Goal: Task Accomplishment & Management: Use online tool/utility

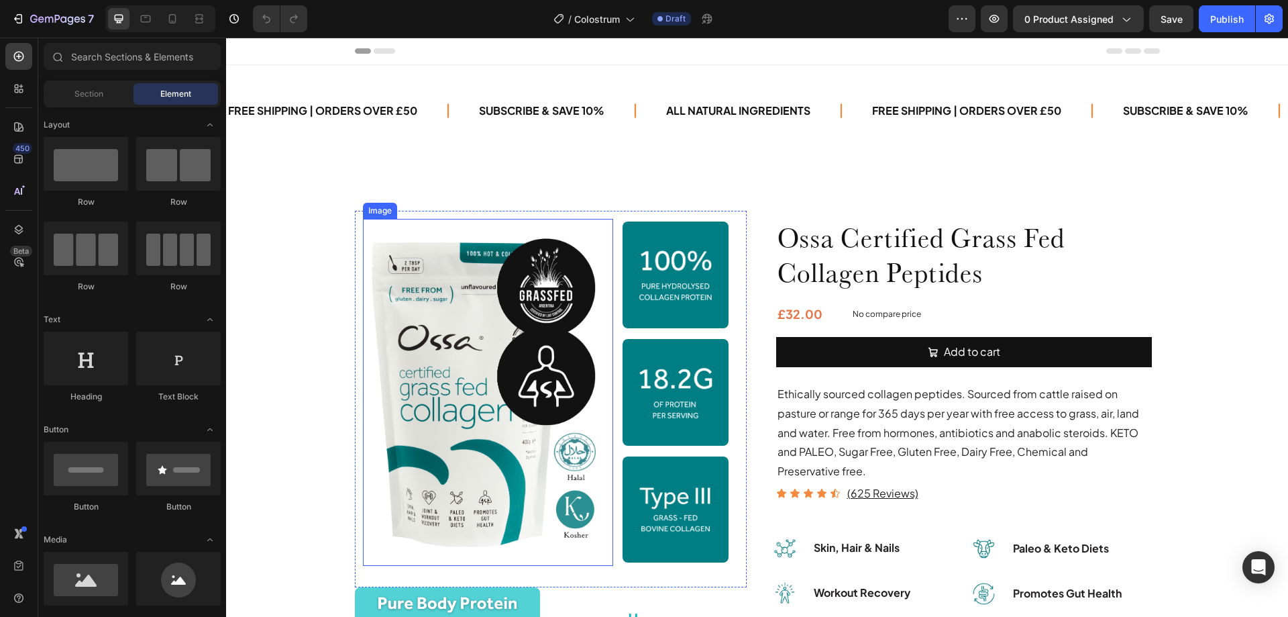
scroll to position [134, 0]
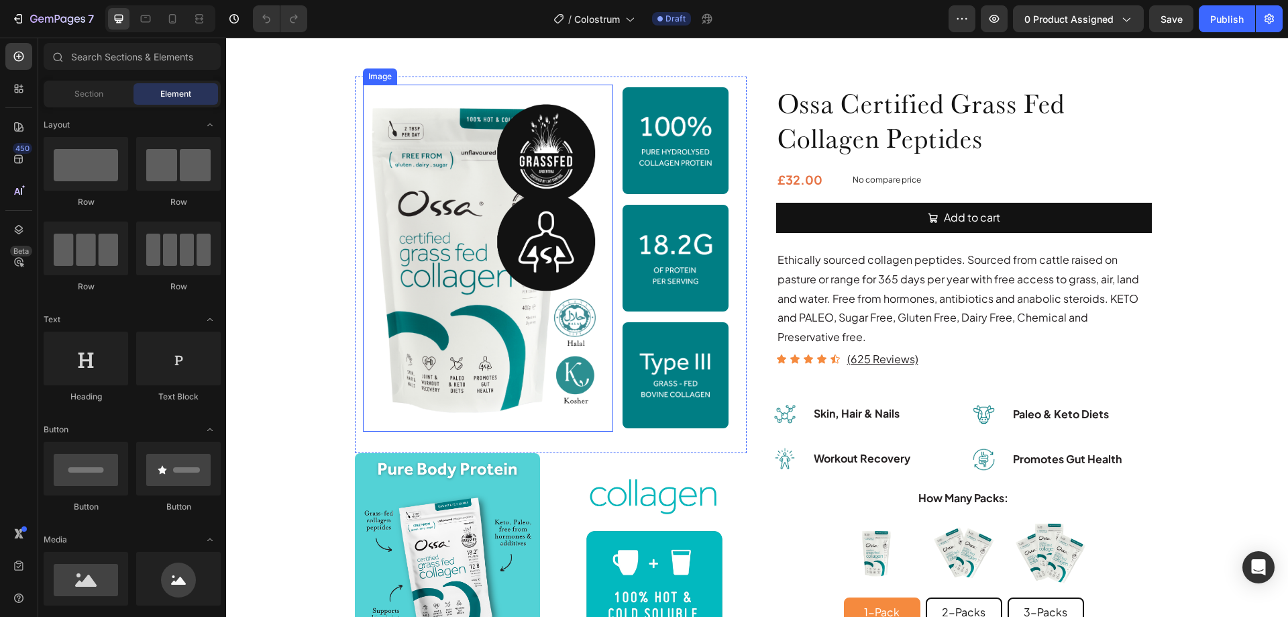
click at [517, 188] on img at bounding box center [488, 258] width 250 height 347
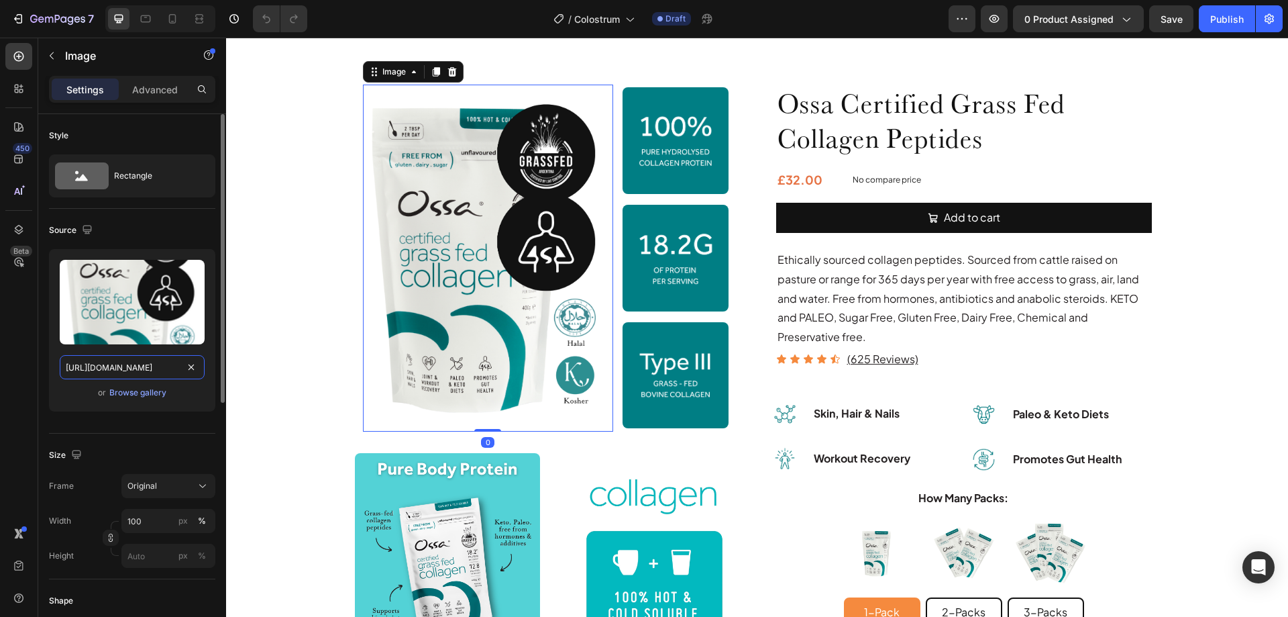
click at [132, 367] on input "[URL][DOMAIN_NAME]" at bounding box center [132, 367] width 145 height 24
click at [138, 392] on div "Browse gallery" at bounding box center [137, 392] width 57 height 12
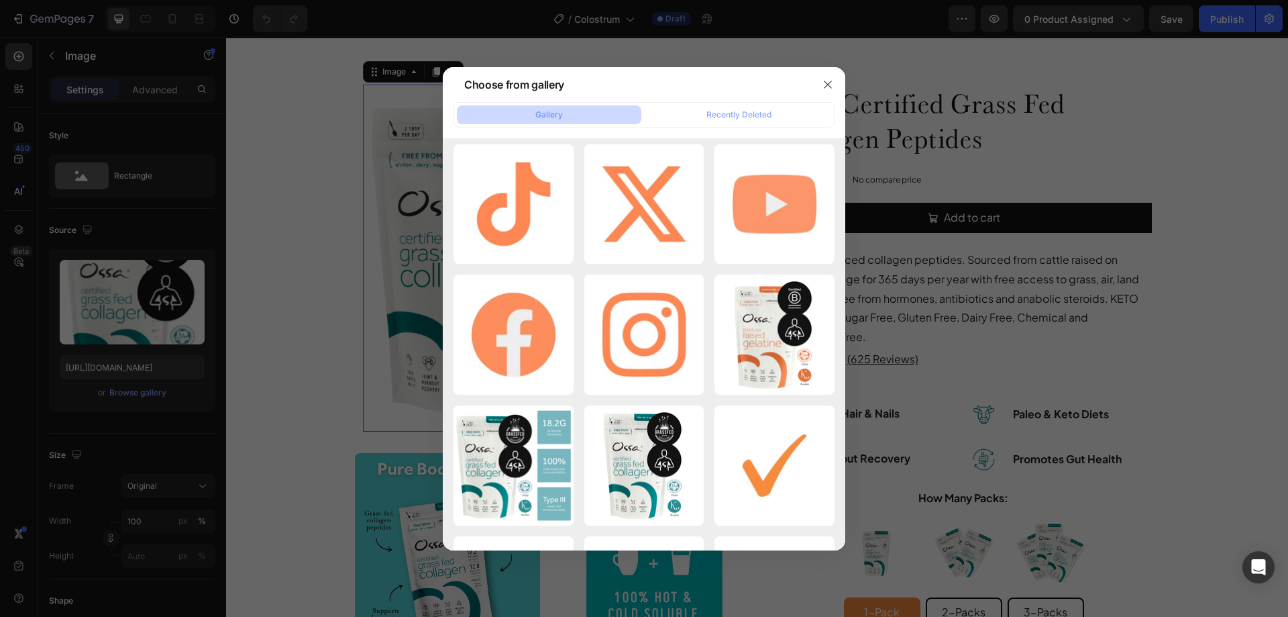
scroll to position [18356, 0]
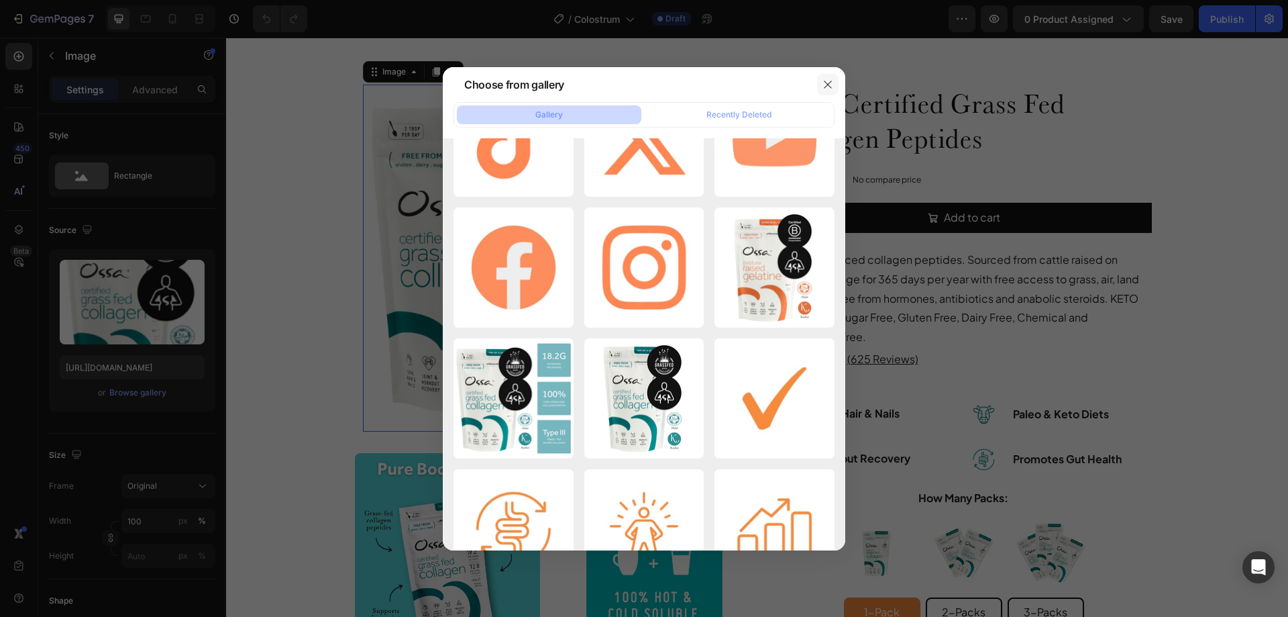
click at [830, 83] on icon "button" at bounding box center [827, 84] width 7 height 7
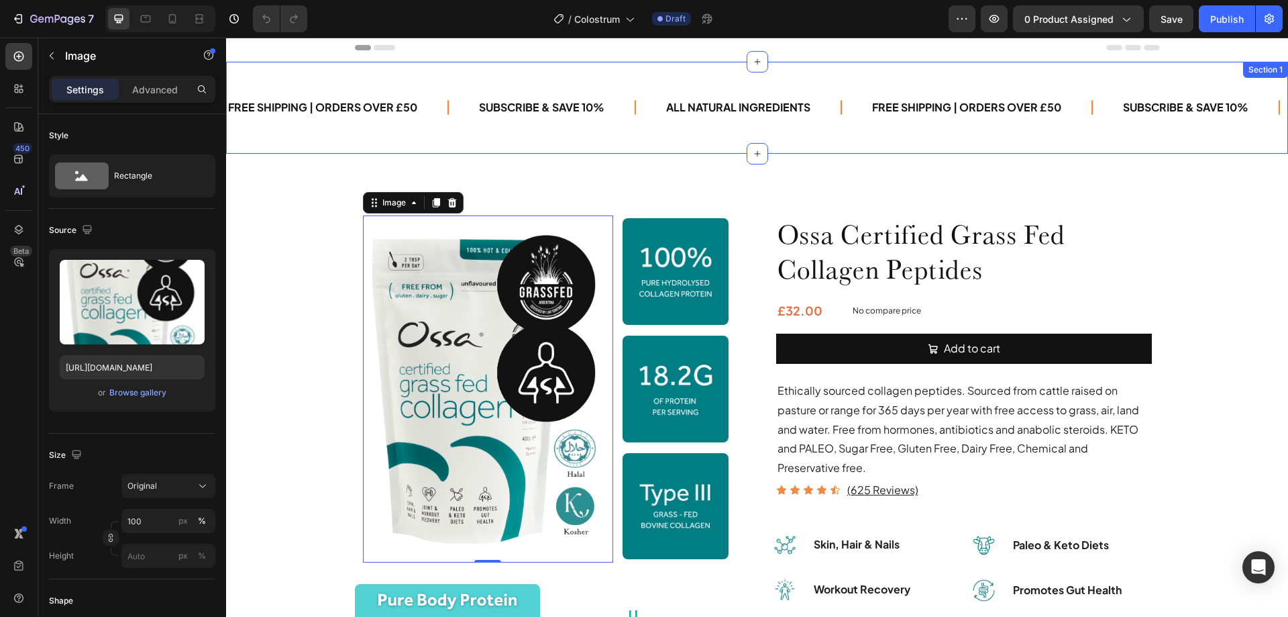
scroll to position [0, 0]
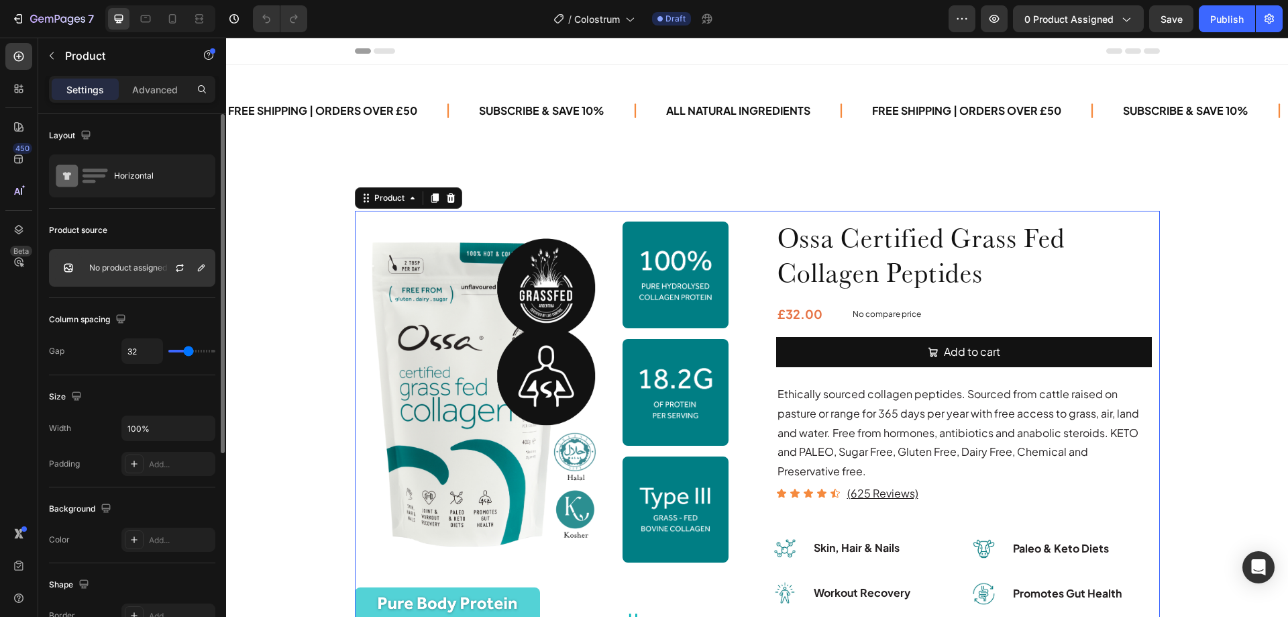
click at [127, 270] on p "No product assigned" at bounding box center [128, 267] width 78 height 9
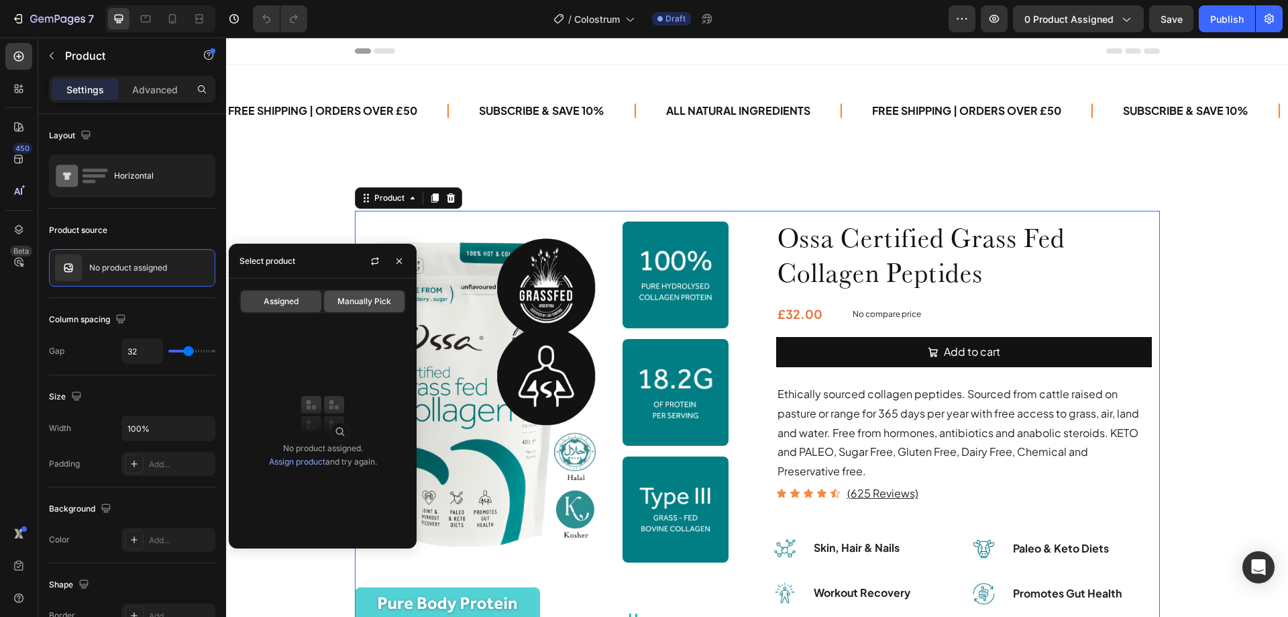
click at [350, 301] on span "Manually Pick" at bounding box center [364, 301] width 54 height 12
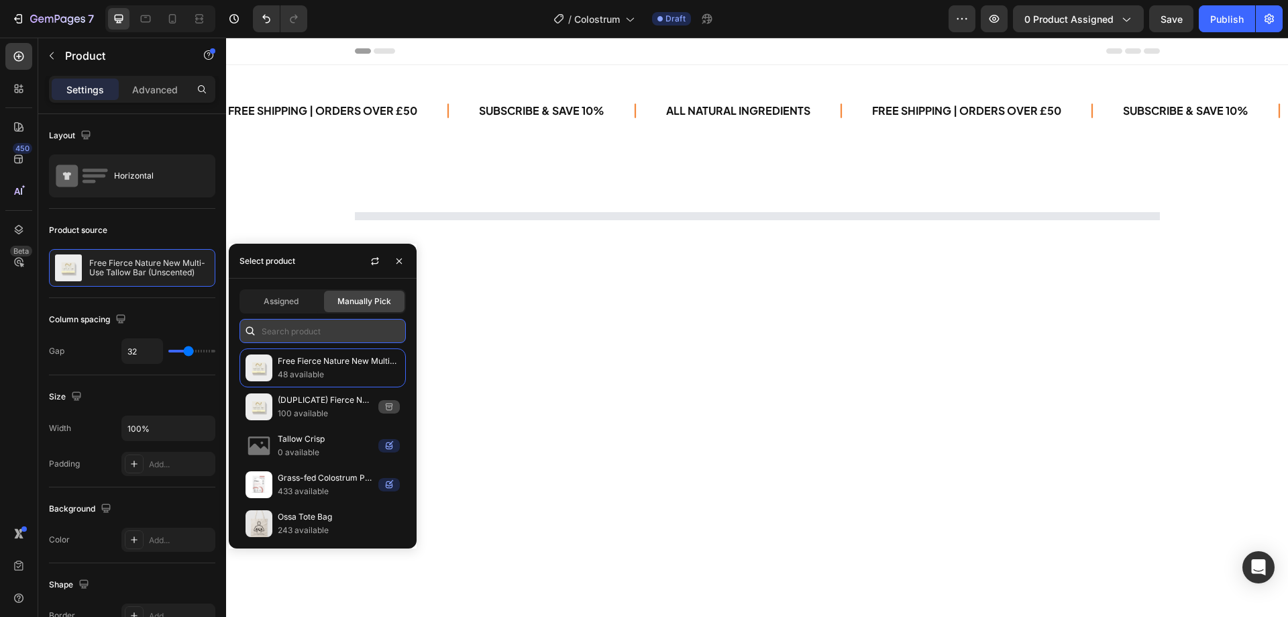
click at [319, 332] on input "text" at bounding box center [323, 331] width 166 height 24
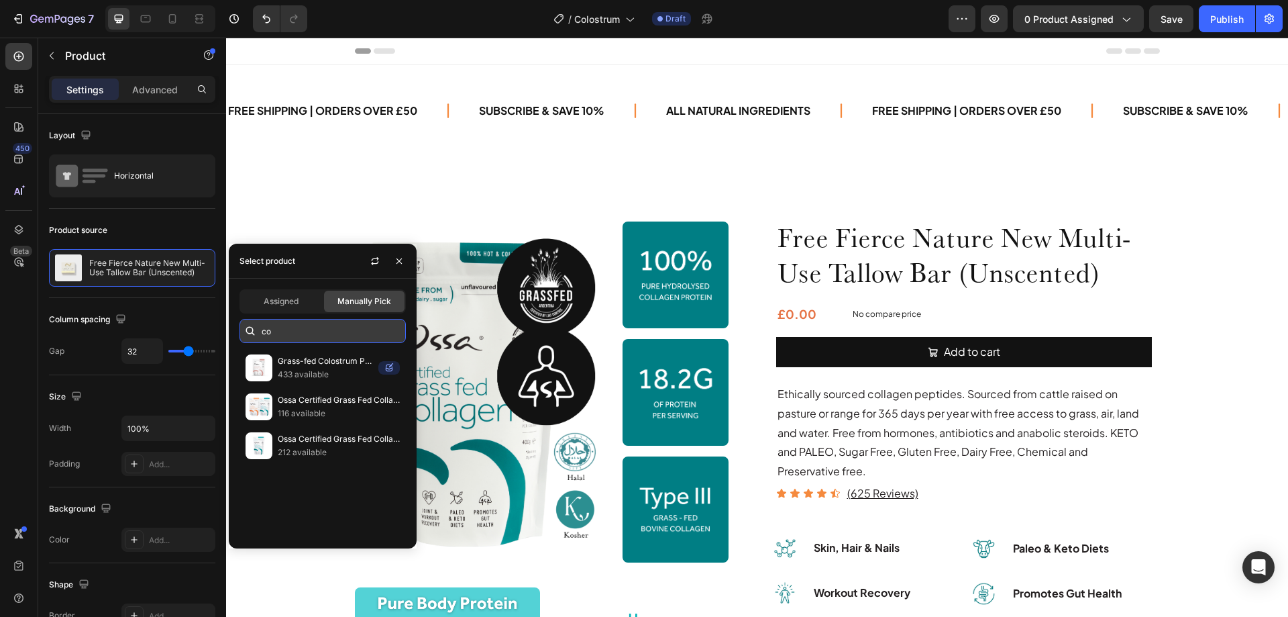
type input "c"
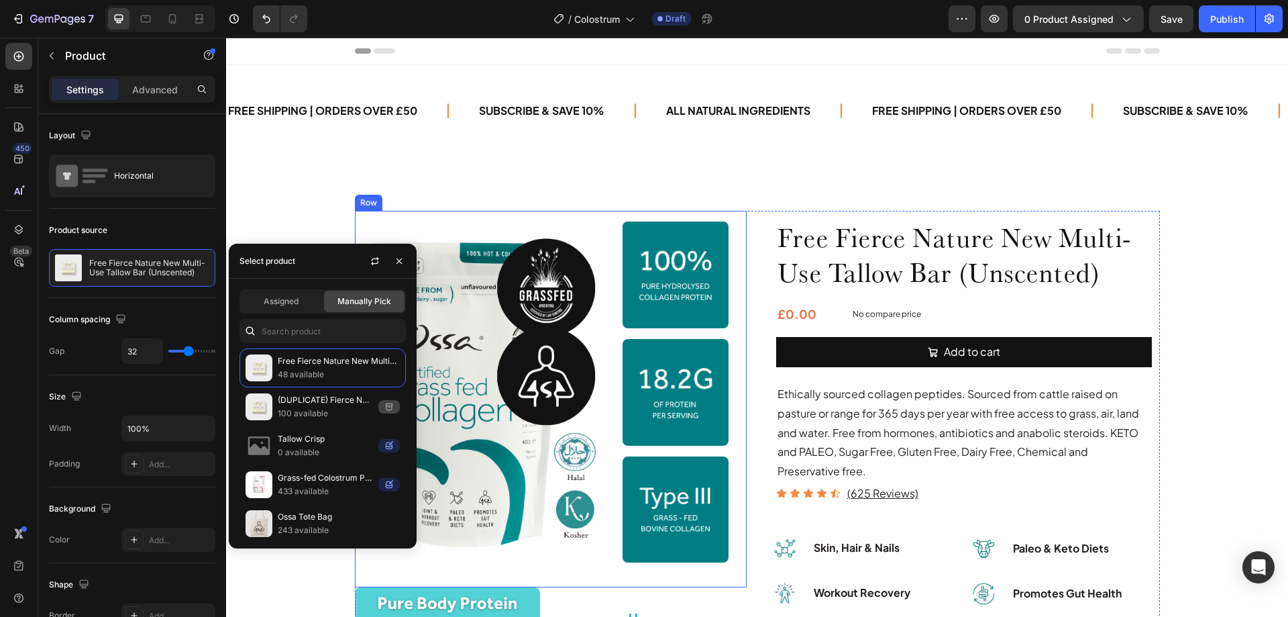
drag, startPoint x: 354, startPoint y: 202, endPoint x: 364, endPoint y: 214, distance: 15.7
click at [358, 201] on div "Row" at bounding box center [369, 203] width 22 height 12
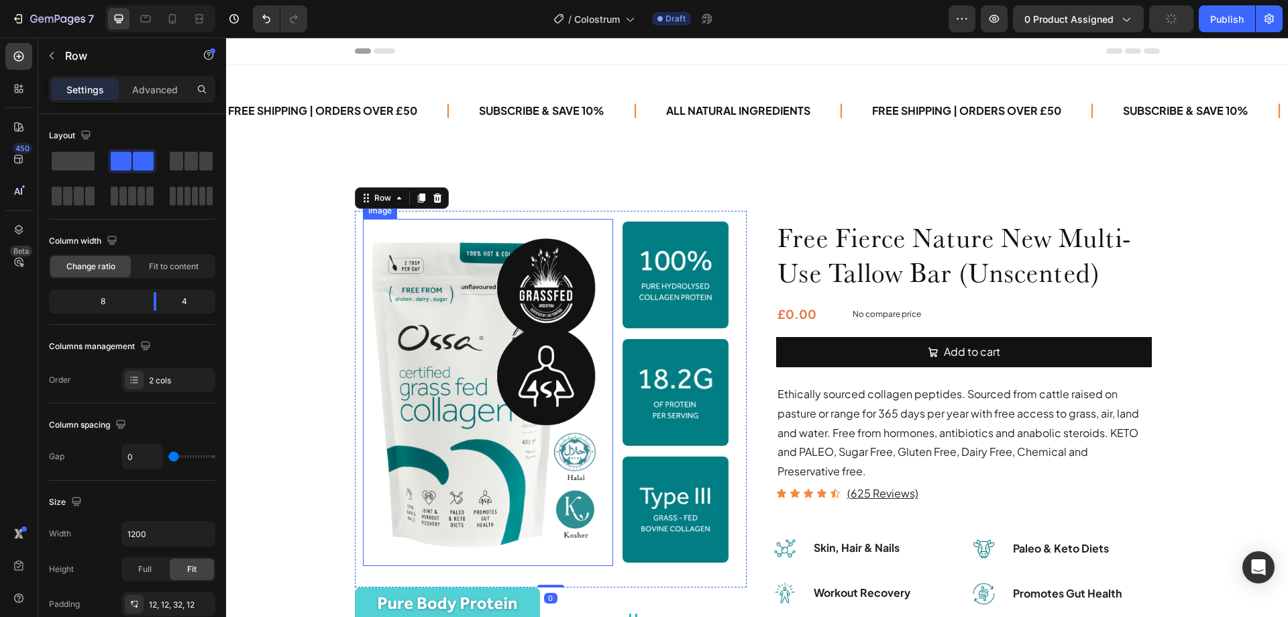
click at [521, 293] on img at bounding box center [488, 392] width 250 height 347
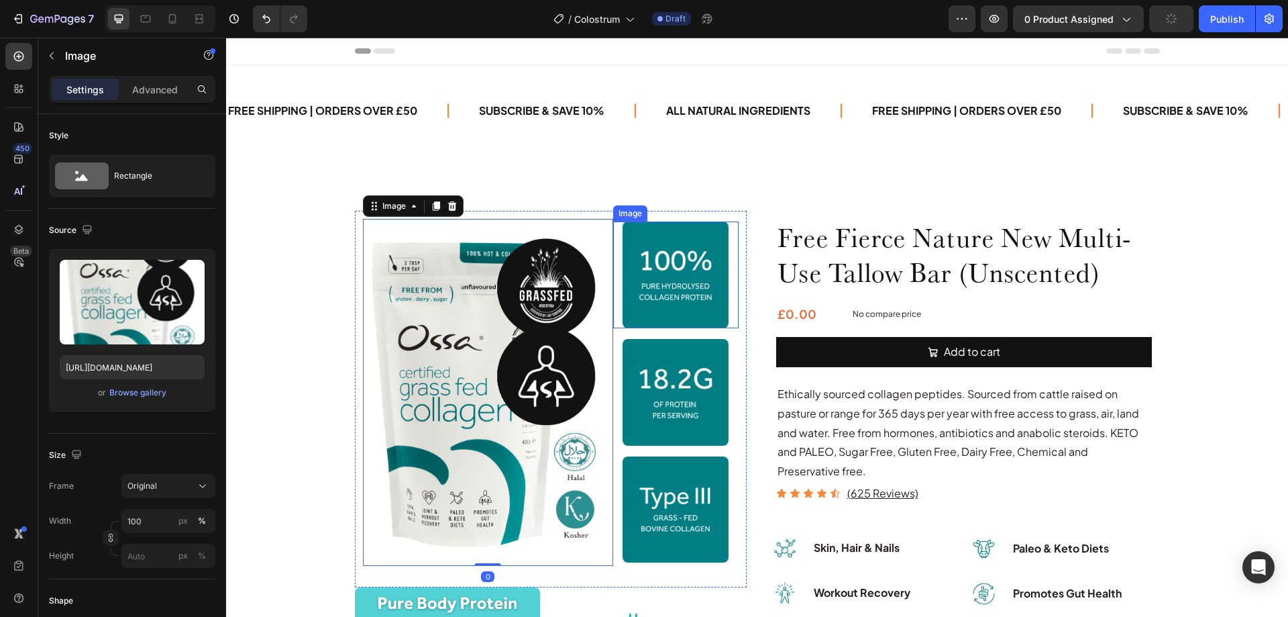
click at [672, 279] on img at bounding box center [676, 274] width 107 height 107
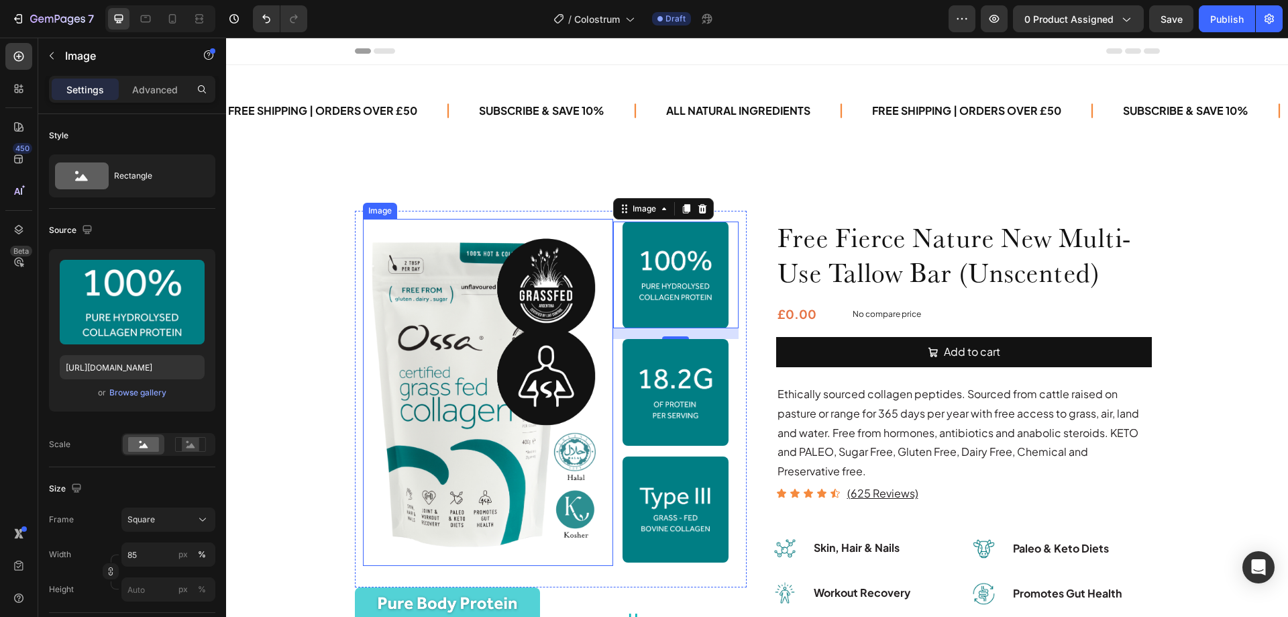
click at [468, 323] on img at bounding box center [488, 392] width 250 height 347
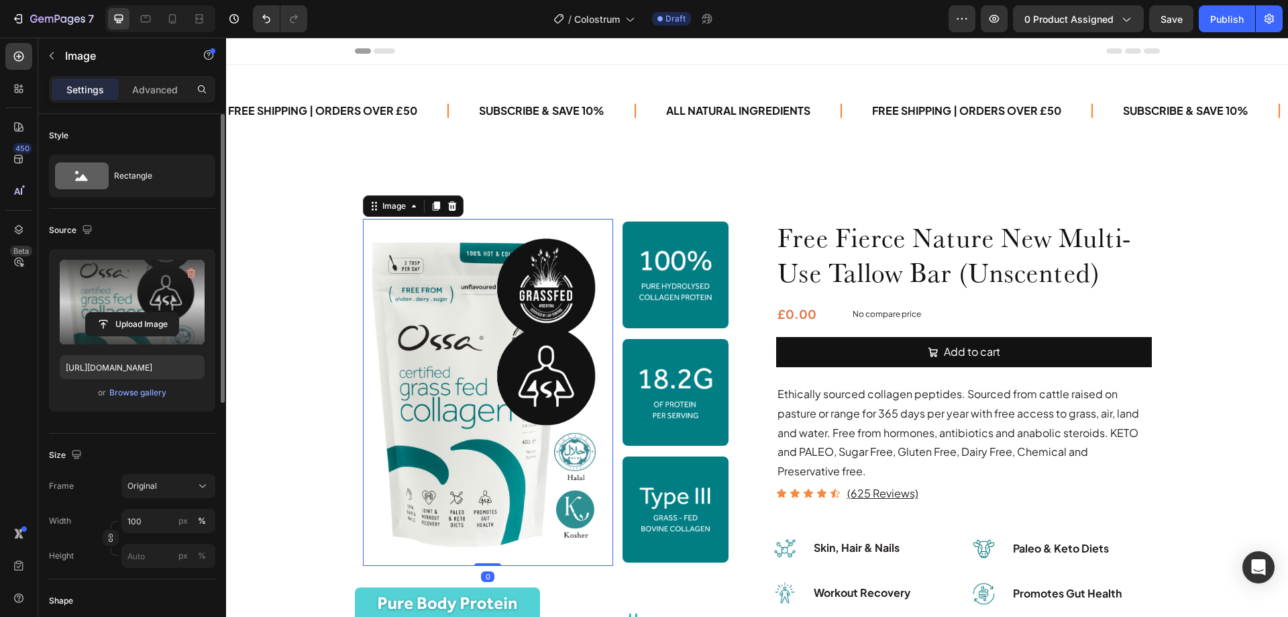
click at [148, 280] on label at bounding box center [132, 302] width 145 height 85
click at [148, 313] on input "file" at bounding box center [132, 324] width 93 height 23
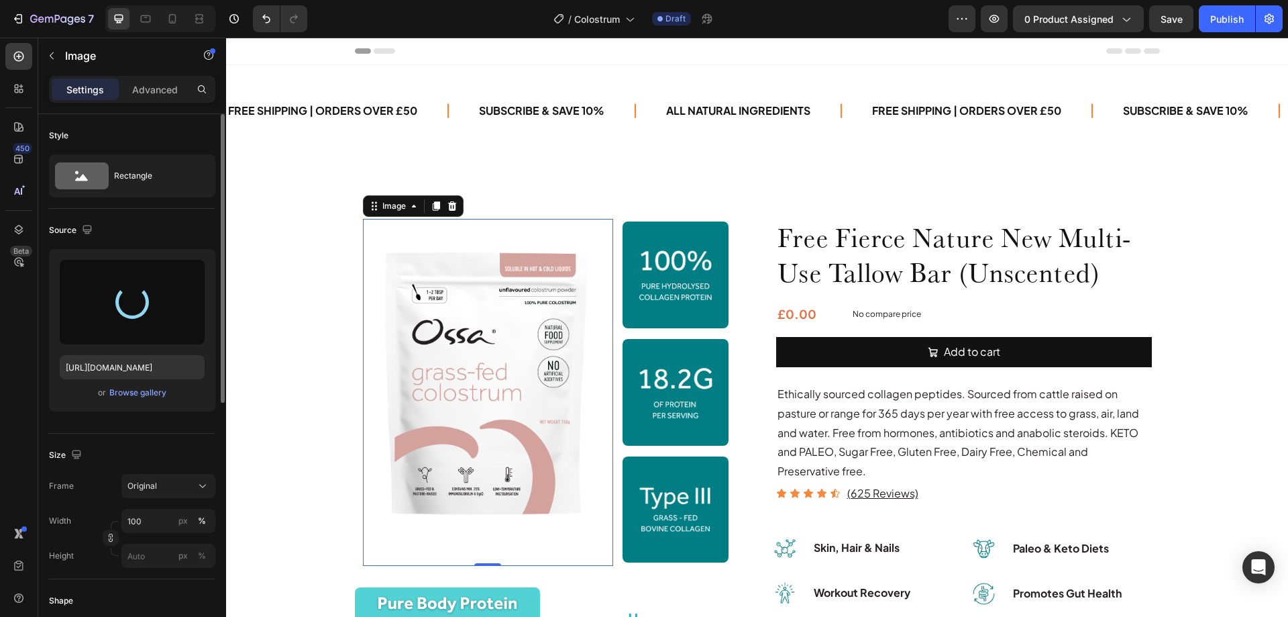
type input "[URL][DOMAIN_NAME]"
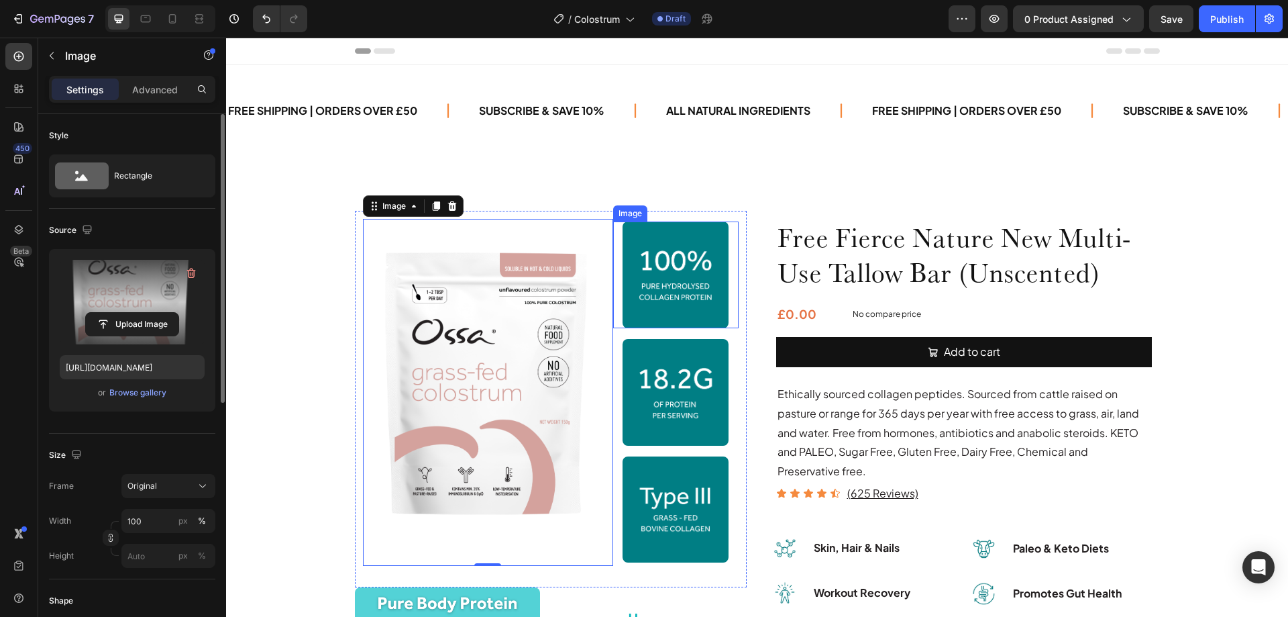
click at [667, 272] on img at bounding box center [676, 274] width 107 height 107
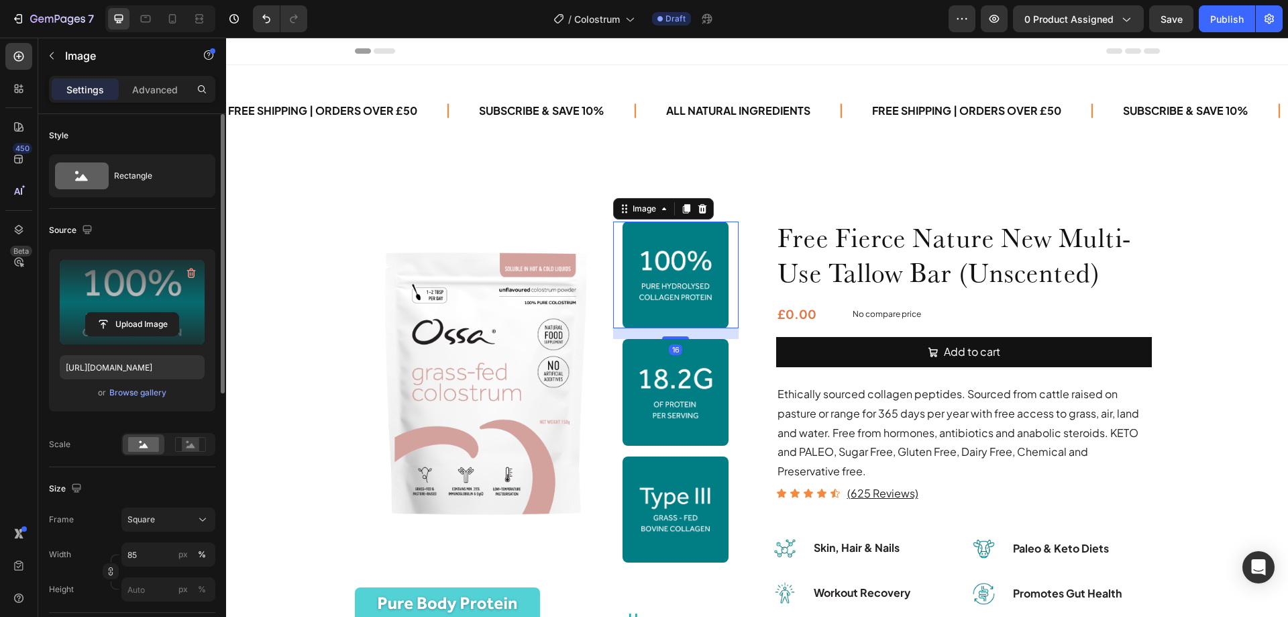
click at [131, 303] on label at bounding box center [132, 302] width 145 height 85
click at [131, 313] on input "file" at bounding box center [132, 324] width 93 height 23
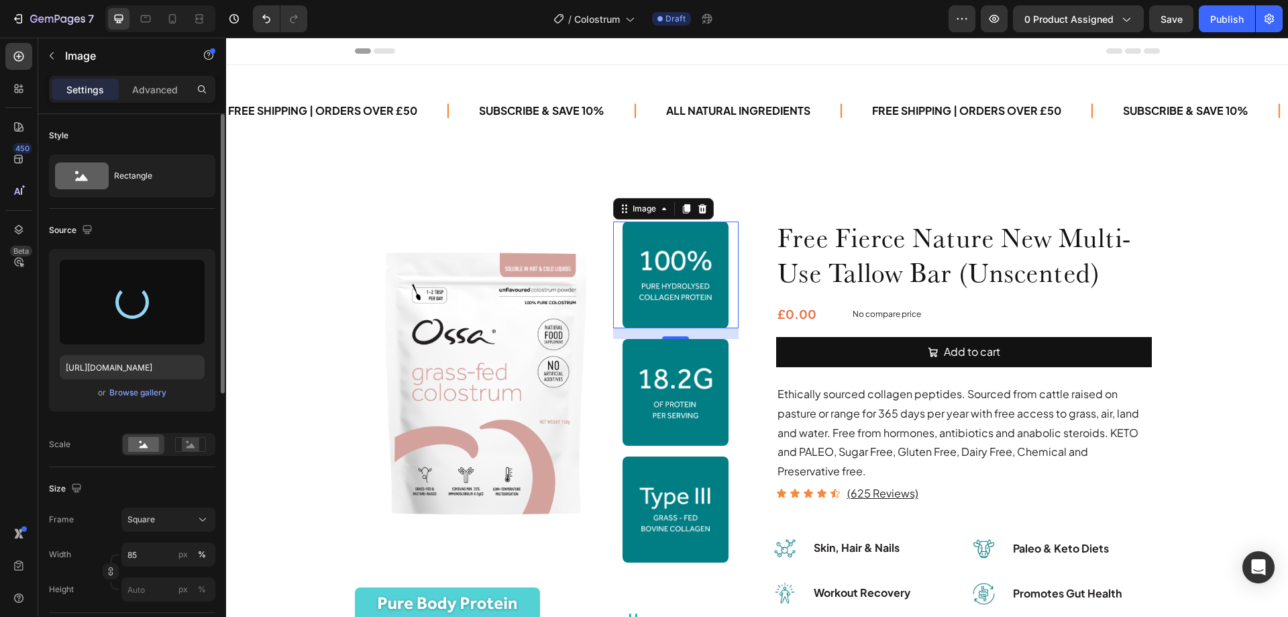
type input "[URL][DOMAIN_NAME]"
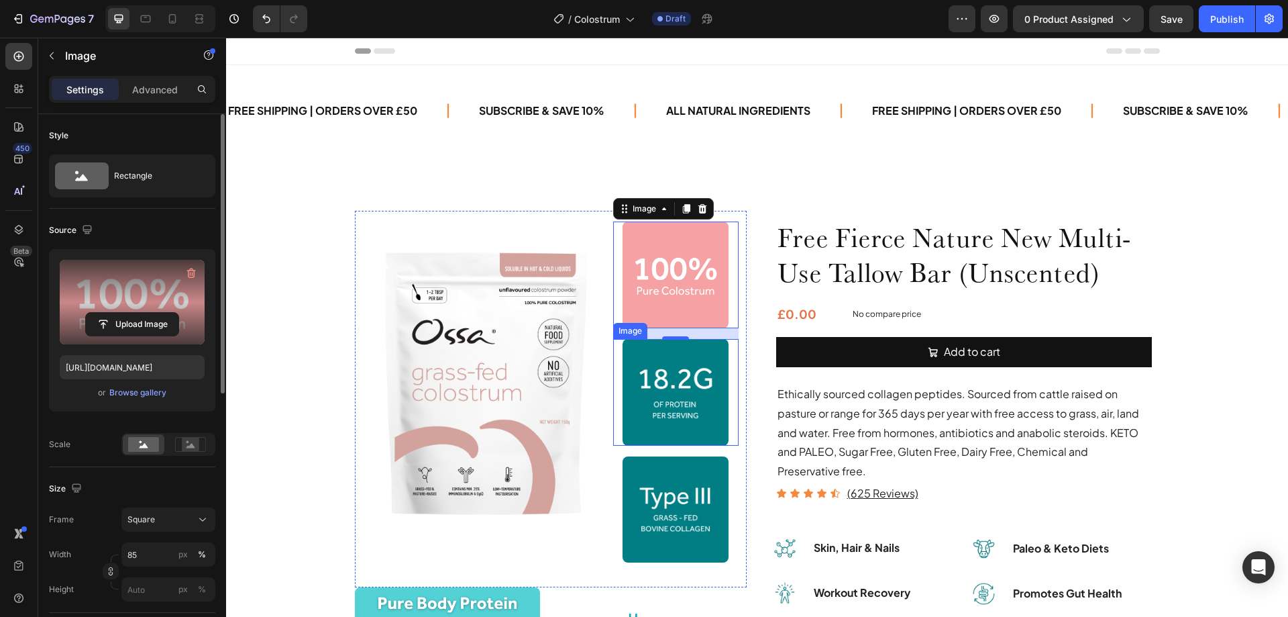
click at [654, 388] on img at bounding box center [676, 392] width 107 height 107
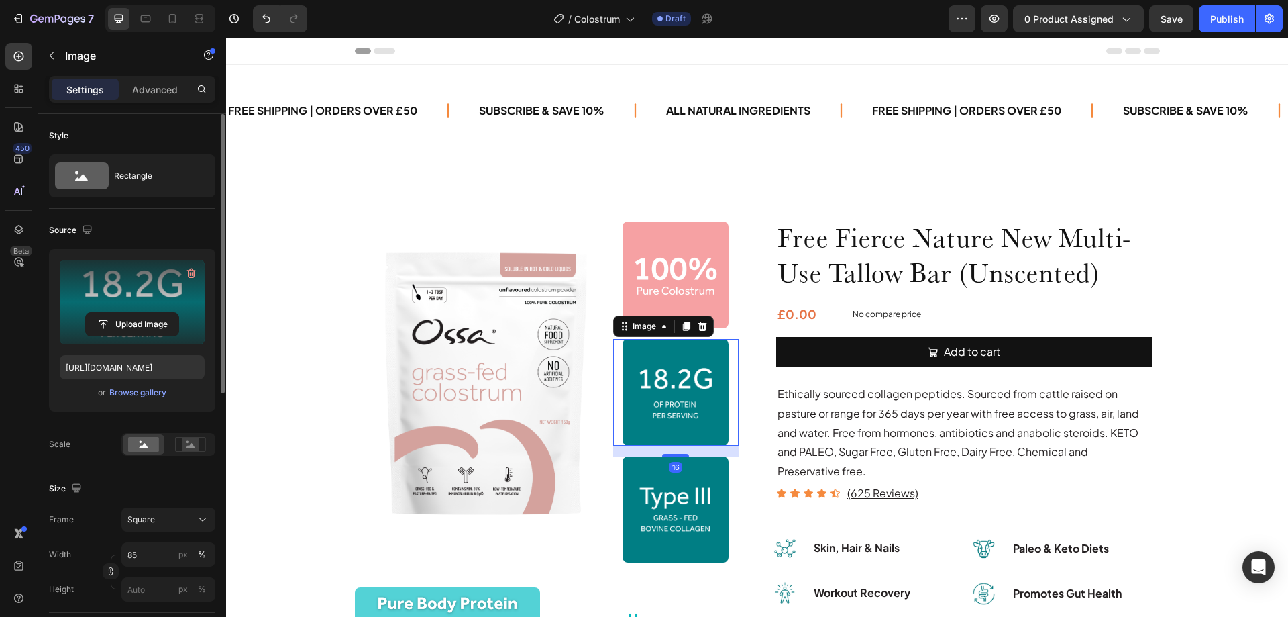
click at [131, 278] on label at bounding box center [132, 302] width 145 height 85
click at [131, 313] on input "file" at bounding box center [132, 324] width 93 height 23
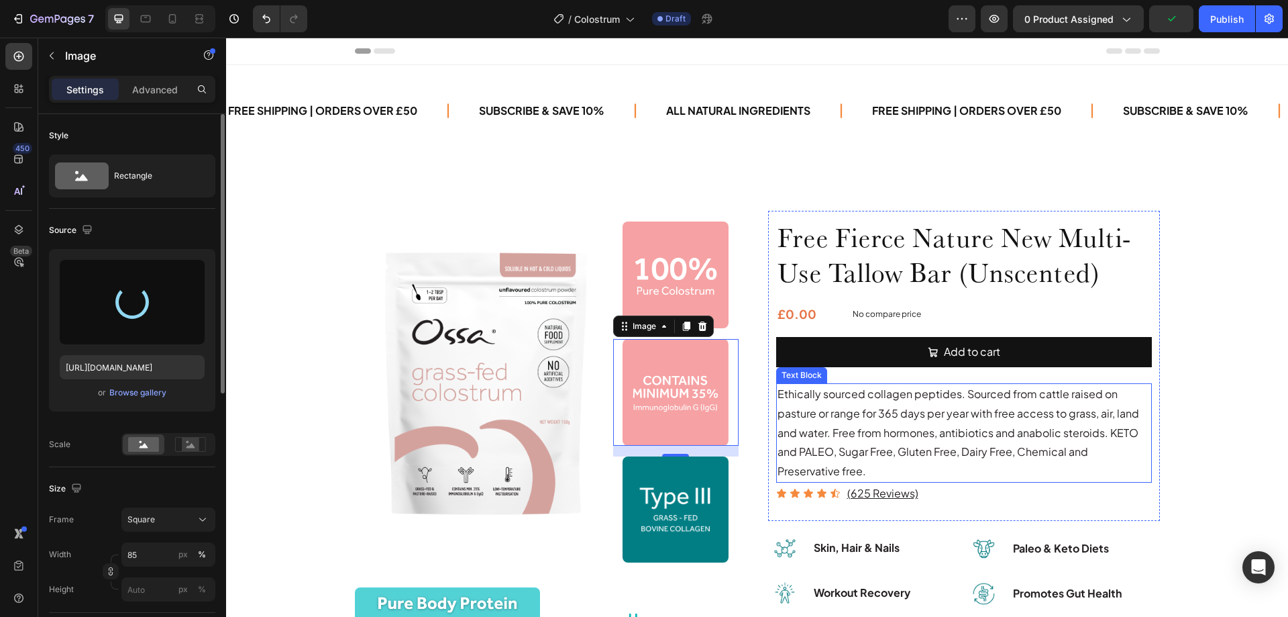
type input "[URL][DOMAIN_NAME]"
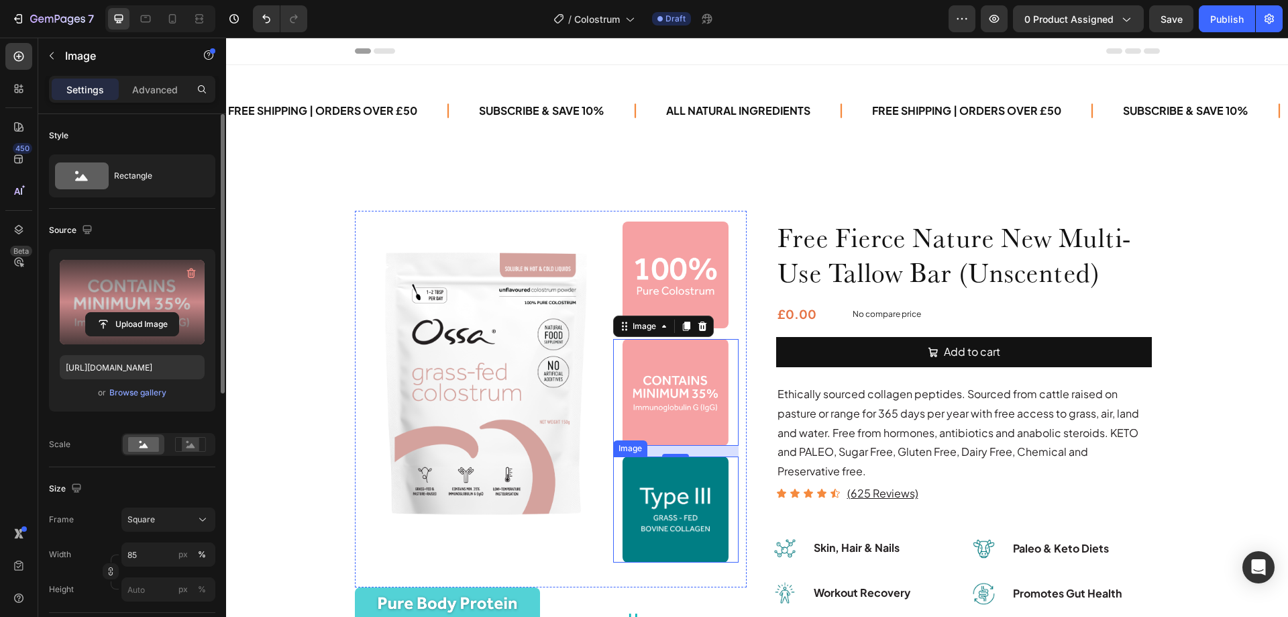
click at [688, 507] on img at bounding box center [676, 509] width 107 height 107
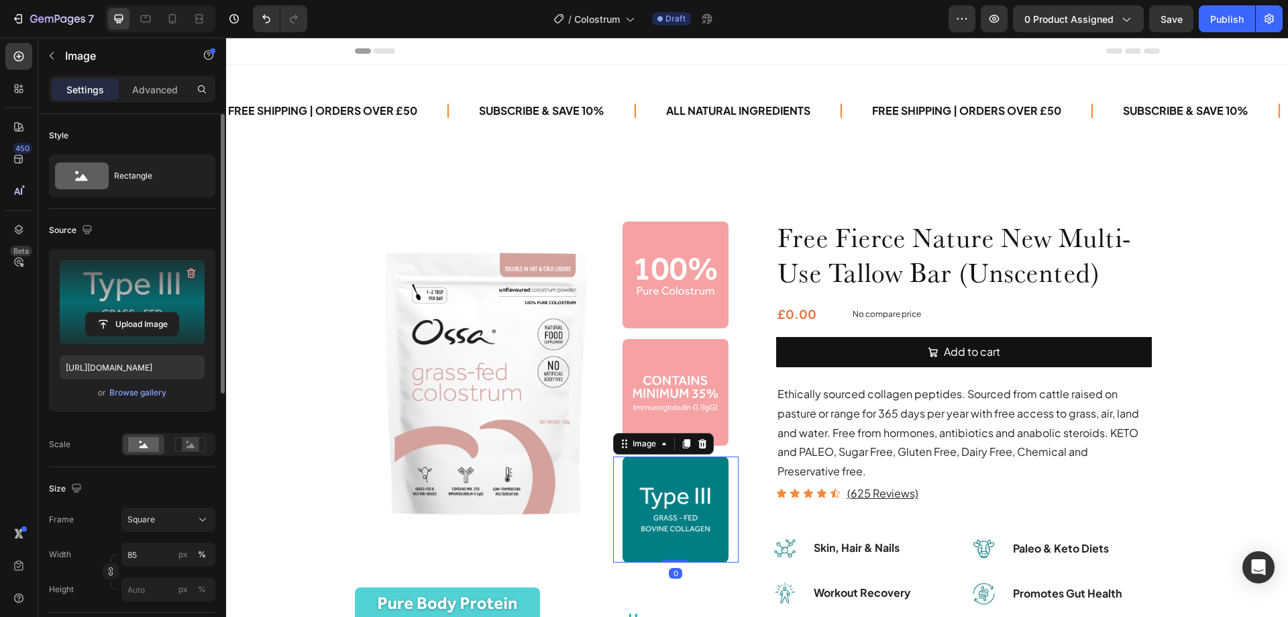
click at [127, 281] on label at bounding box center [132, 302] width 145 height 85
click at [127, 313] on input "file" at bounding box center [132, 324] width 93 height 23
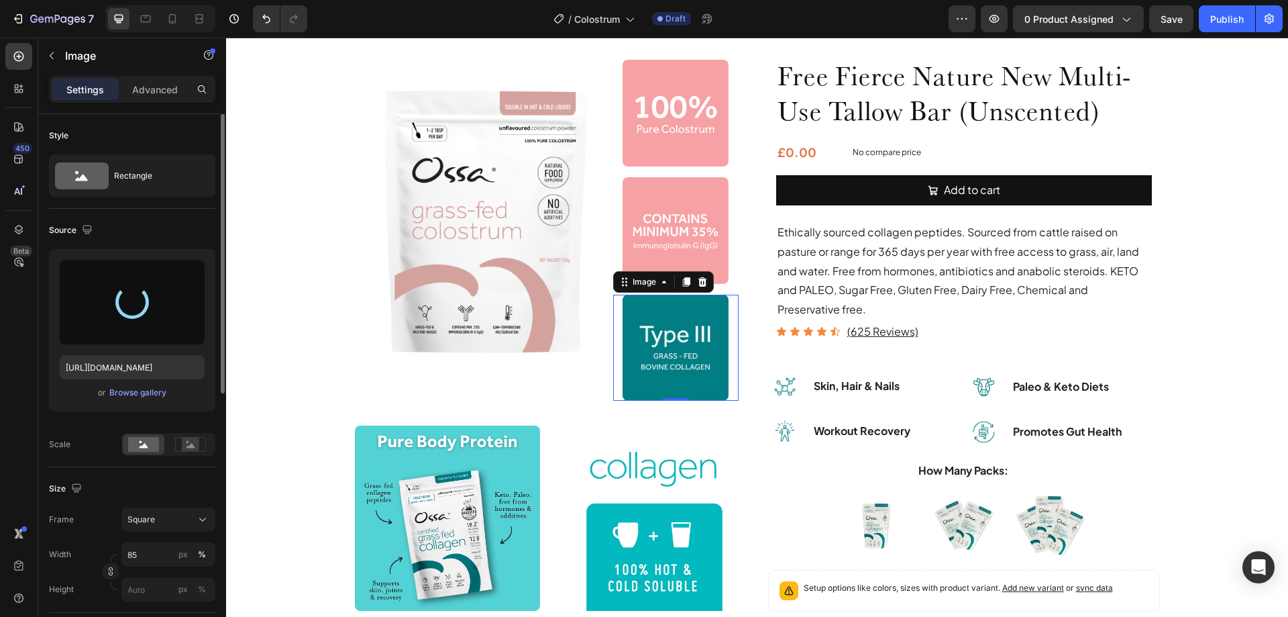
scroll to position [67, 0]
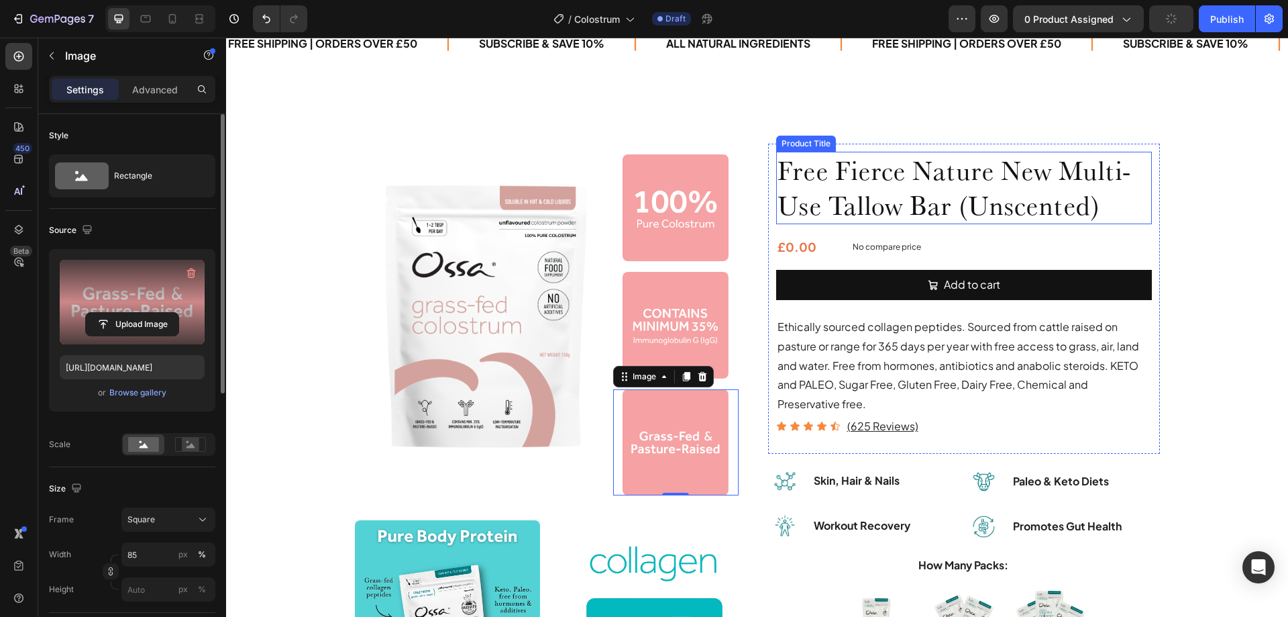
type input "[URL][DOMAIN_NAME]"
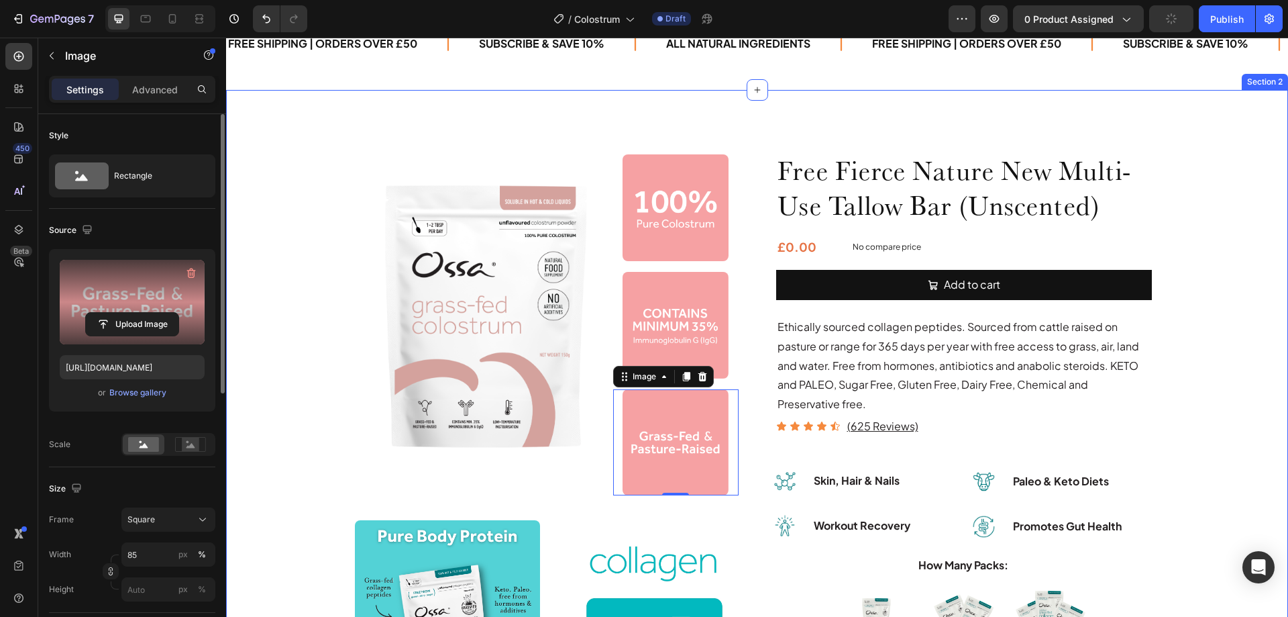
scroll to position [0, 0]
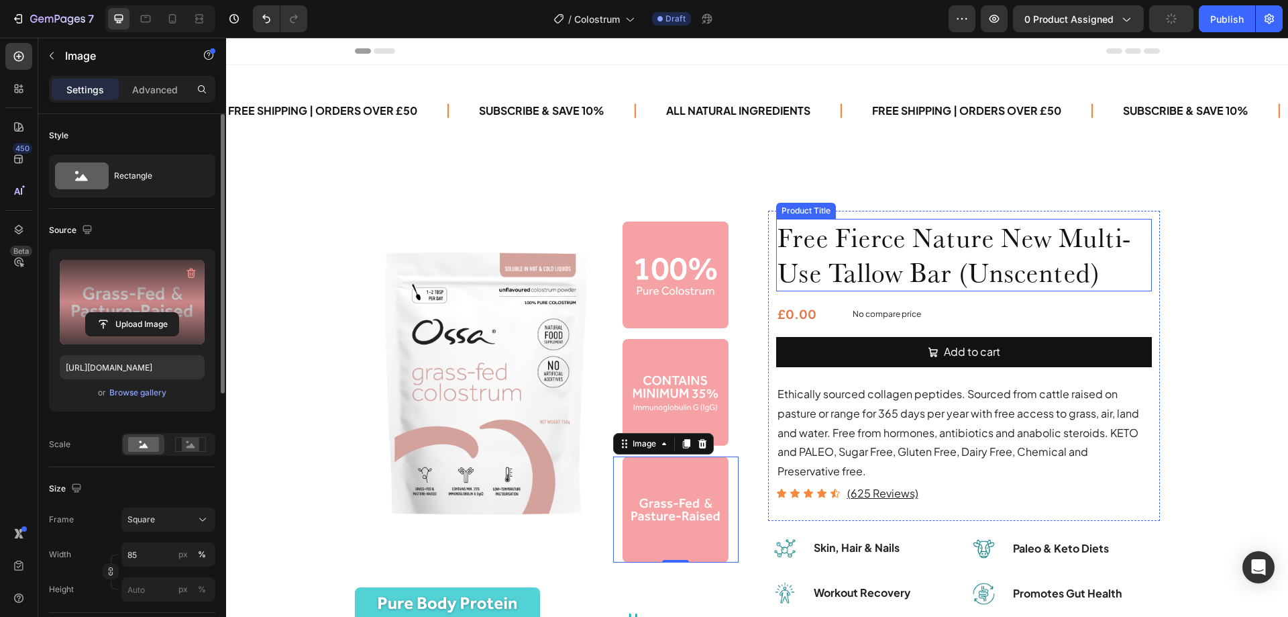
click at [828, 270] on h1 "Free Fierce Nature New Multi-Use Tallow Bar (Unscented)" at bounding box center [964, 255] width 376 height 72
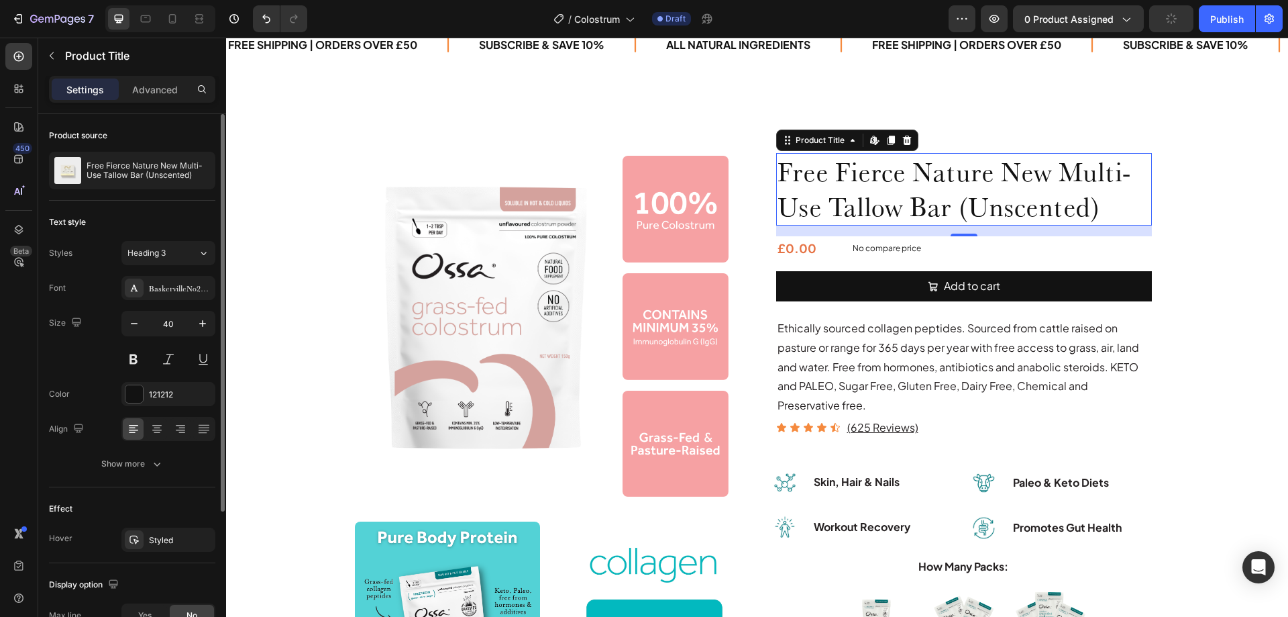
scroll to position [67, 0]
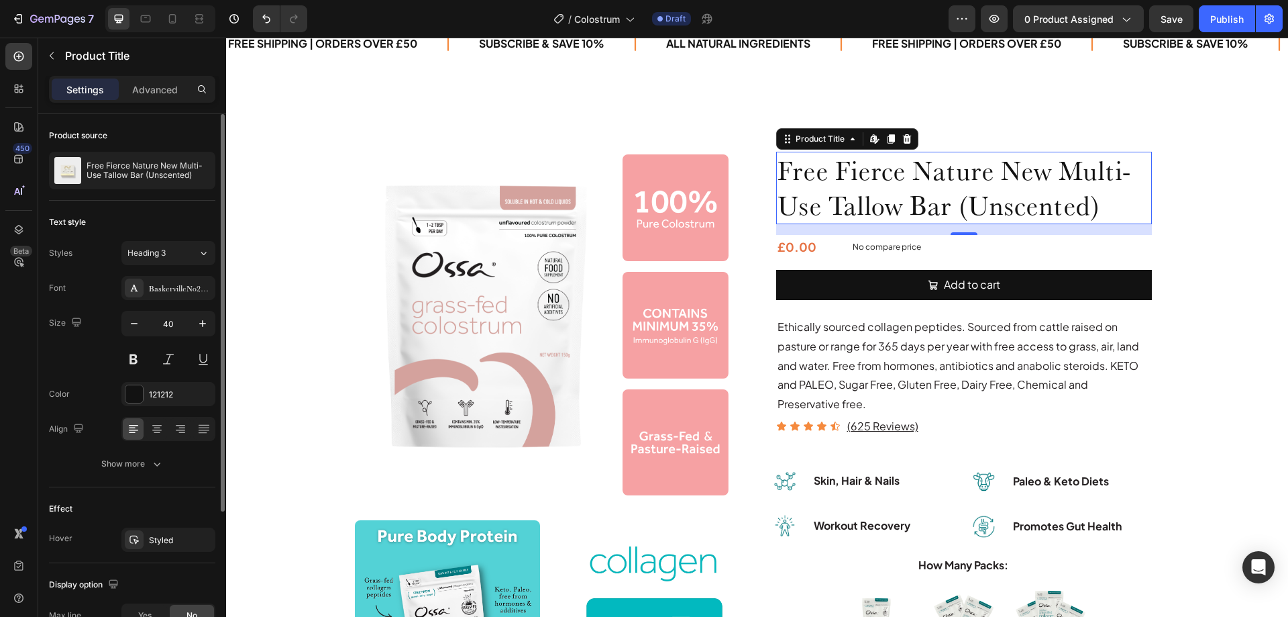
click at [844, 206] on h1 "Free Fierce Nature New Multi-Use Tallow Bar (Unscented)" at bounding box center [964, 188] width 376 height 72
click at [111, 166] on p "Free Fierce Nature New Multi-Use Tallow Bar (Unscented)" at bounding box center [148, 170] width 123 height 19
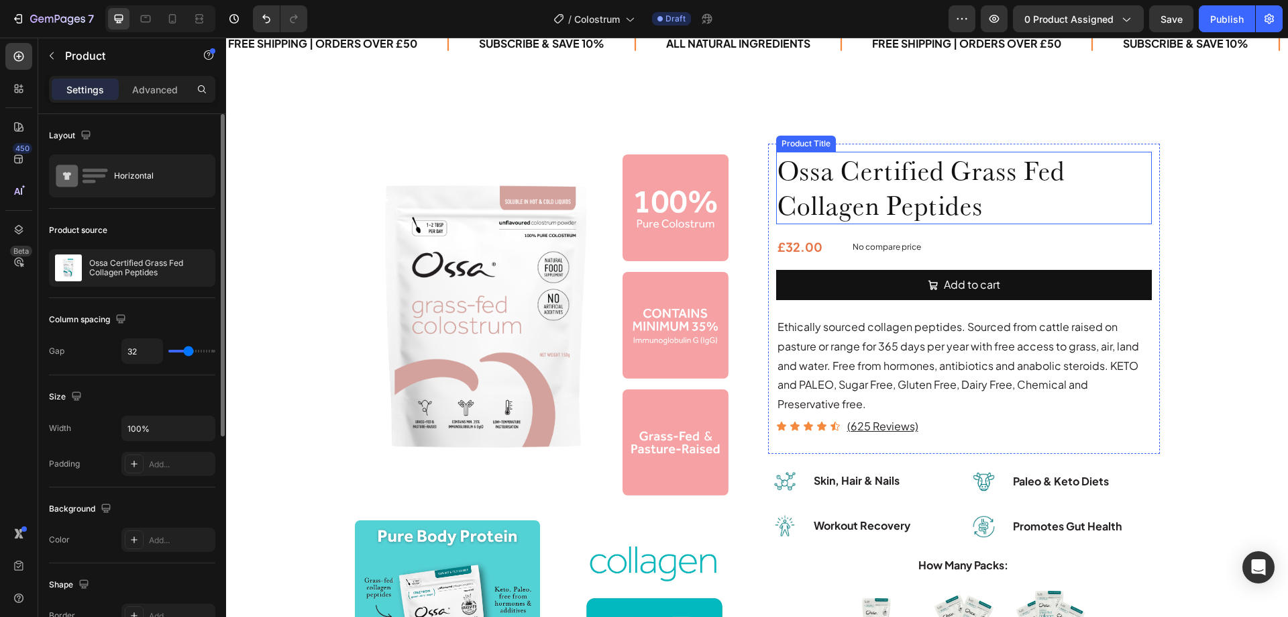
click at [861, 176] on h1 "Ossa Certified Grass Fed Collagen Peptides" at bounding box center [964, 188] width 376 height 72
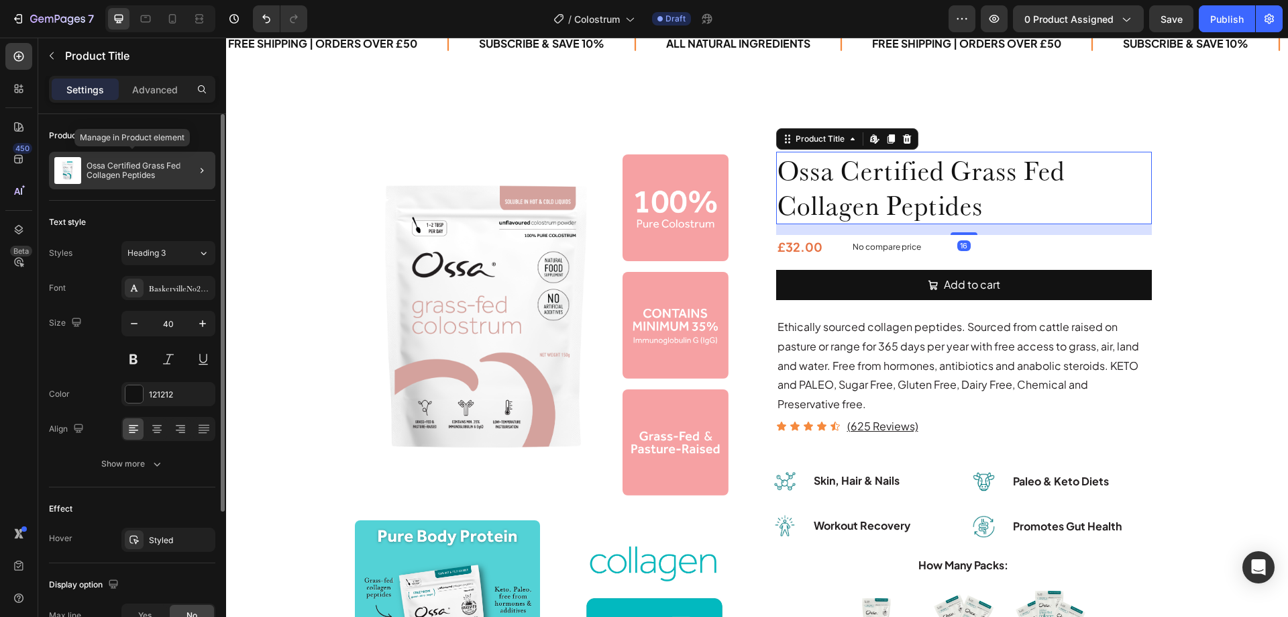
click at [144, 174] on p "Ossa Certified Grass Fed Collagen Peptides" at bounding box center [148, 170] width 123 height 19
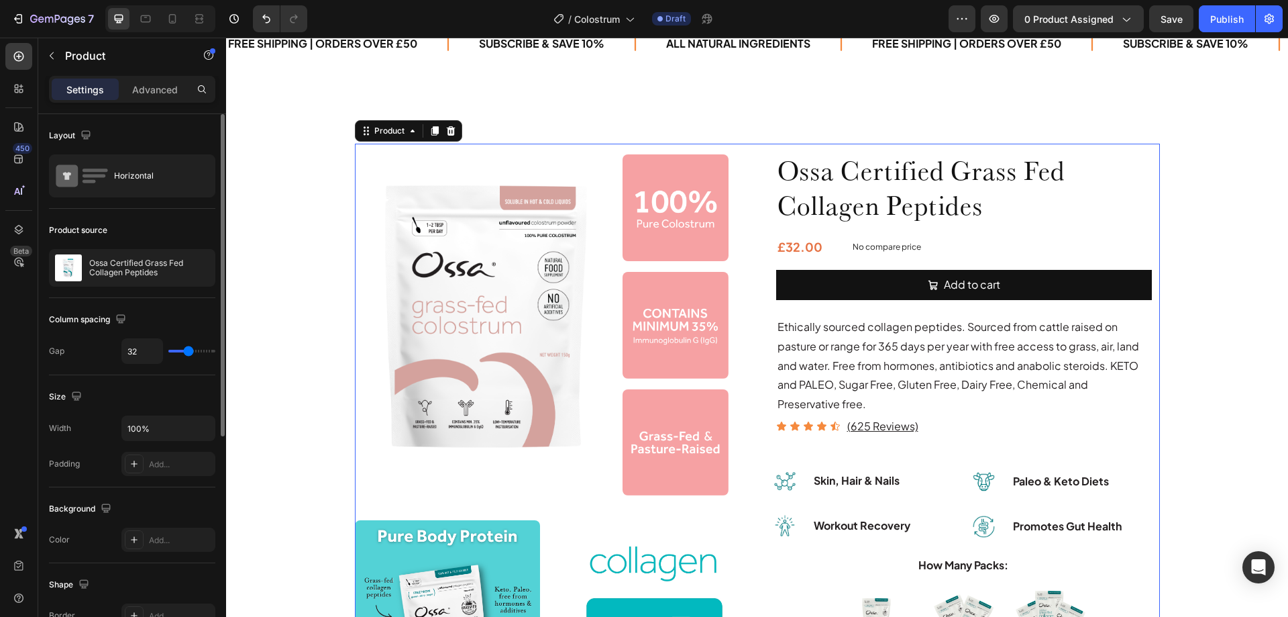
click at [847, 185] on h1 "Ossa Certified Grass Fed Collagen Peptides" at bounding box center [964, 188] width 376 height 72
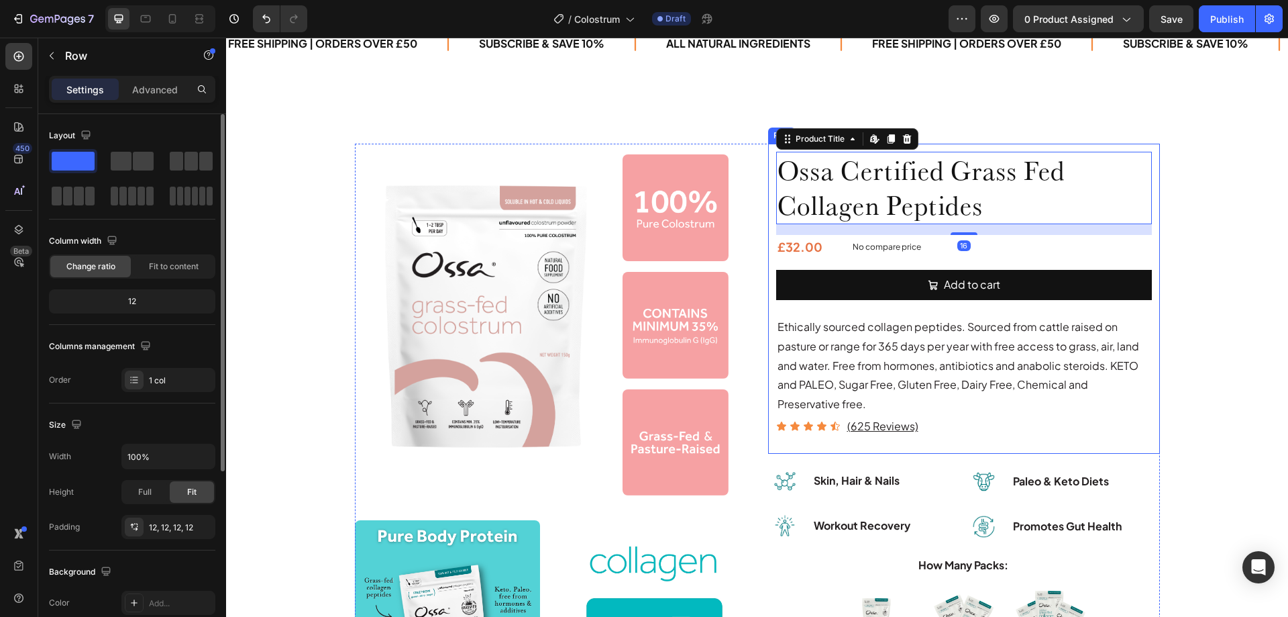
click at [768, 183] on div "Ossa Certified Grass Fed Collagen Peptides Product Title Edit content in Shopif…" at bounding box center [964, 299] width 392 height 310
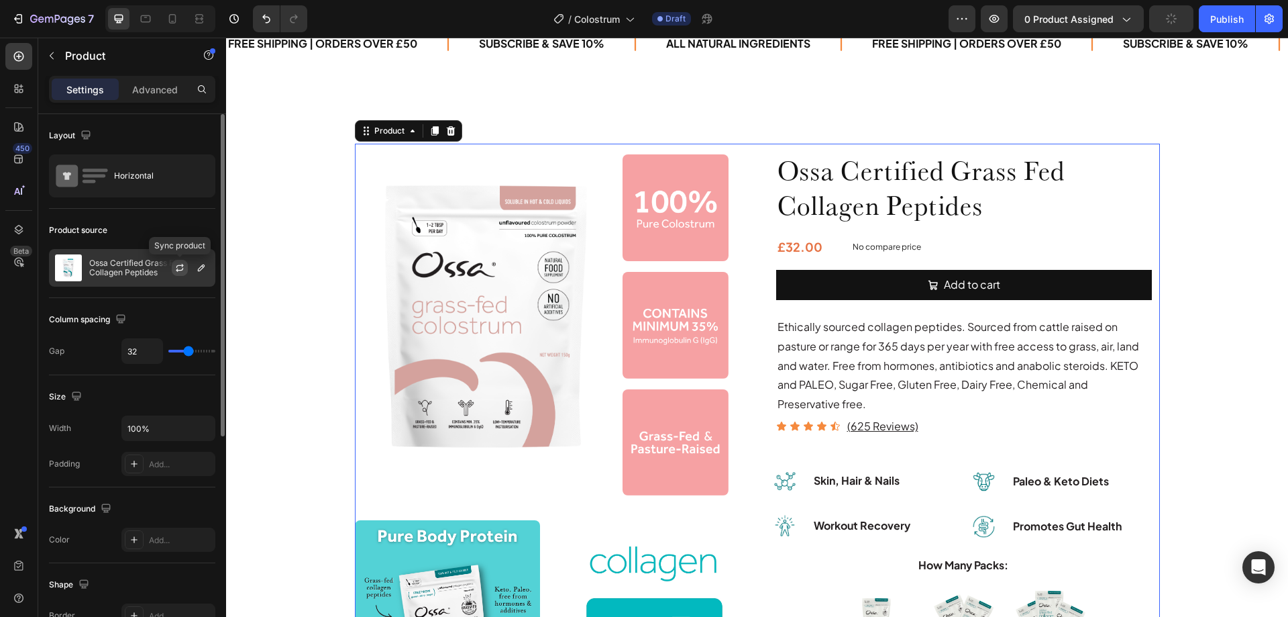
click at [178, 266] on icon "button" at bounding box center [179, 267] width 11 height 11
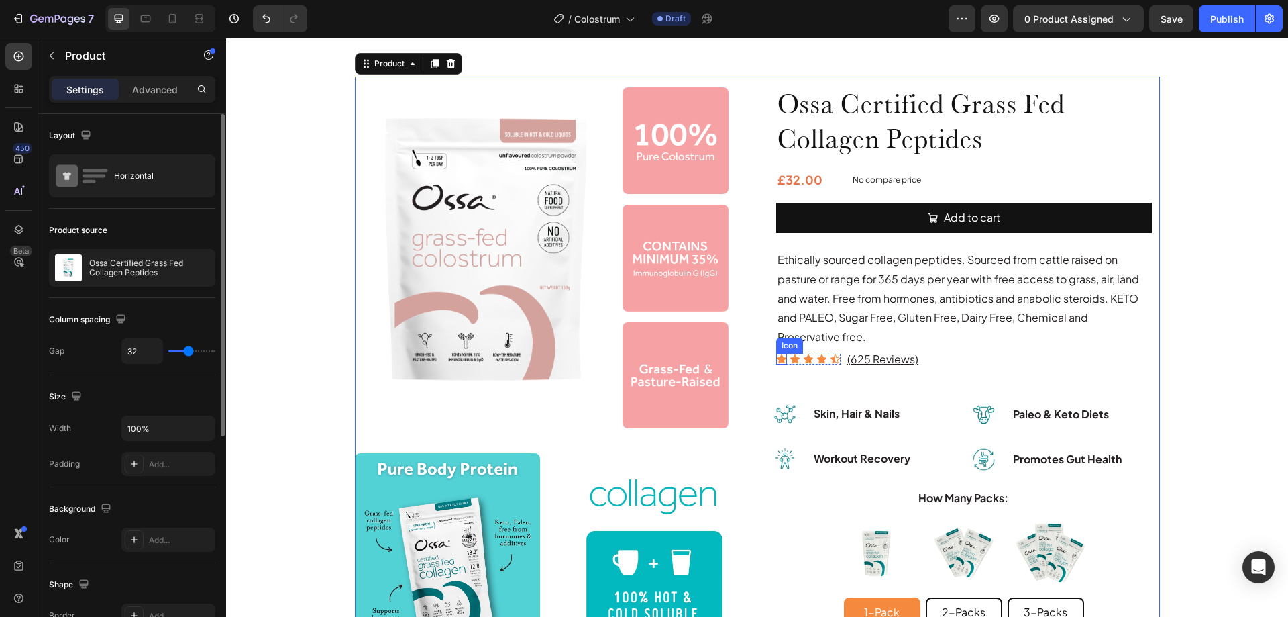
scroll to position [201, 0]
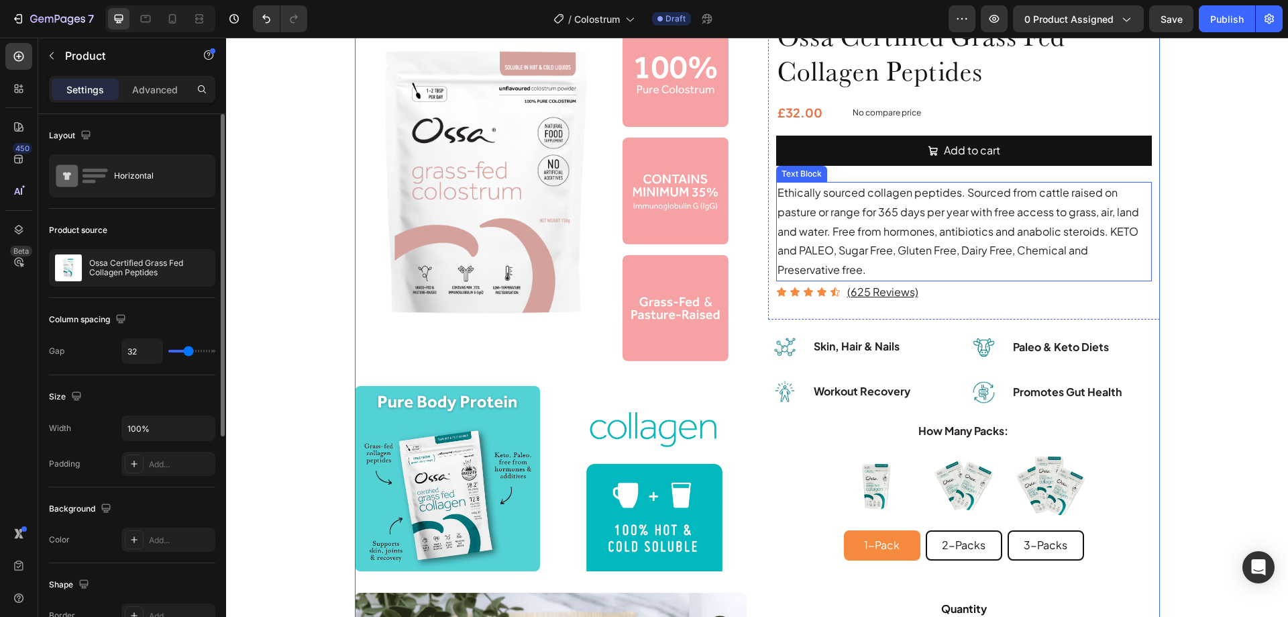
click at [834, 207] on p "Ethically sourced collagen peptides. Sourced from cattle raised on pasture or r…" at bounding box center [964, 231] width 373 height 97
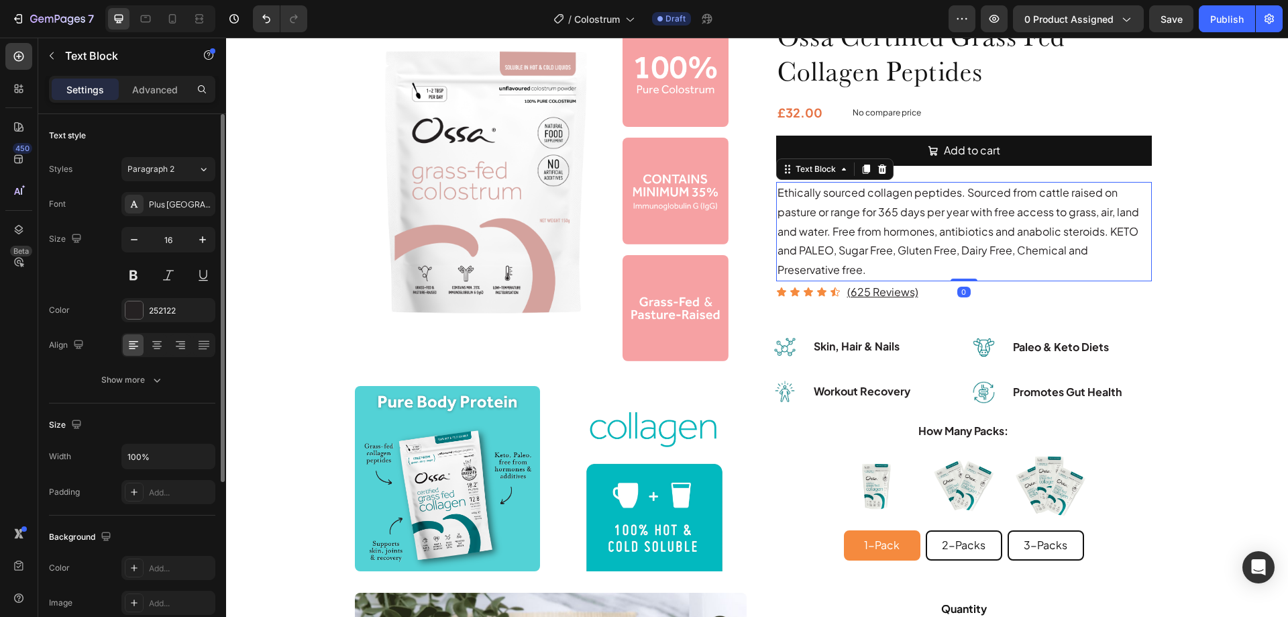
click at [834, 214] on p "Ethically sourced collagen peptides. Sourced from cattle raised on pasture or r…" at bounding box center [964, 231] width 373 height 97
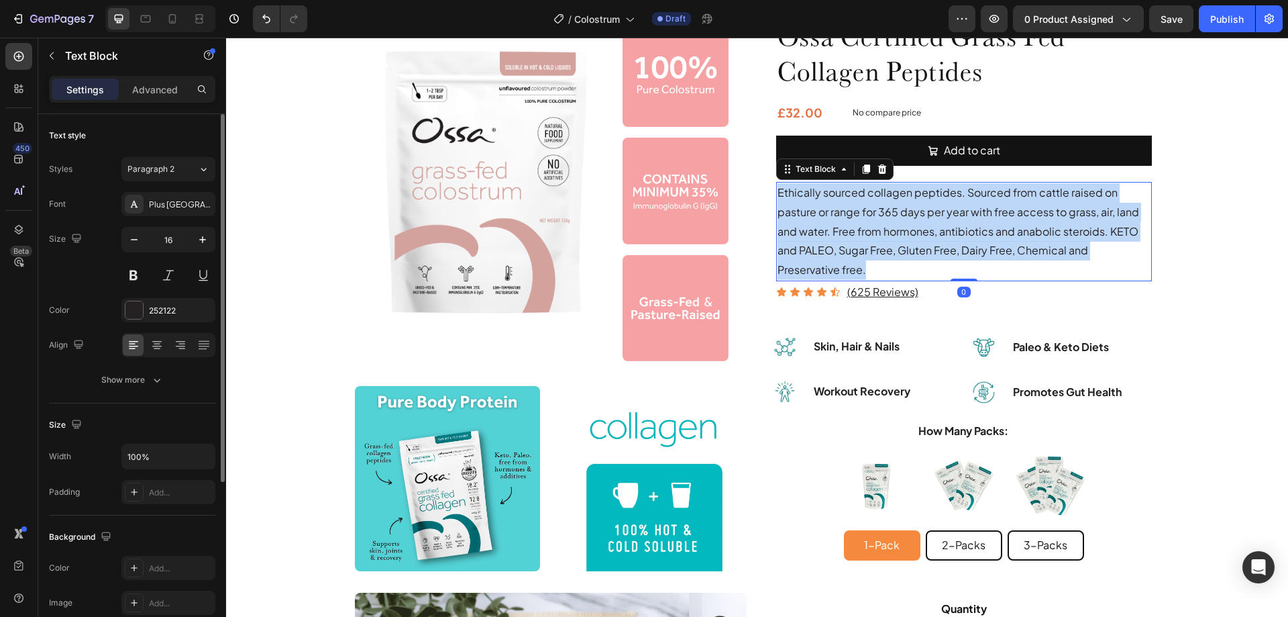
click at [834, 214] on p "Ethically sourced collagen peptides. Sourced from cattle raised on pasture or r…" at bounding box center [964, 231] width 373 height 97
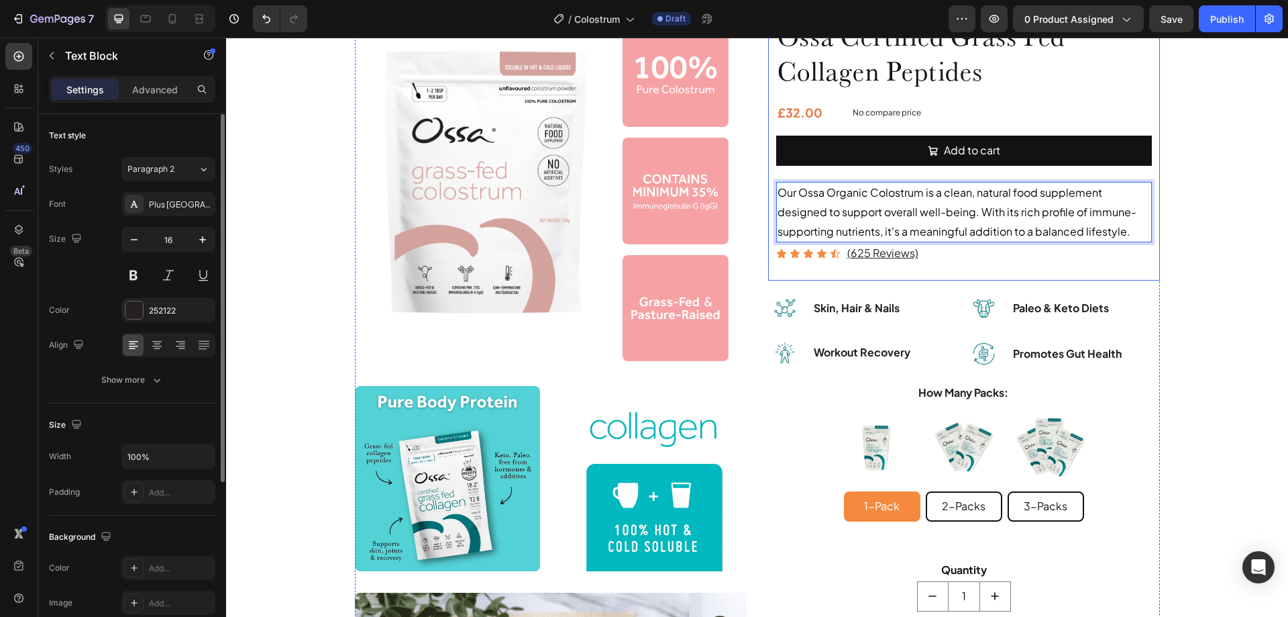
click at [927, 275] on div "Ossa Certified Grass Fed Collagen Peptides Product Title £32.00 Product Price P…" at bounding box center [964, 144] width 392 height 271
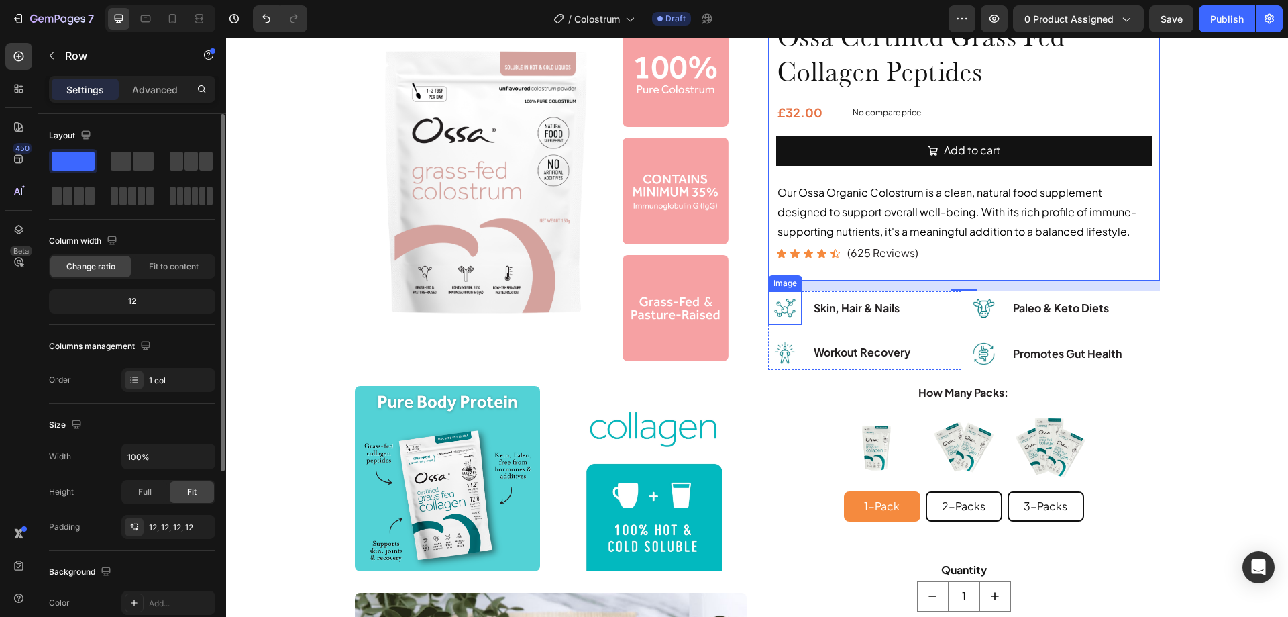
click at [778, 312] on img at bounding box center [785, 308] width 34 height 34
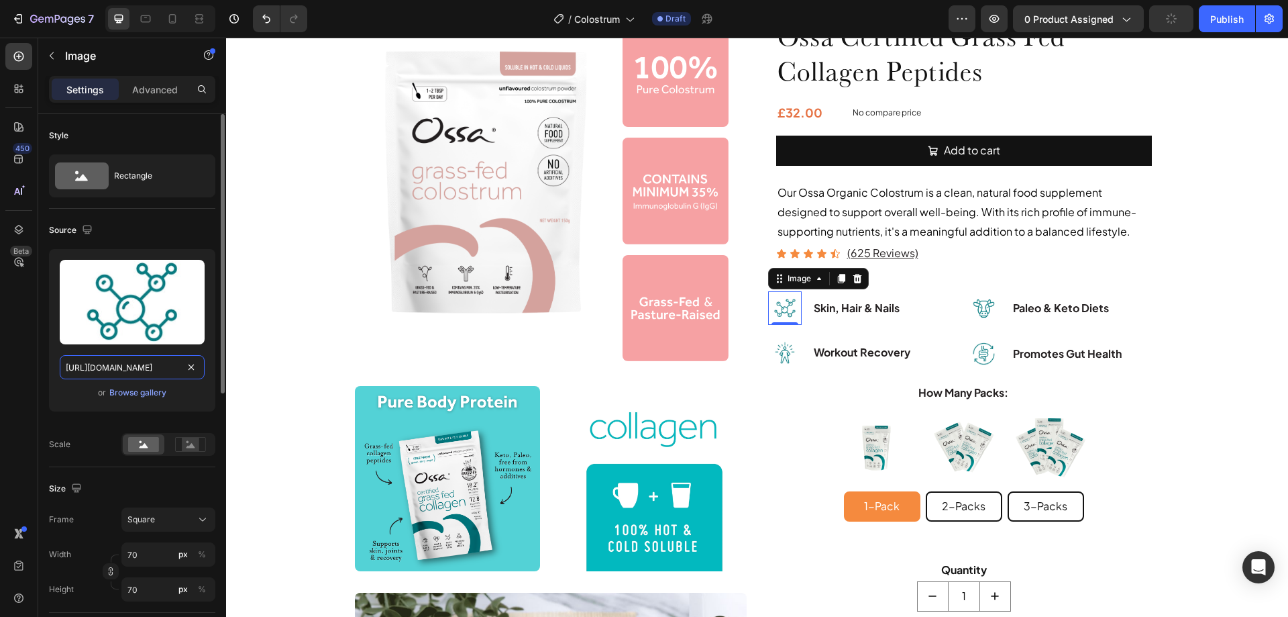
click at [141, 370] on input "[URL][DOMAIN_NAME]" at bounding box center [132, 367] width 145 height 24
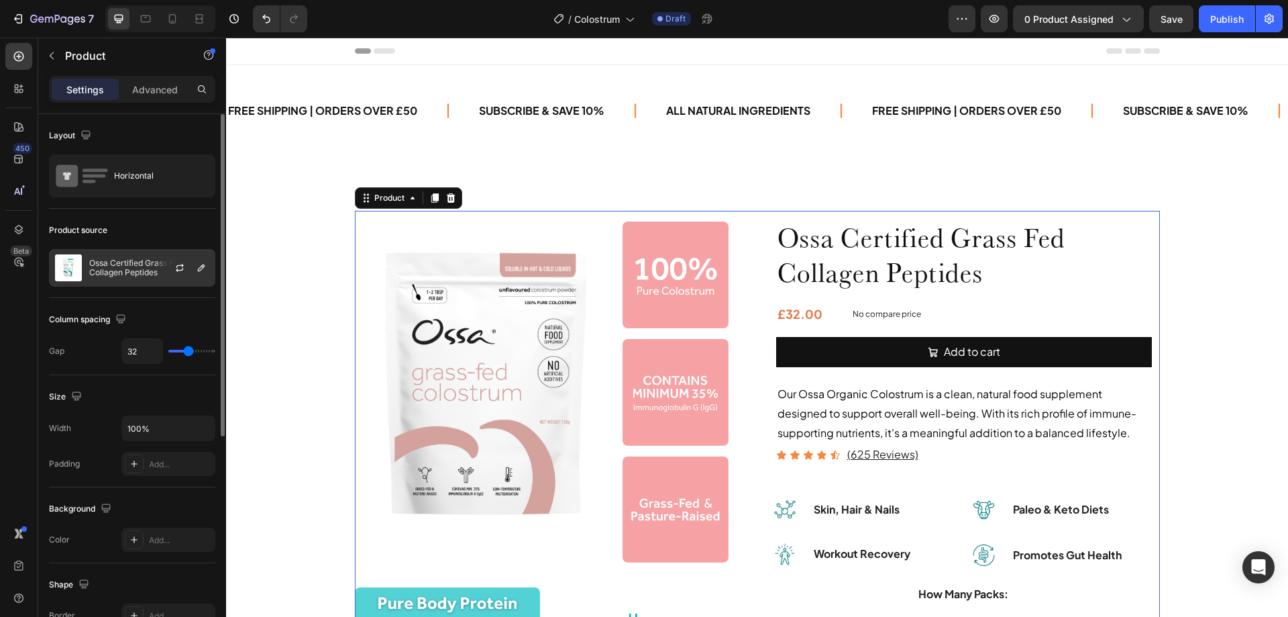
click at [117, 264] on p "Ossa Certified Grass Fed Collagen Peptides" at bounding box center [149, 267] width 120 height 19
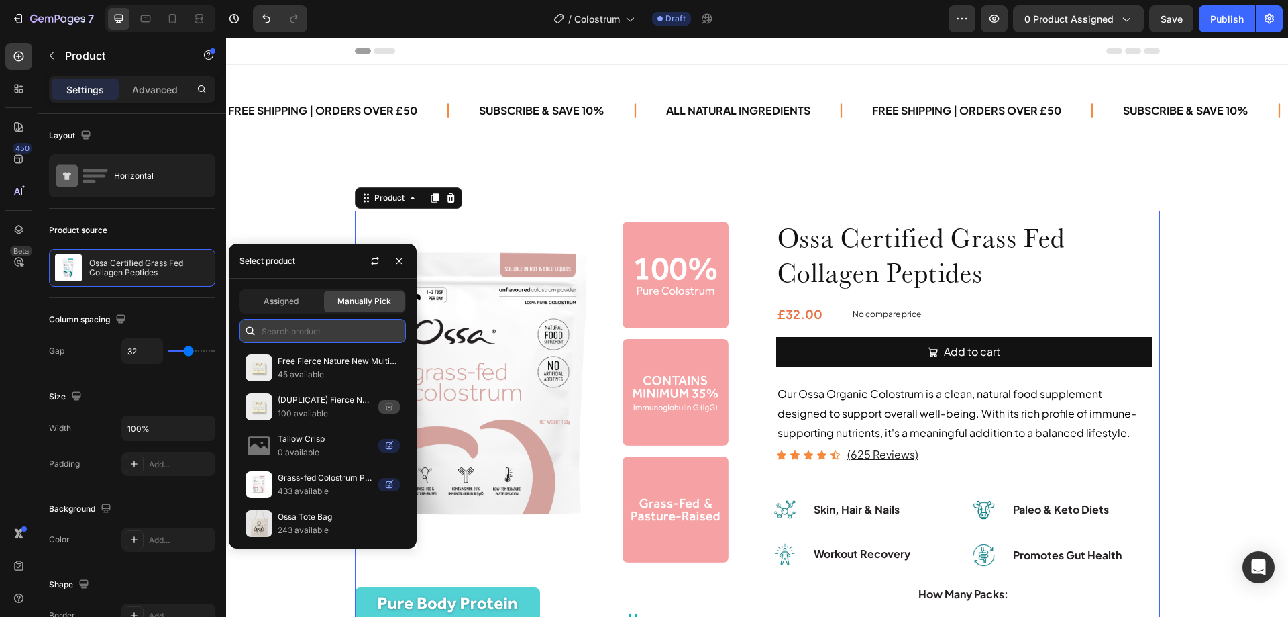
click at [308, 329] on input "text" at bounding box center [323, 331] width 166 height 24
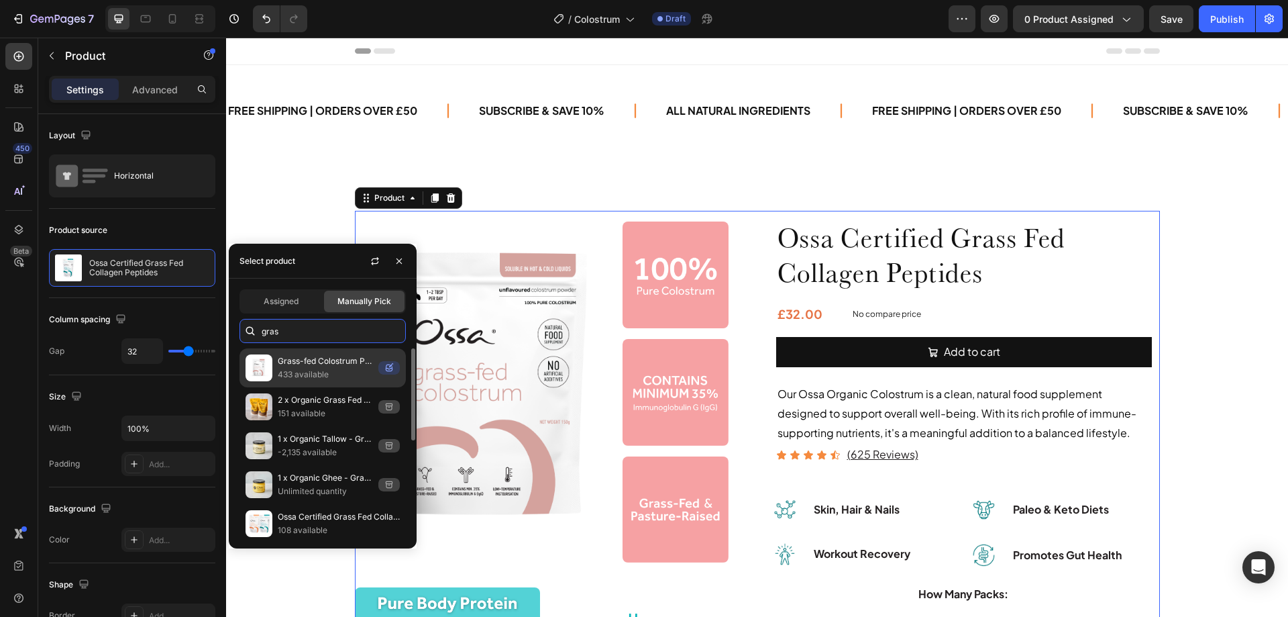
type input "gras"
click at [313, 360] on p "Grass-fed Colostrum Powder" at bounding box center [325, 360] width 95 height 13
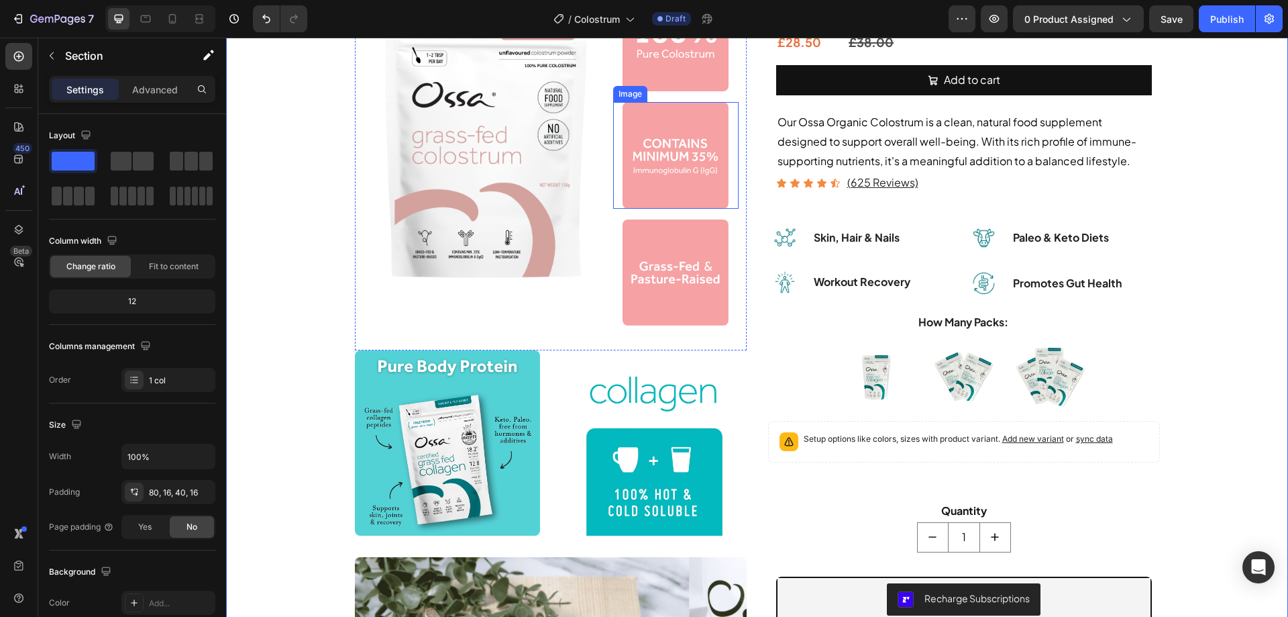
scroll to position [268, 0]
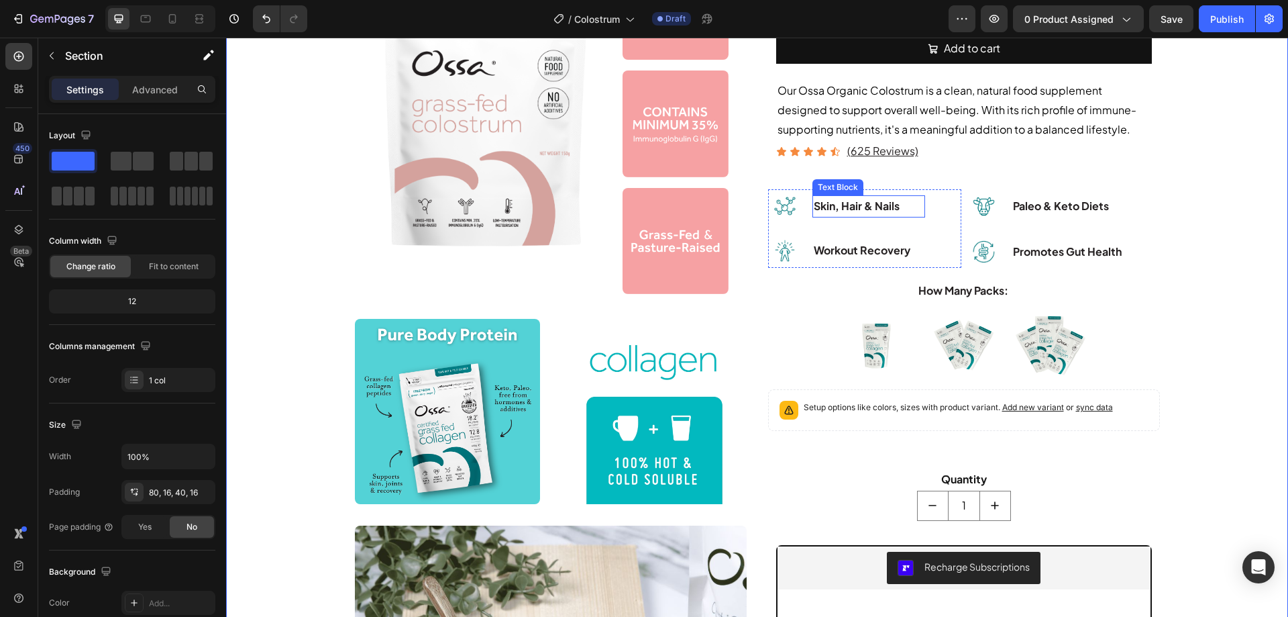
click at [863, 210] on p "Skin, Hair & Nails" at bounding box center [869, 206] width 110 height 19
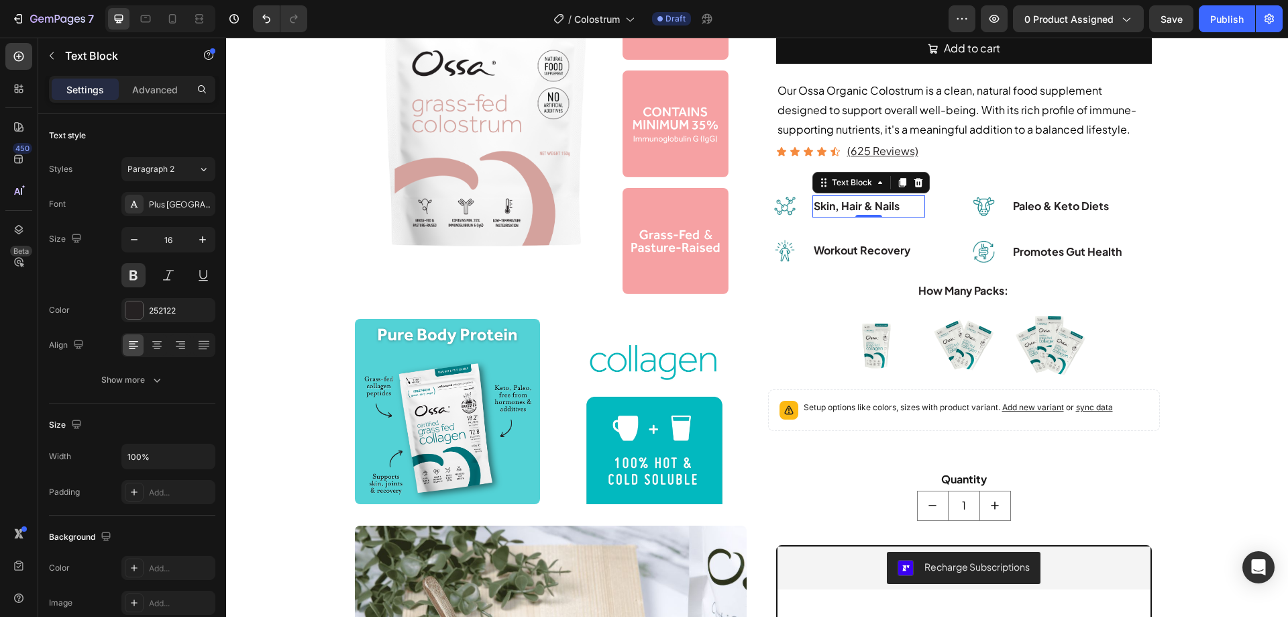
click at [859, 201] on p "Skin, Hair & Nails" at bounding box center [869, 206] width 110 height 19
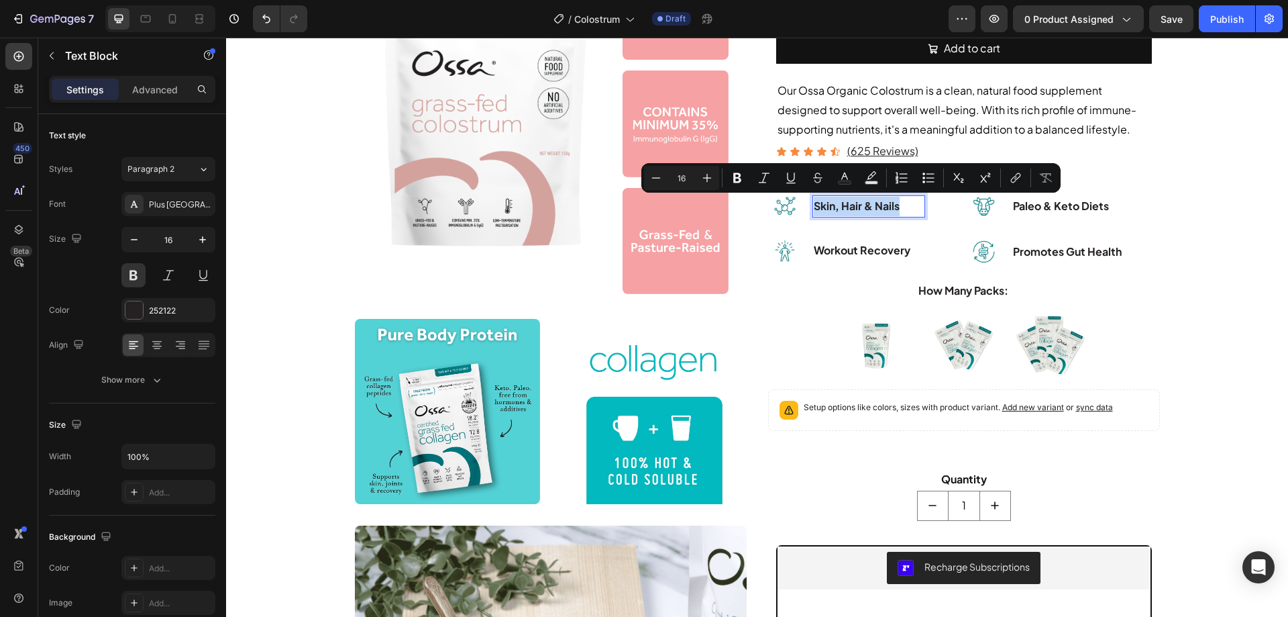
copy p "Skin, Hair & Nails"
click at [1035, 212] on p "Paleo & Keto Diets" at bounding box center [1073, 206] width 121 height 19
click at [1036, 210] on p "Paleo & Keto Diets" at bounding box center [1073, 206] width 121 height 19
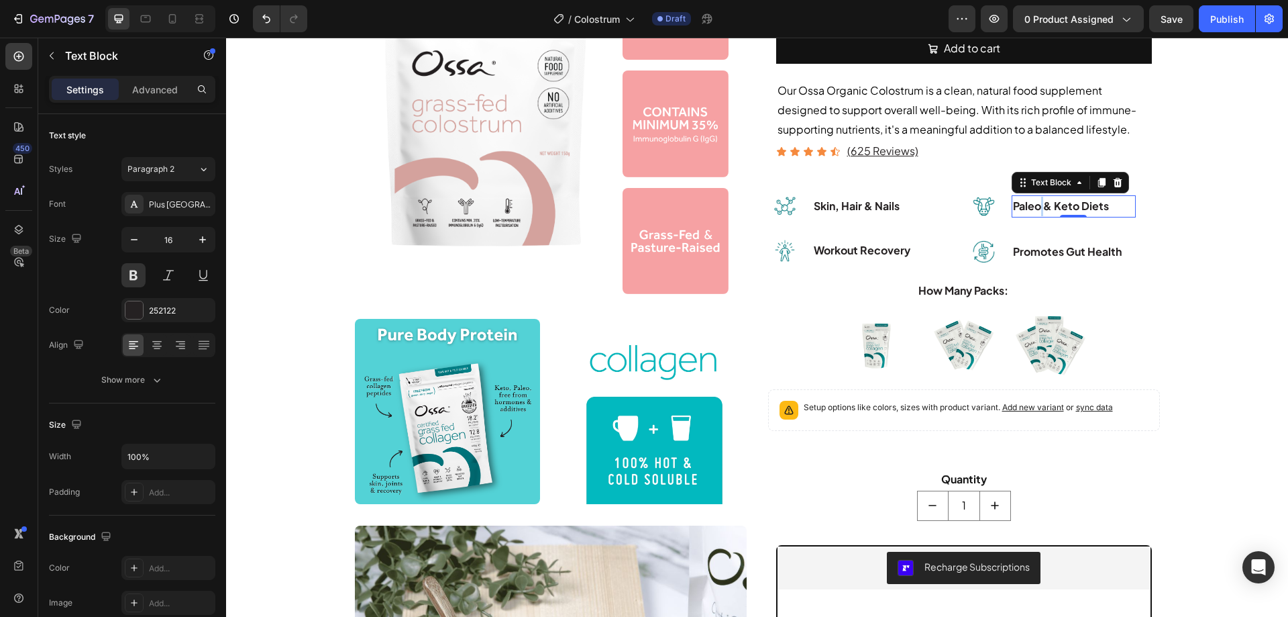
click at [1036, 210] on p "Paleo & Keto Diets" at bounding box center [1073, 206] width 121 height 19
click at [1037, 210] on p "Paleo & Keto Diets" at bounding box center [1073, 206] width 121 height 19
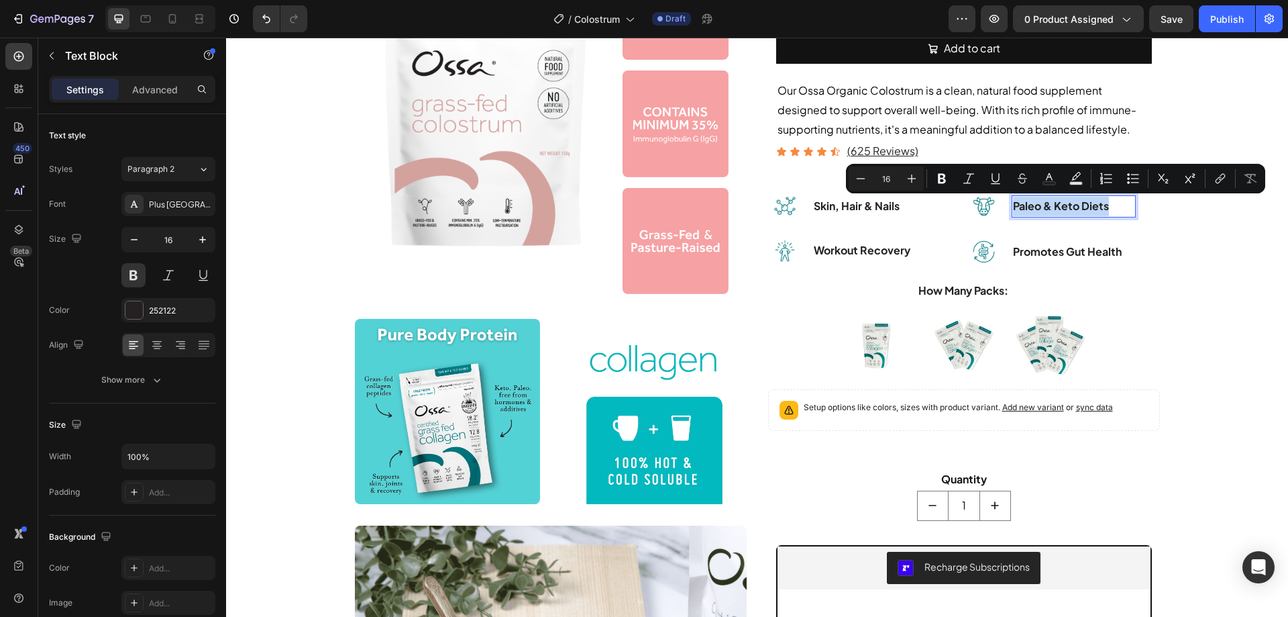
copy p "Paleo & Keto Diets"
click at [843, 248] on p "Workout Recovery" at bounding box center [869, 250] width 110 height 19
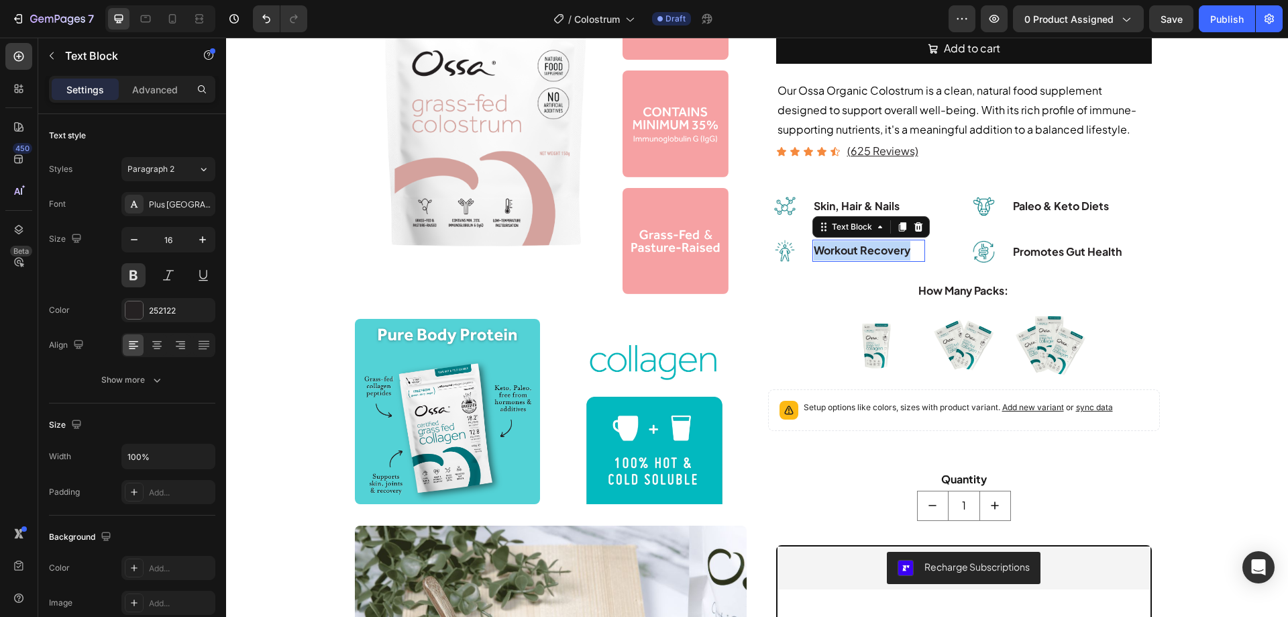
click at [843, 248] on p "Workout Recovery" at bounding box center [869, 250] width 110 height 19
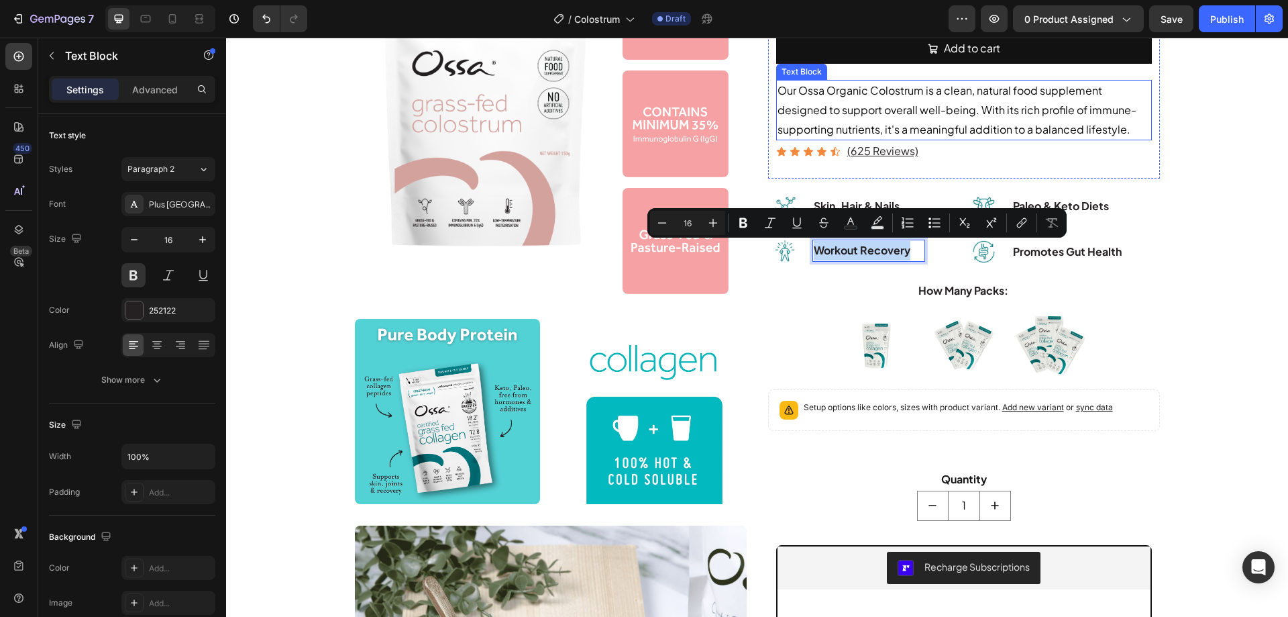
copy p "Workout Recovery"
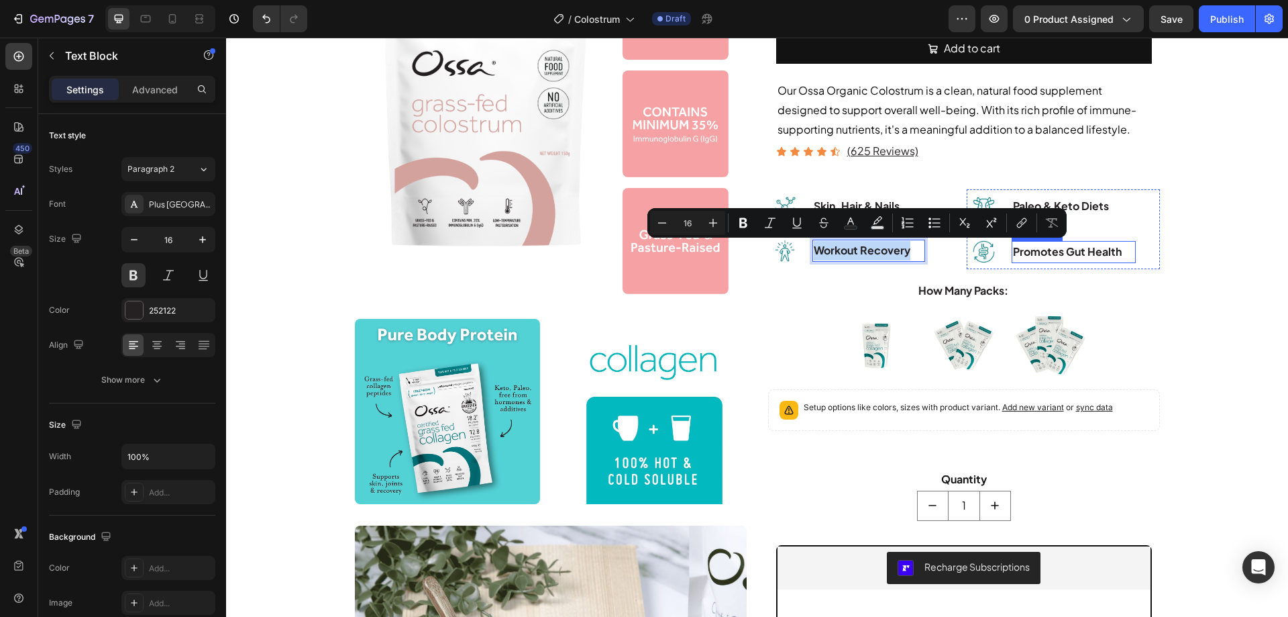
click at [1037, 256] on p "Promotes Gut Health" at bounding box center [1073, 251] width 121 height 19
click at [1038, 256] on p "Promotes Gut Health" at bounding box center [1073, 251] width 121 height 19
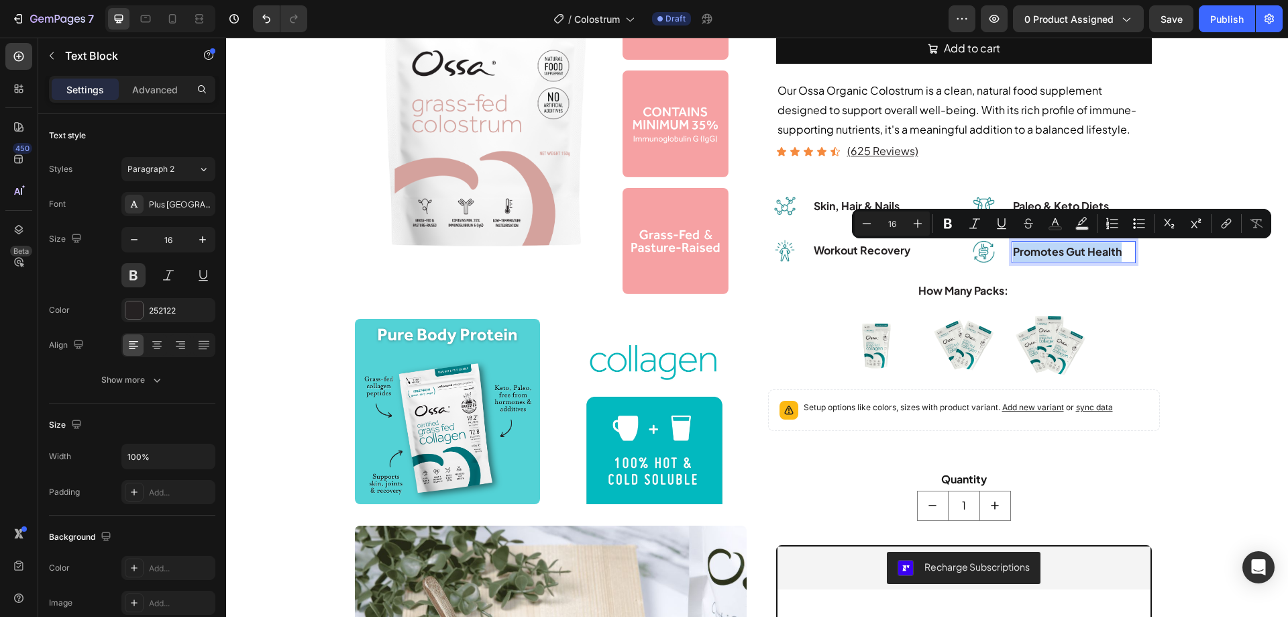
copy p "Promotes Gut Health"
click at [782, 208] on img at bounding box center [785, 206] width 34 height 34
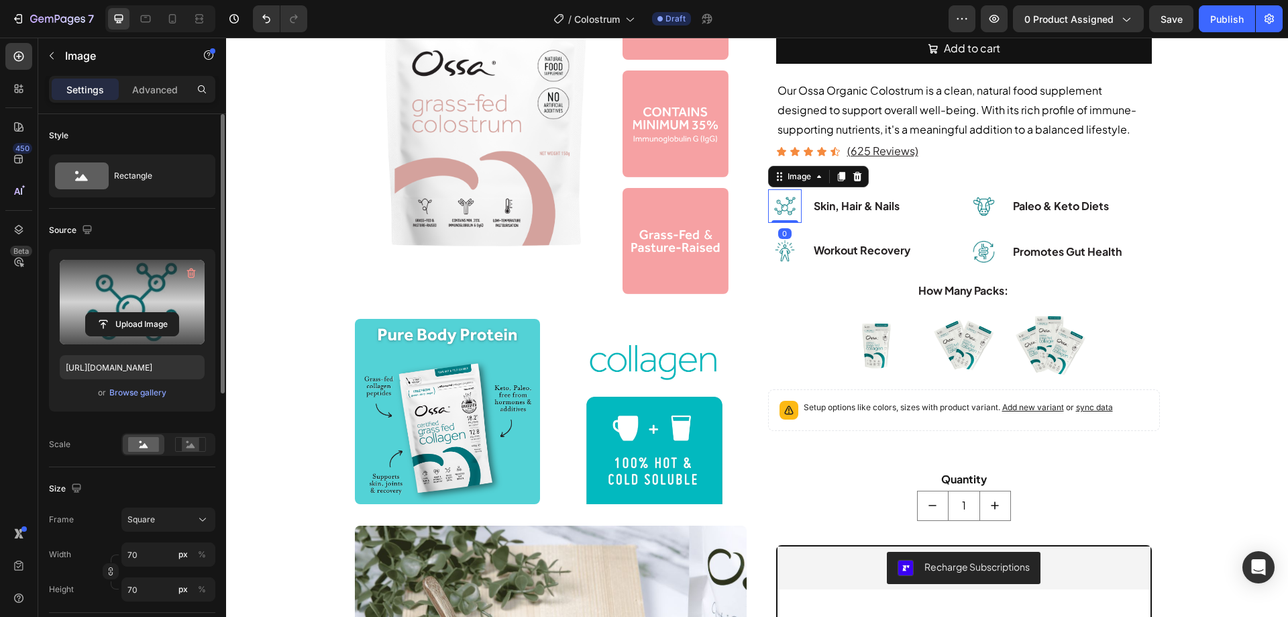
click at [163, 292] on label at bounding box center [132, 302] width 145 height 85
click at [163, 313] on input "file" at bounding box center [132, 324] width 93 height 23
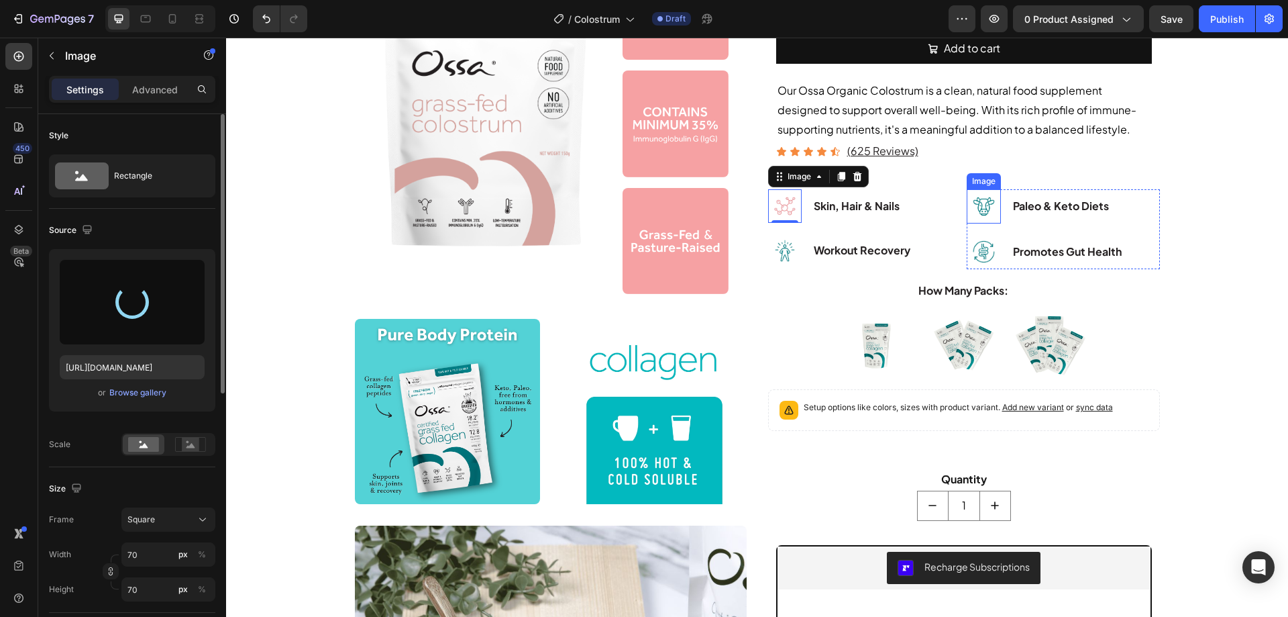
type input "[URL][DOMAIN_NAME]"
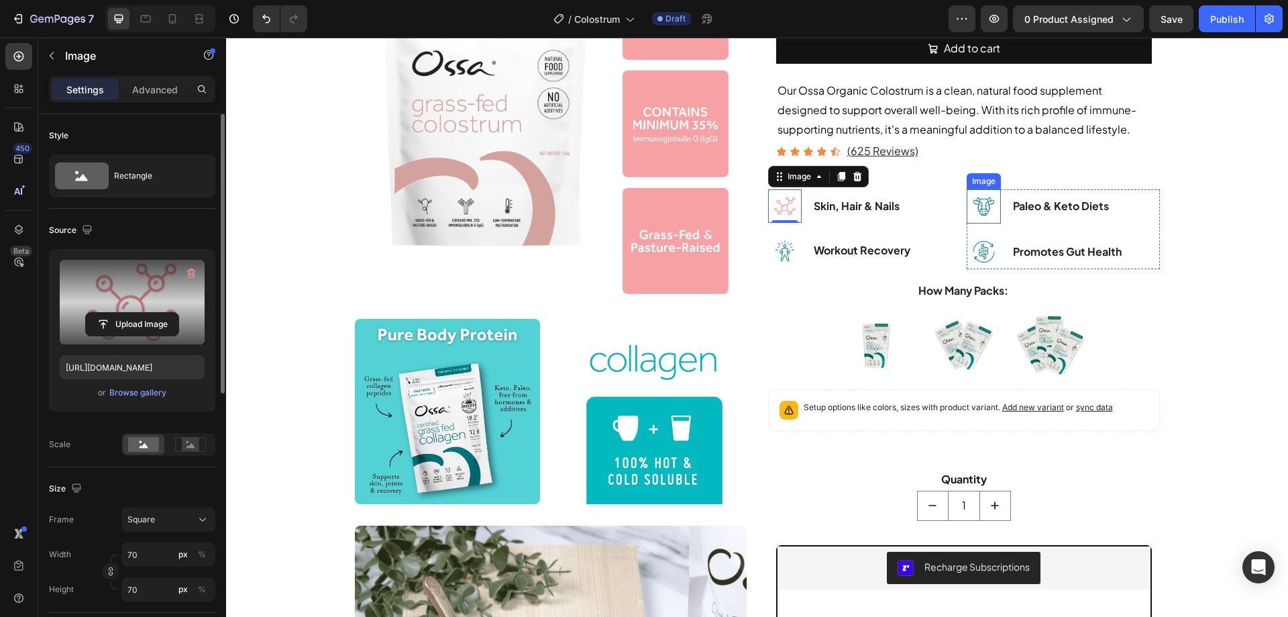
click at [978, 215] on img at bounding box center [984, 206] width 34 height 34
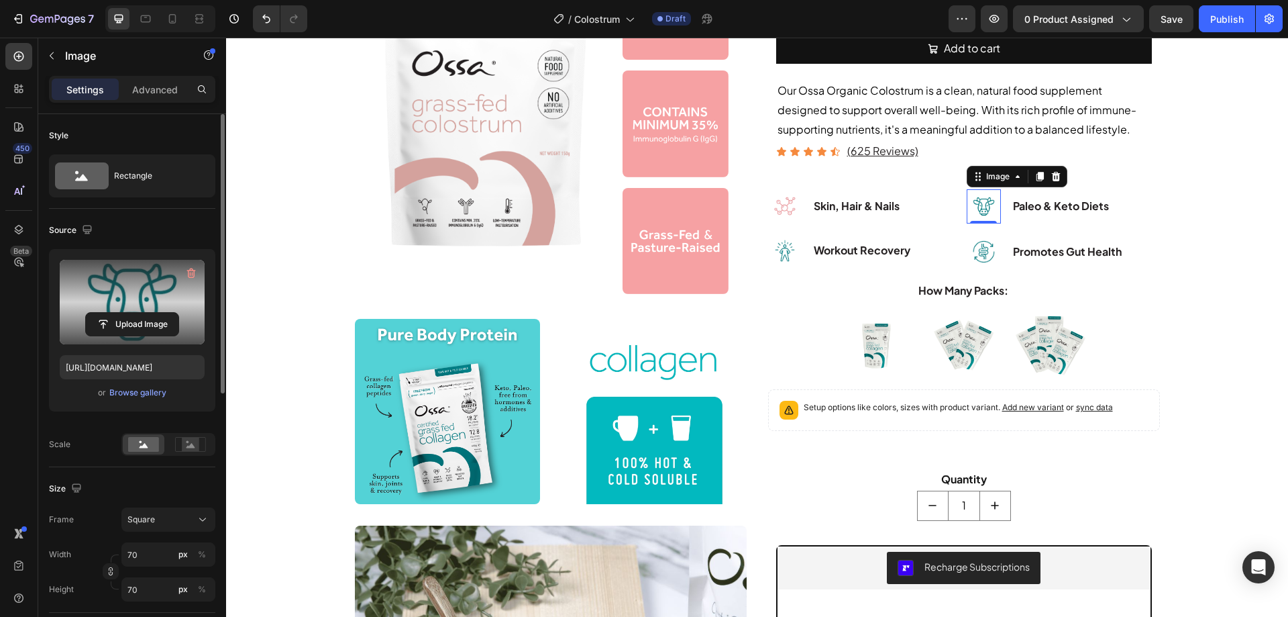
click at [157, 301] on label at bounding box center [132, 302] width 145 height 85
click at [157, 313] on input "file" at bounding box center [132, 324] width 93 height 23
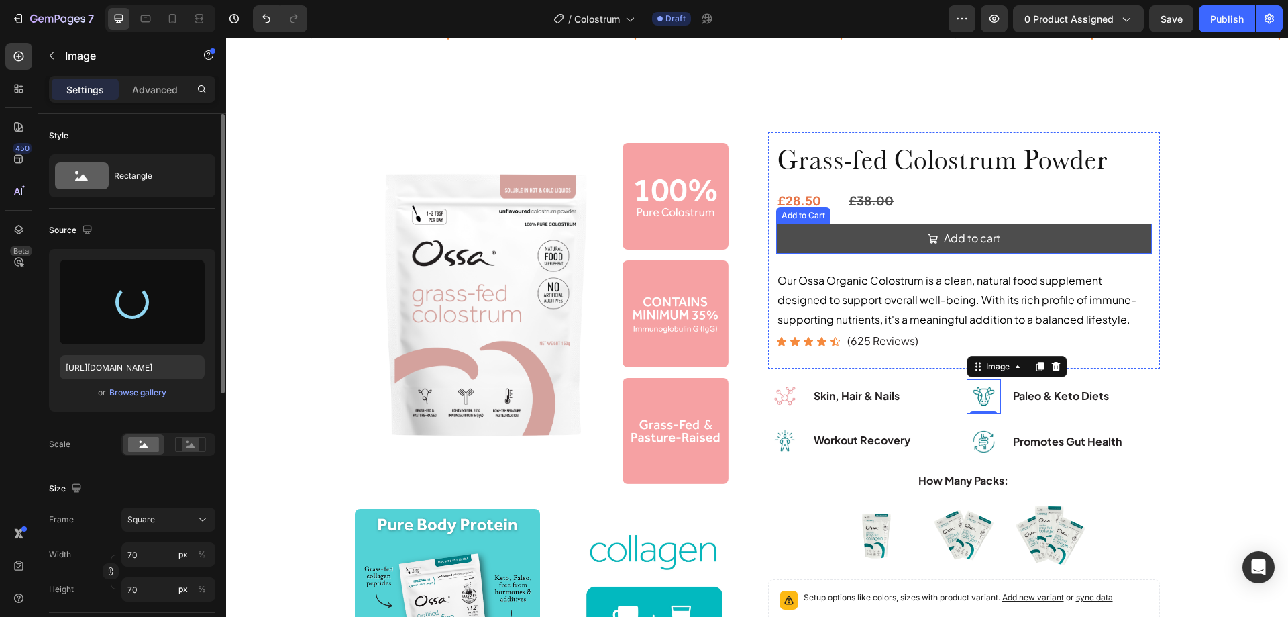
scroll to position [0, 0]
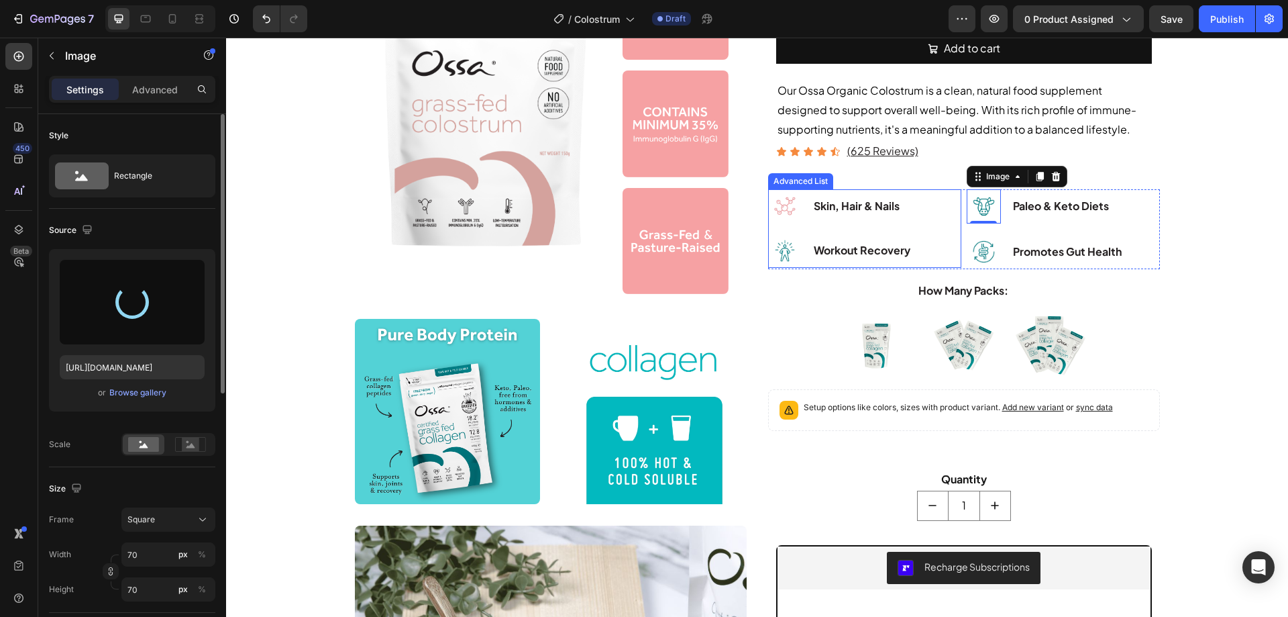
type input "[URL][DOMAIN_NAME]"
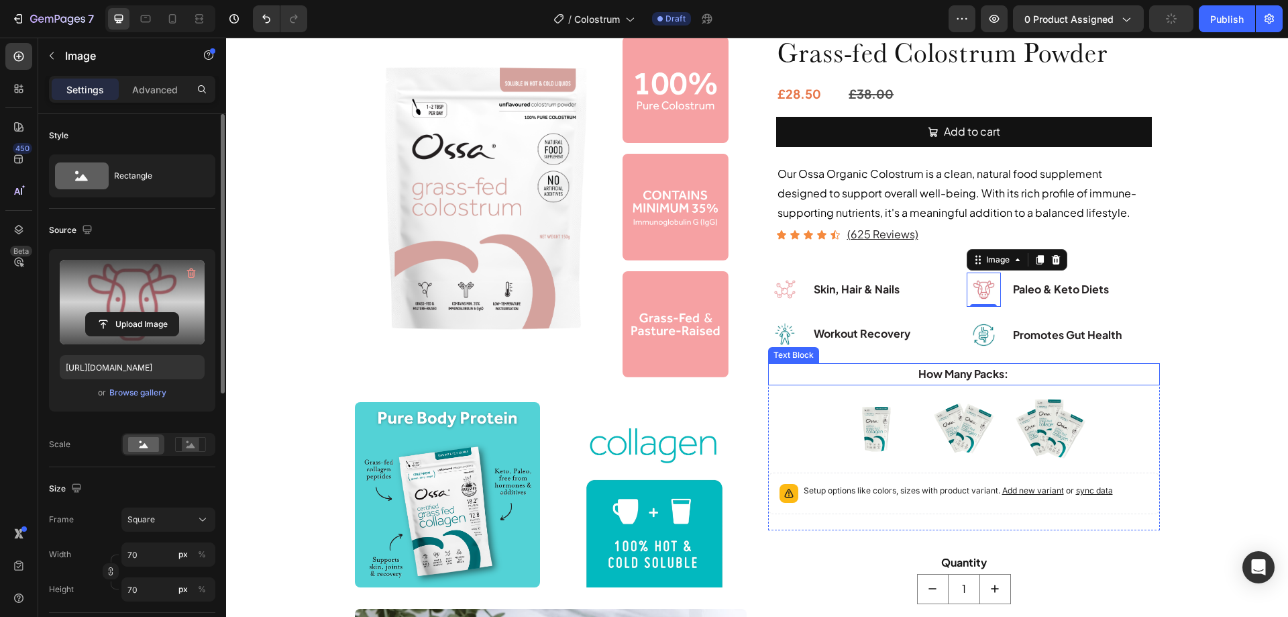
scroll to position [201, 0]
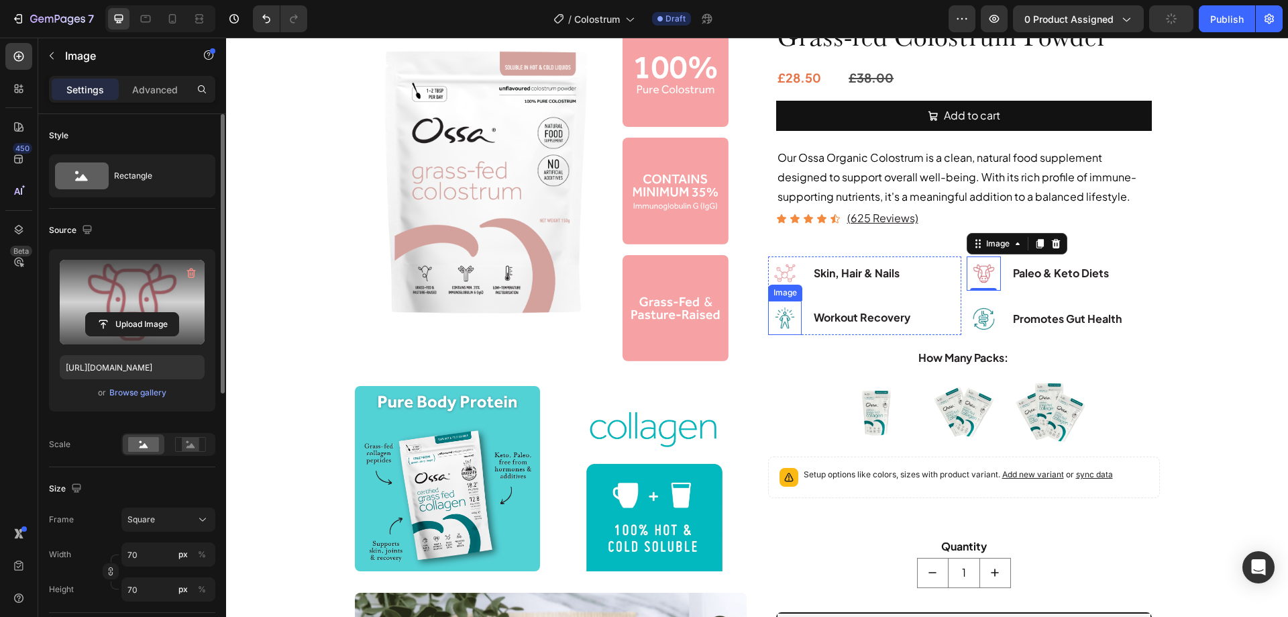
click at [780, 316] on img at bounding box center [785, 318] width 34 height 34
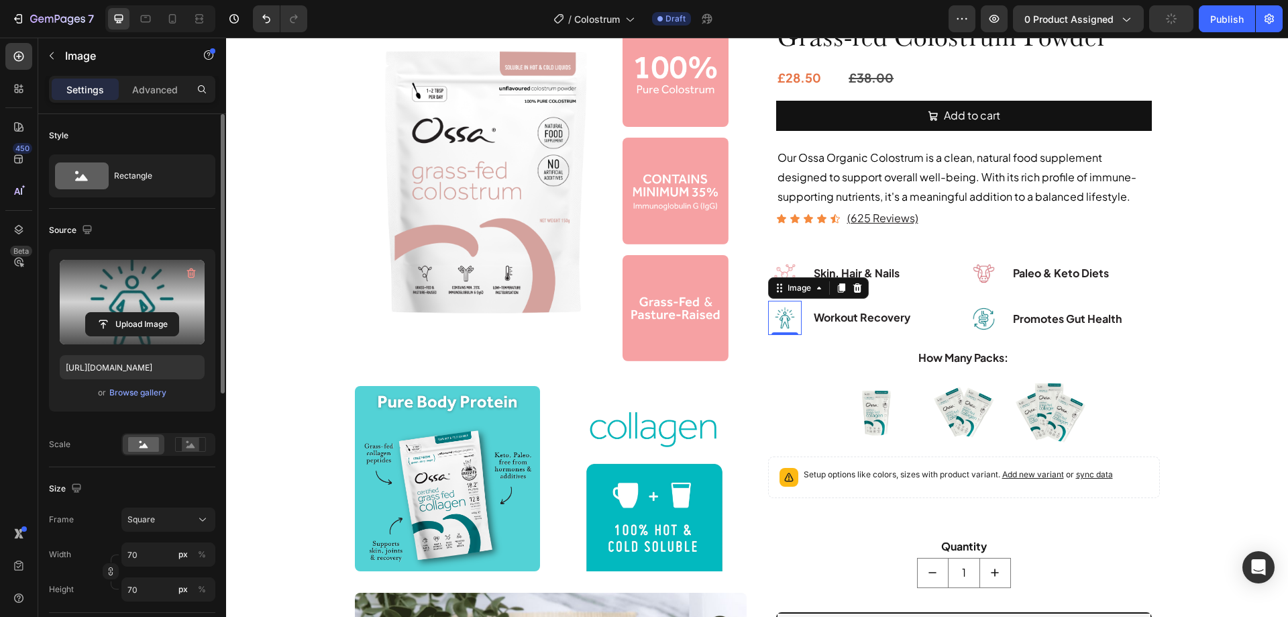
click at [114, 288] on label at bounding box center [132, 302] width 145 height 85
click at [114, 313] on input "file" at bounding box center [132, 324] width 93 height 23
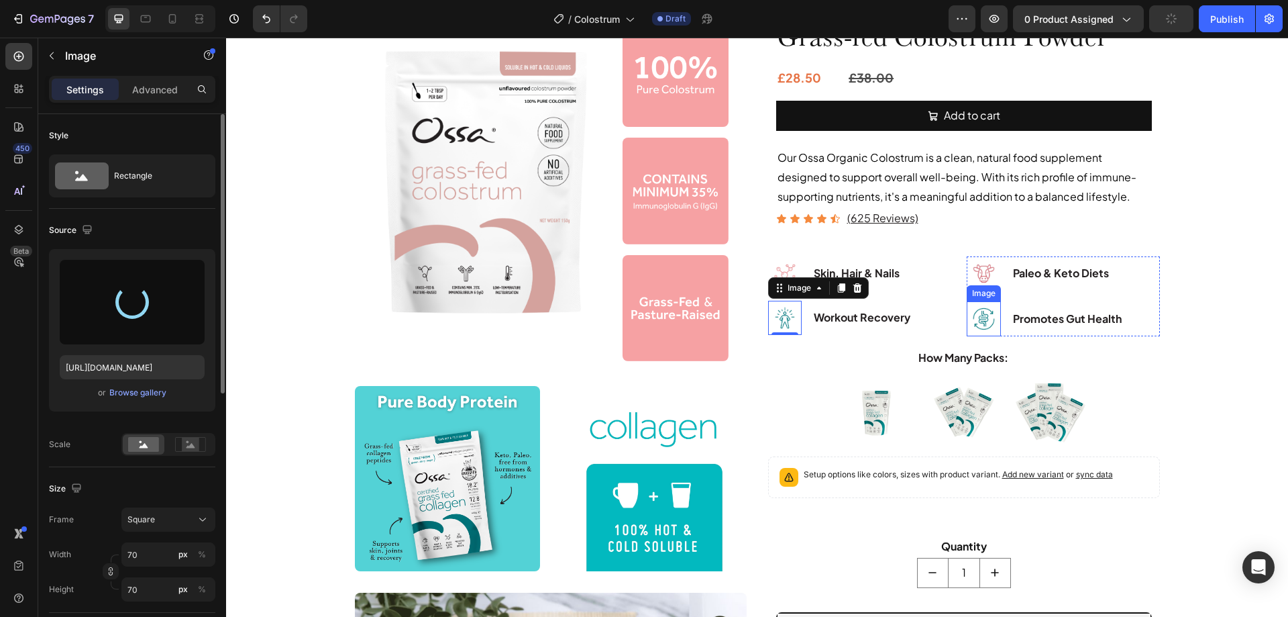
click at [984, 323] on img at bounding box center [984, 318] width 34 height 34
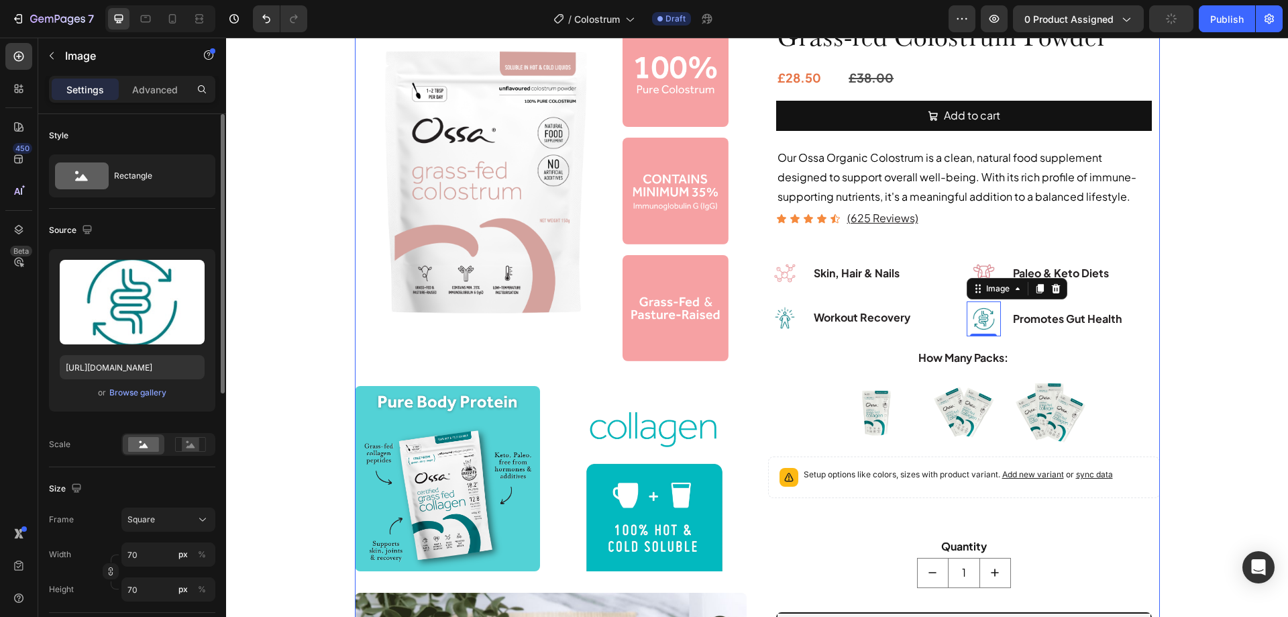
click at [784, 321] on img at bounding box center [785, 318] width 34 height 34
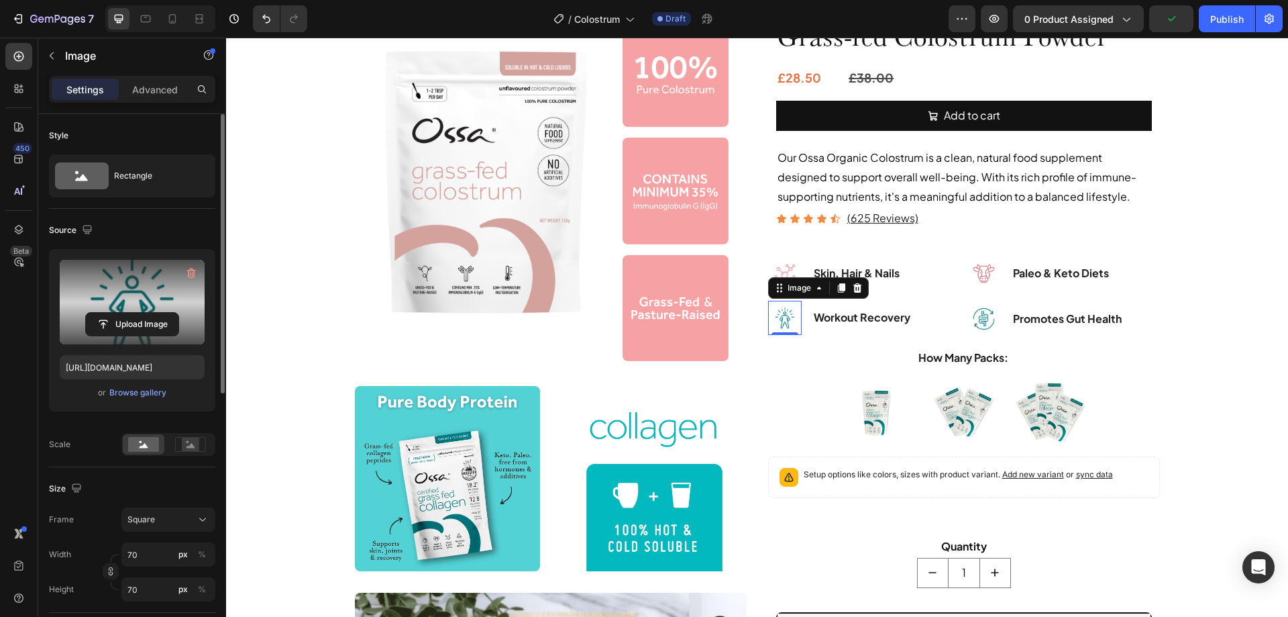
click at [149, 286] on label at bounding box center [132, 302] width 145 height 85
click at [149, 313] on input "file" at bounding box center [132, 324] width 93 height 23
type input "[URL][DOMAIN_NAME]"
click at [984, 324] on img at bounding box center [984, 318] width 34 height 34
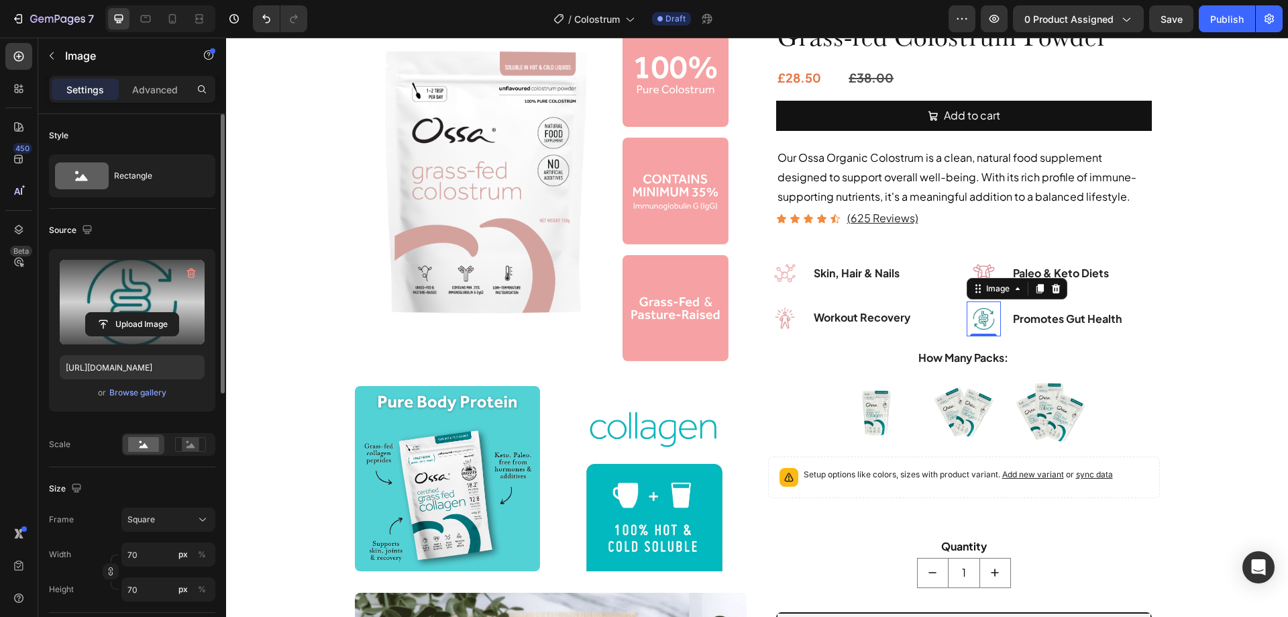
click at [127, 275] on label at bounding box center [132, 302] width 145 height 85
click at [127, 313] on input "file" at bounding box center [132, 324] width 93 height 23
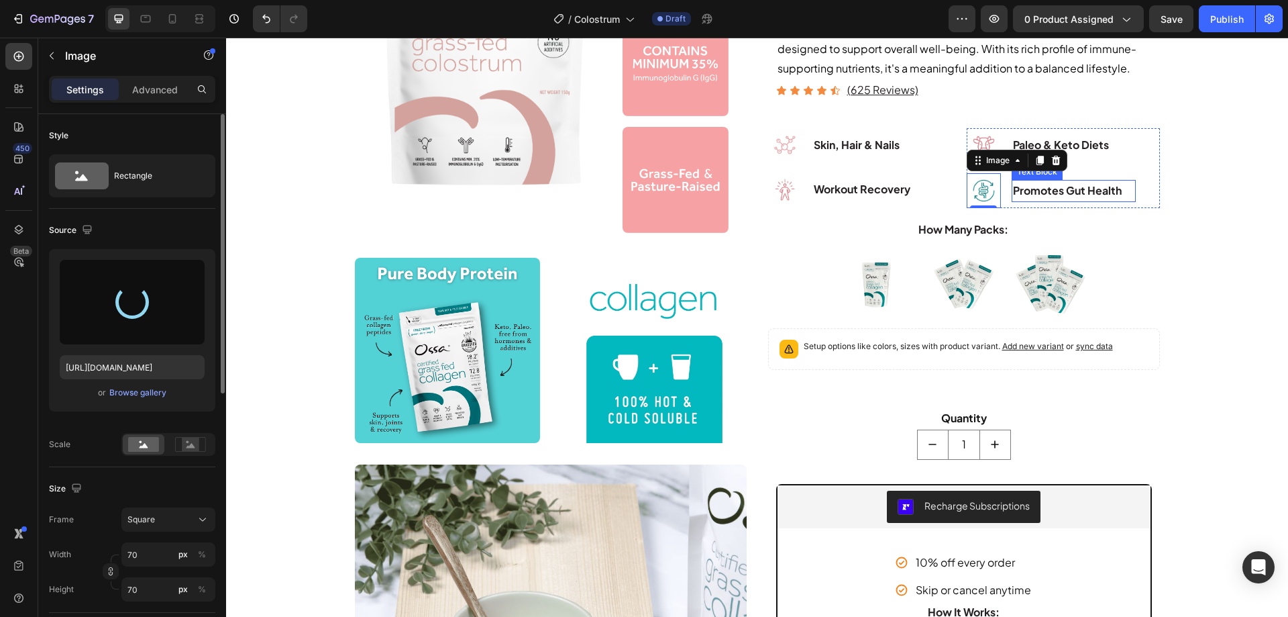
scroll to position [335, 0]
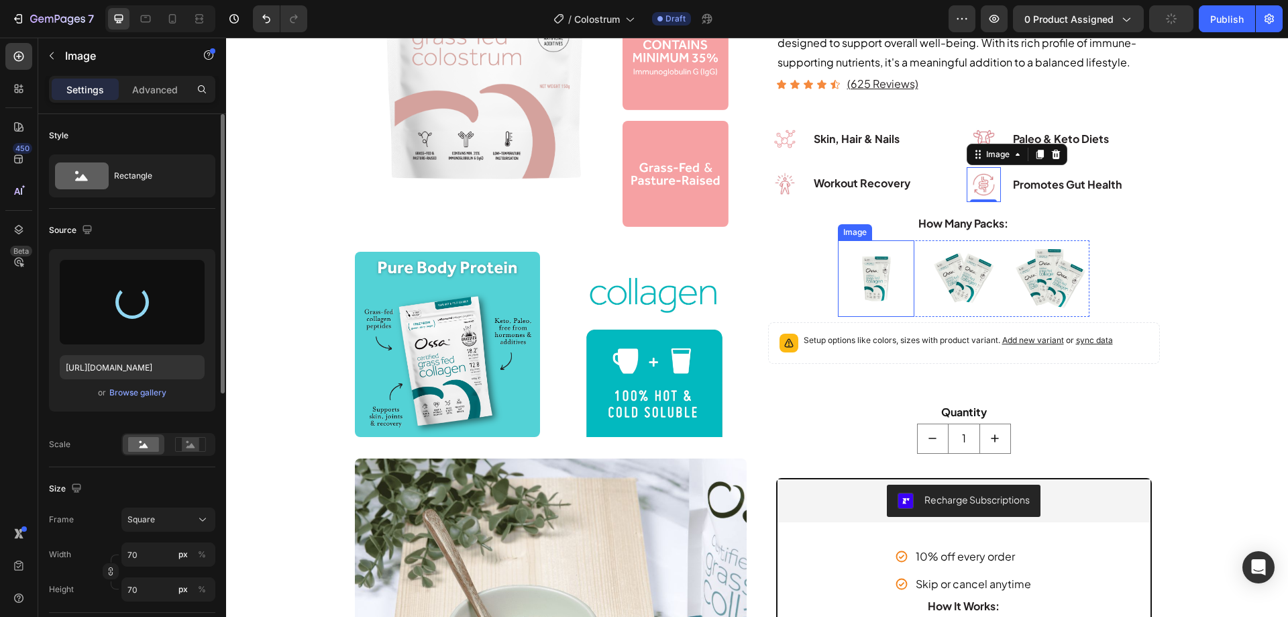
type input "[URL][DOMAIN_NAME]"
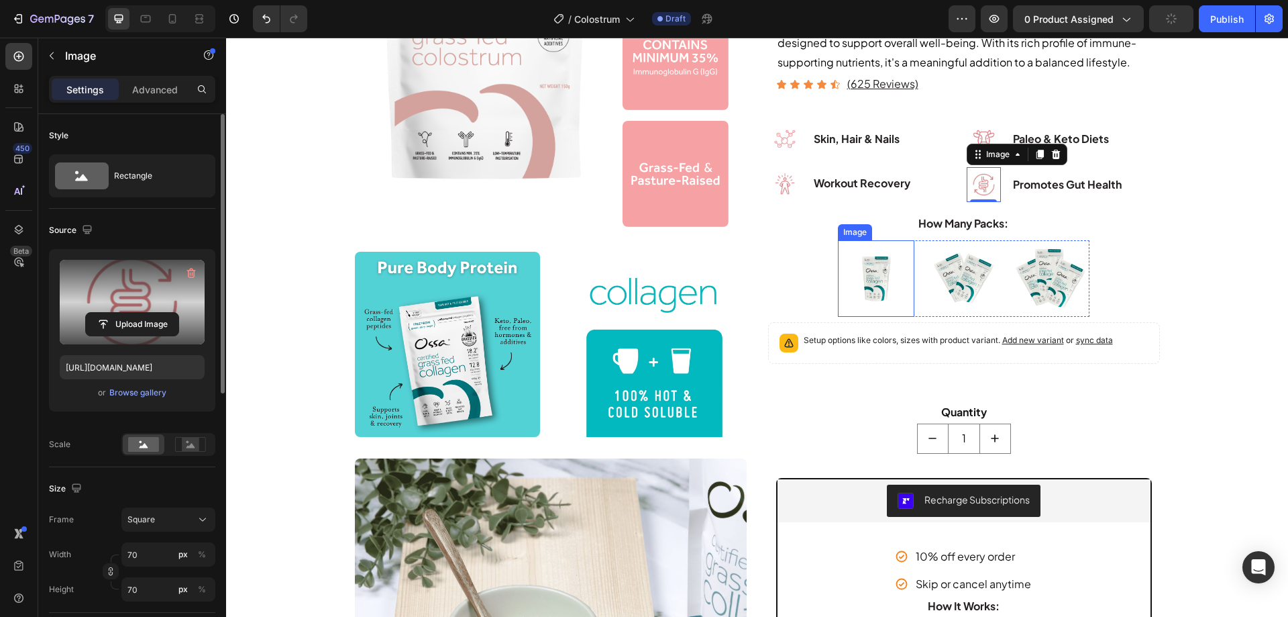
scroll to position [268, 0]
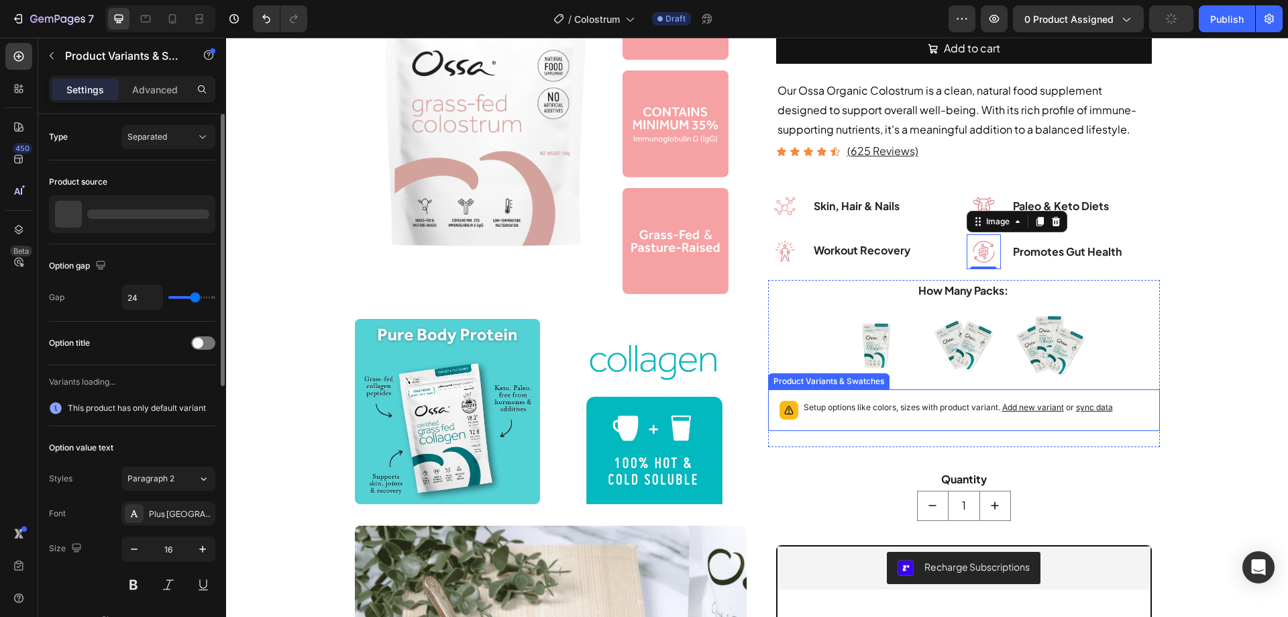
click at [912, 413] on p "Setup options like colors, sizes with product variant. Add new variant or sync …" at bounding box center [958, 407] width 309 height 13
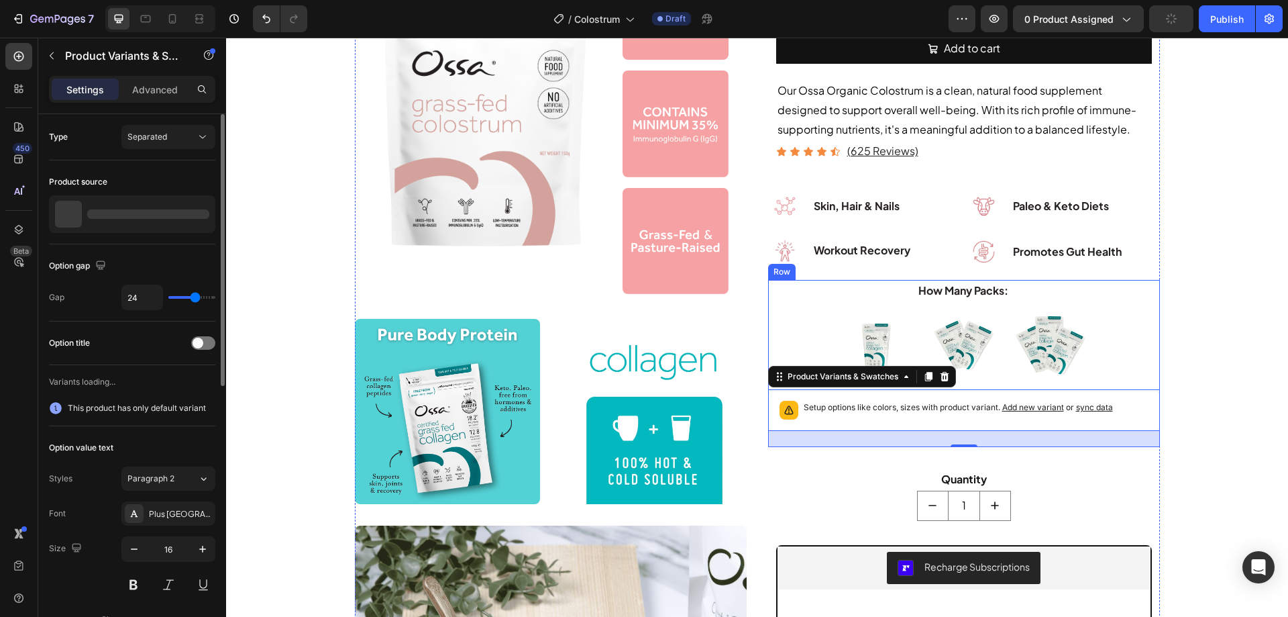
scroll to position [335, 0]
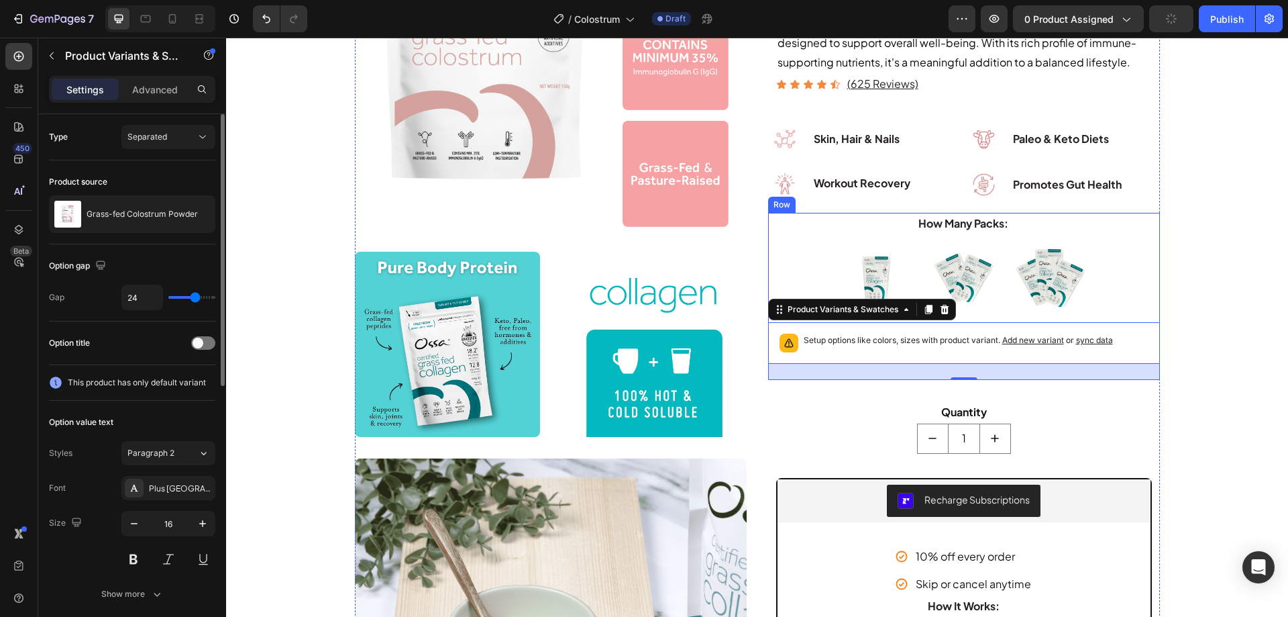
click at [1120, 243] on div "How Many Packs: Text Block Image Image Image Row Setup options like colors, siz…" at bounding box center [964, 296] width 392 height 167
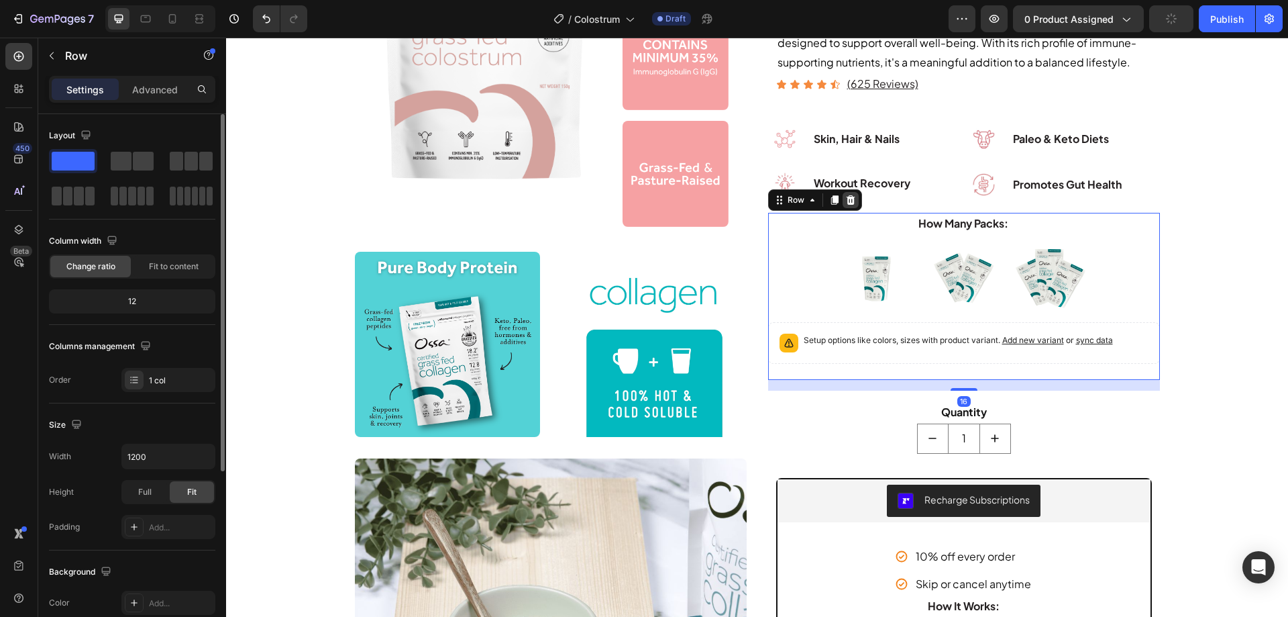
click at [846, 198] on icon at bounding box center [850, 199] width 9 height 9
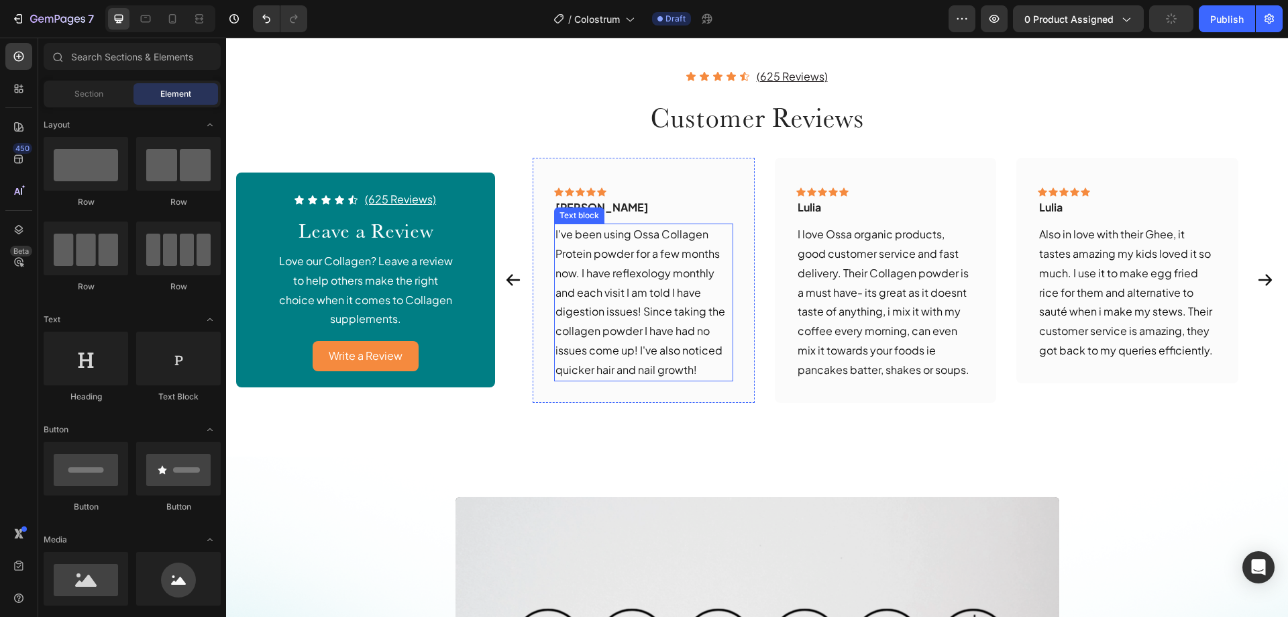
scroll to position [1275, 0]
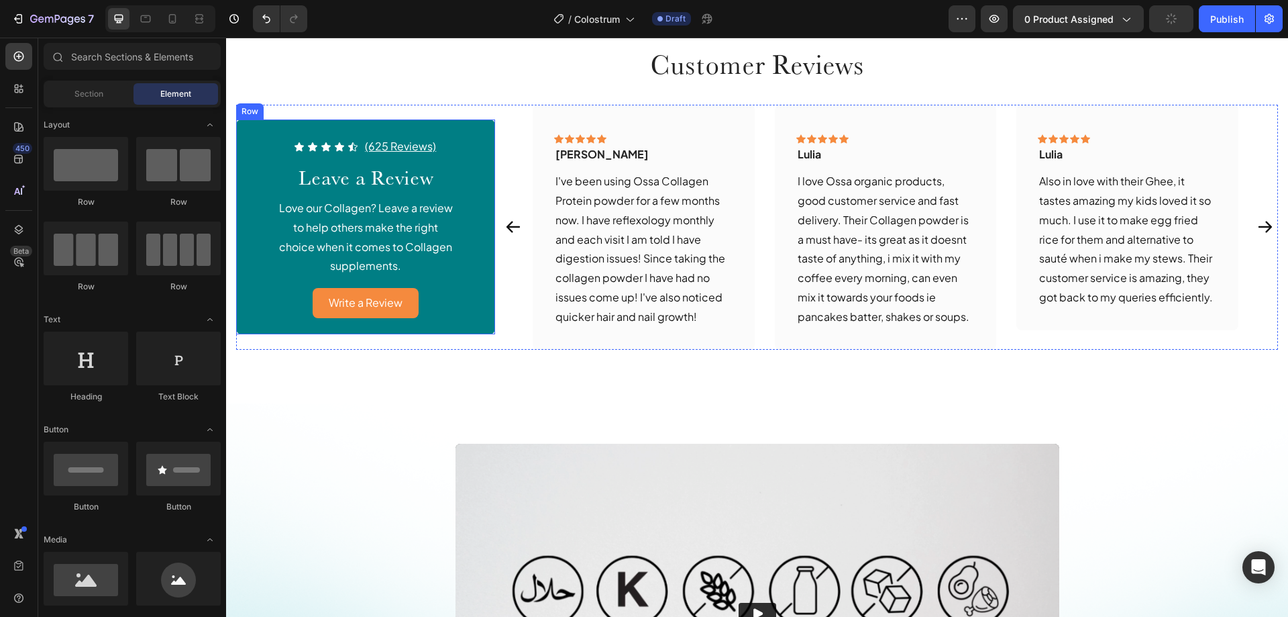
click at [476, 150] on div "Icon Icon Icon Icon Icon Icon List (625 Reviews) Text Block Row" at bounding box center [365, 147] width 227 height 22
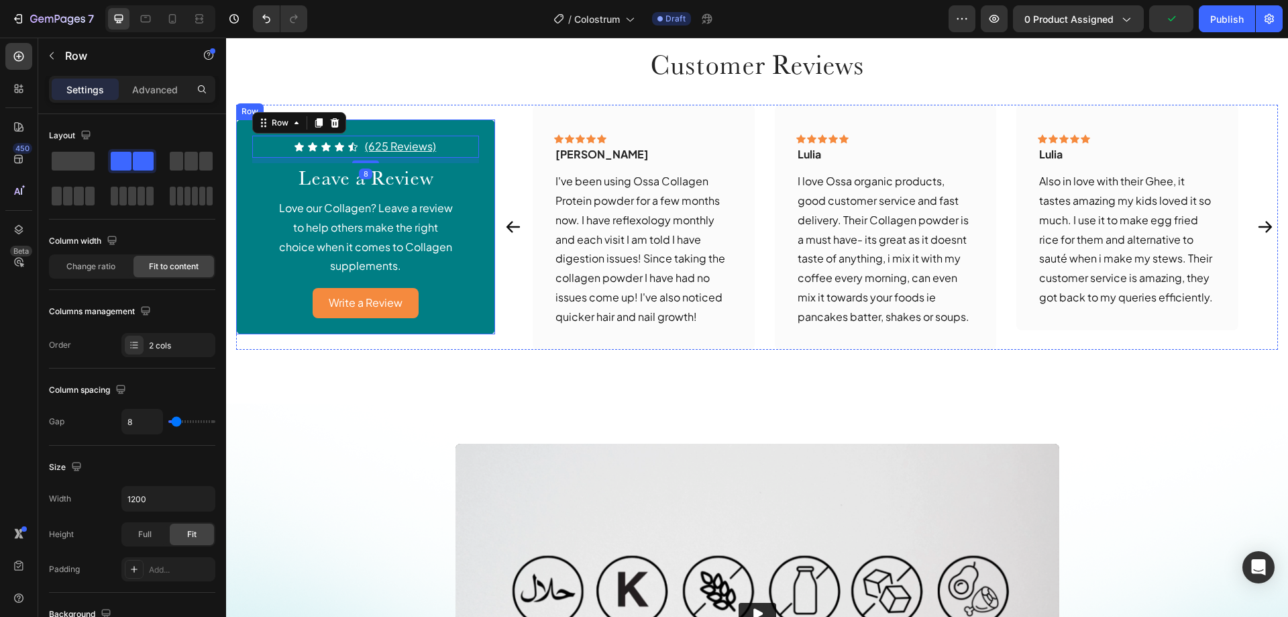
click at [482, 191] on div "Icon Icon Icon Icon Icon Icon List (625 Reviews) Text Block Row 8 Leave a Revie…" at bounding box center [365, 226] width 259 height 215
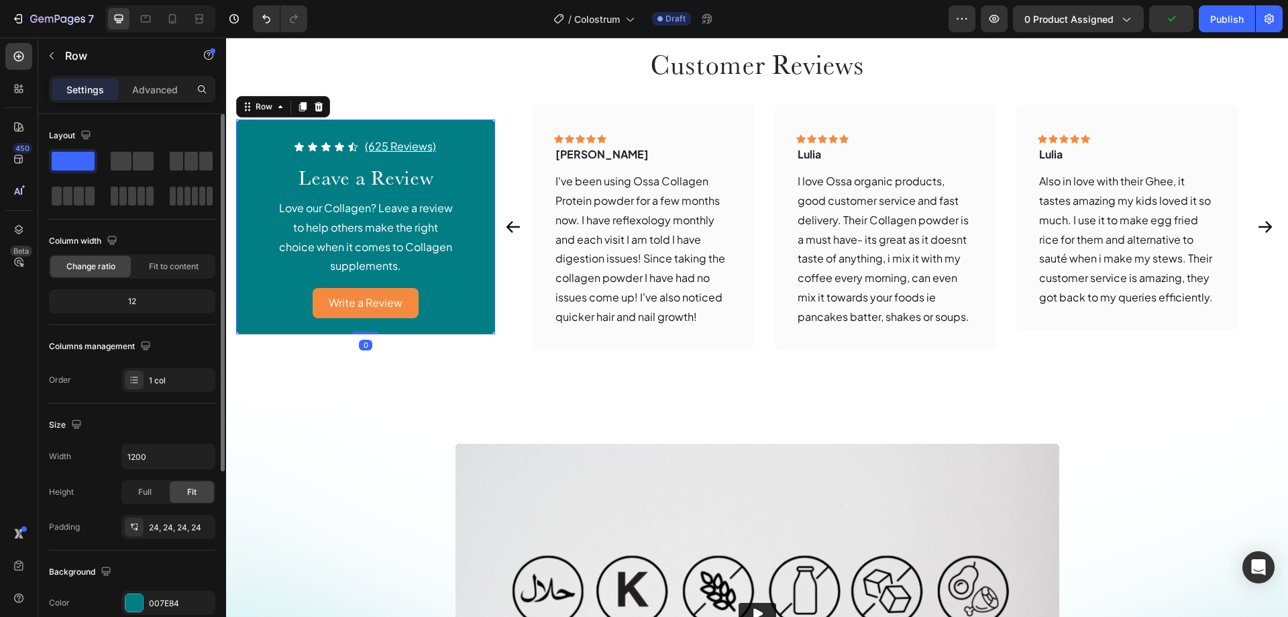
scroll to position [268, 0]
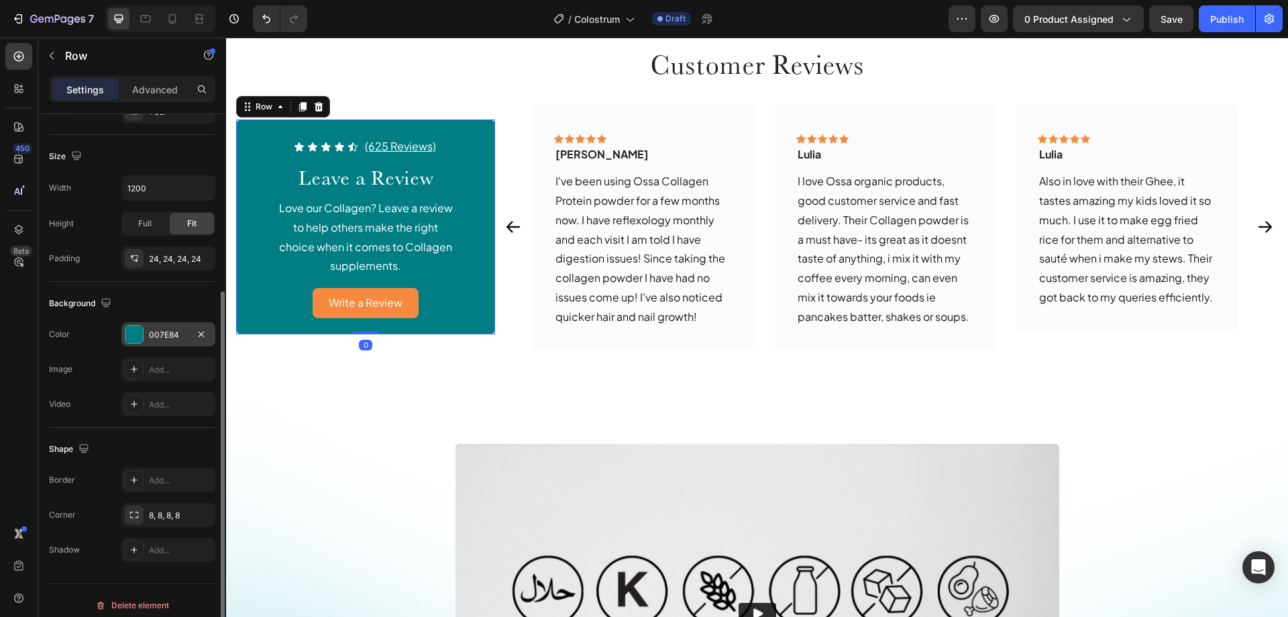
click at [131, 334] on div at bounding box center [133, 333] width 17 height 17
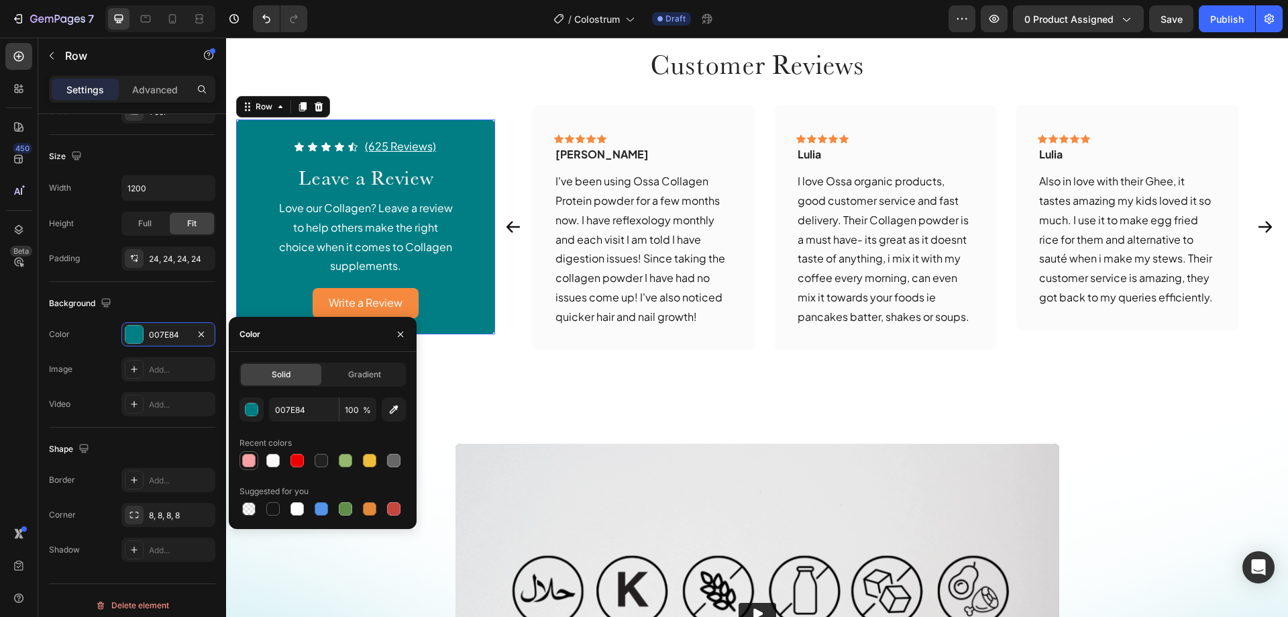
click at [252, 466] on div at bounding box center [248, 460] width 13 height 13
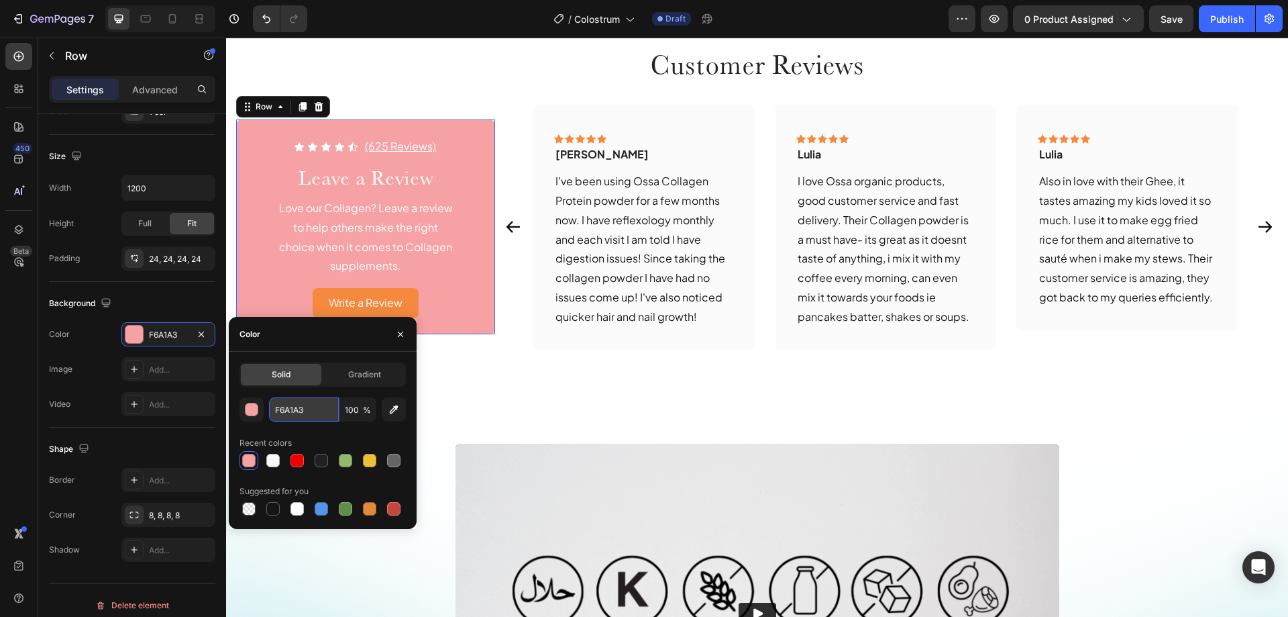
click at [299, 414] on input "F6A1A3" at bounding box center [304, 409] width 70 height 24
paste input "Promotes Gut Health"
click at [319, 351] on div "Color" at bounding box center [323, 334] width 188 height 35
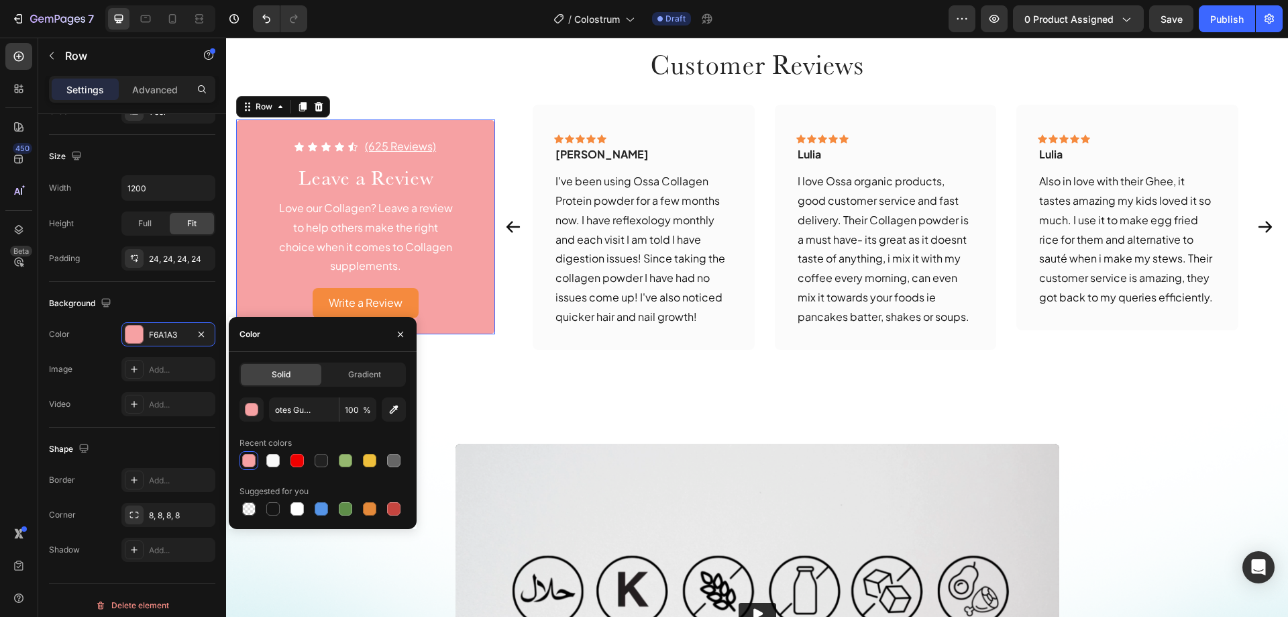
type input "F6A1A3"
click at [394, 335] on button "button" at bounding box center [400, 333] width 21 height 21
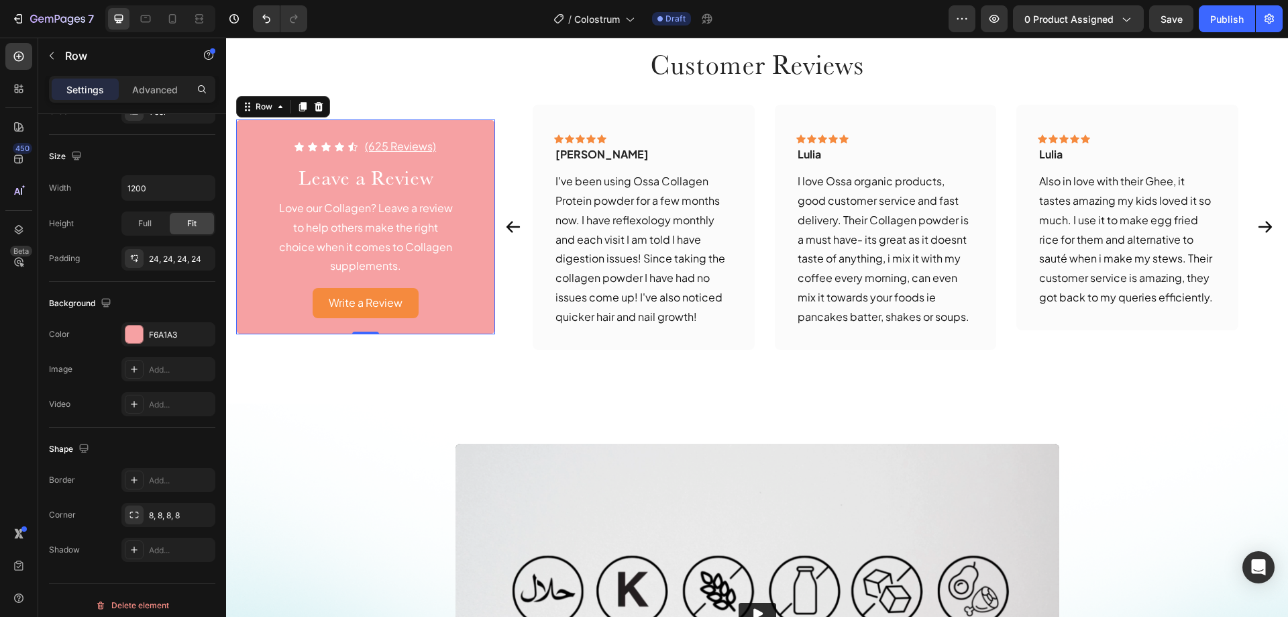
click at [432, 317] on div "Write a Review Button" at bounding box center [365, 303] width 227 height 30
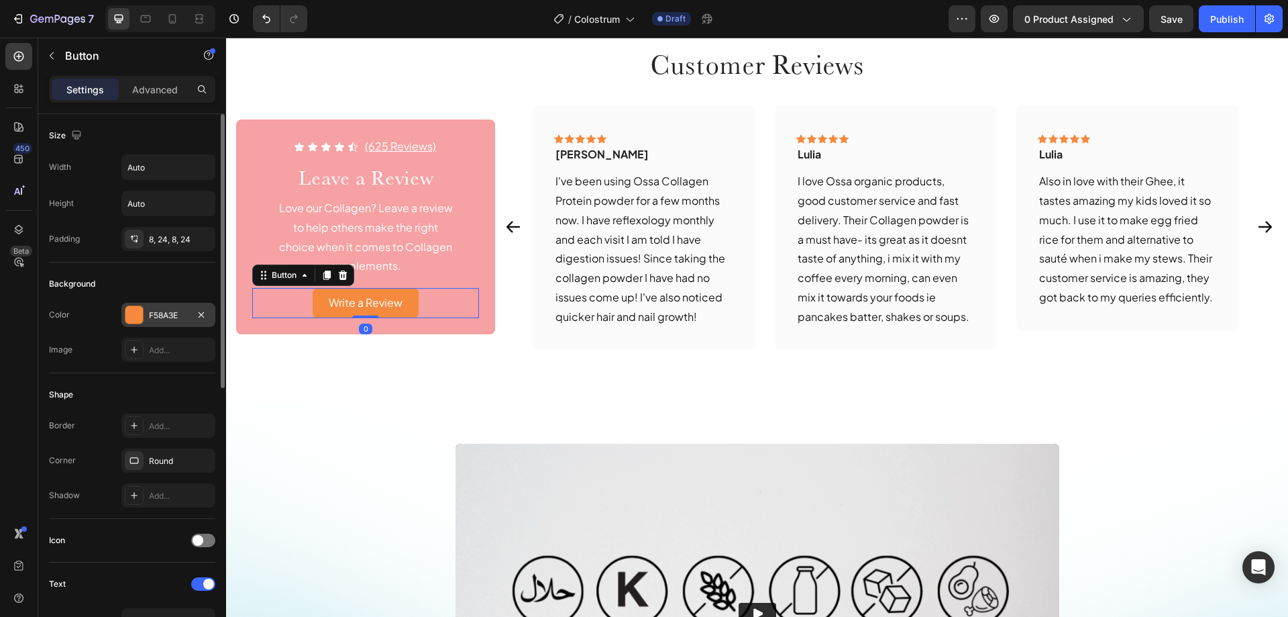
click at [138, 317] on div at bounding box center [133, 314] width 17 height 17
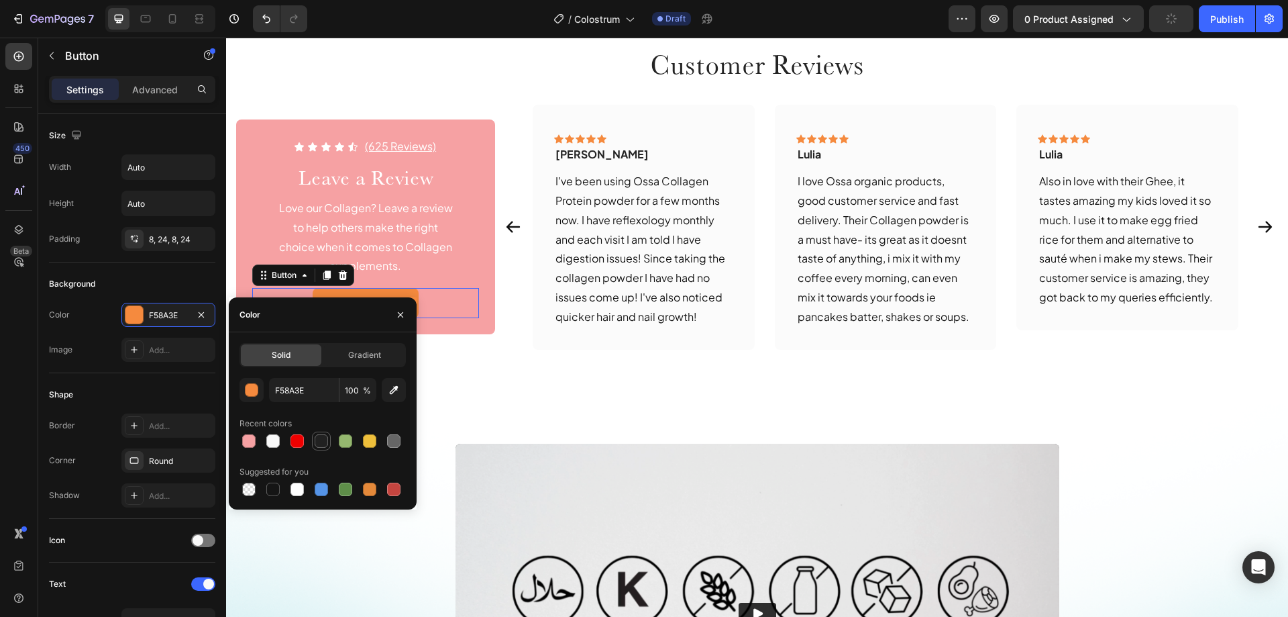
click at [318, 439] on div at bounding box center [321, 440] width 13 height 13
type input "212121"
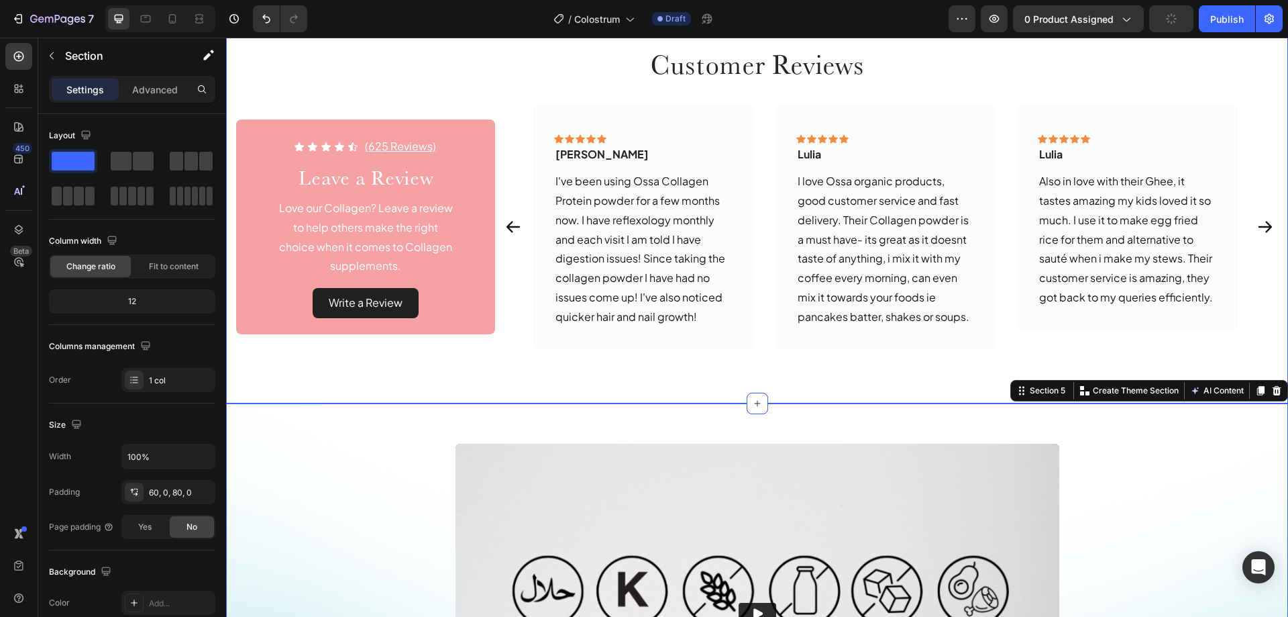
click at [509, 367] on div "Icon Icon Icon Icon Icon Icon List (625 Reviews) Text Block Row Customer Review…" at bounding box center [757, 181] width 1062 height 444
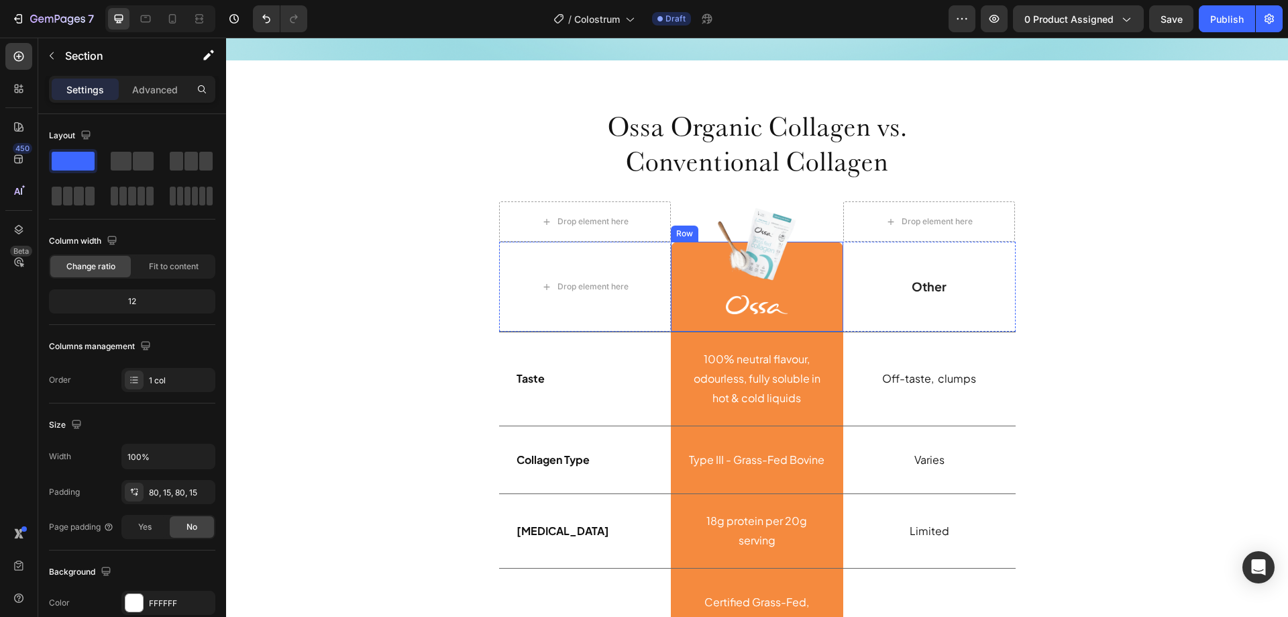
scroll to position [3057, 0]
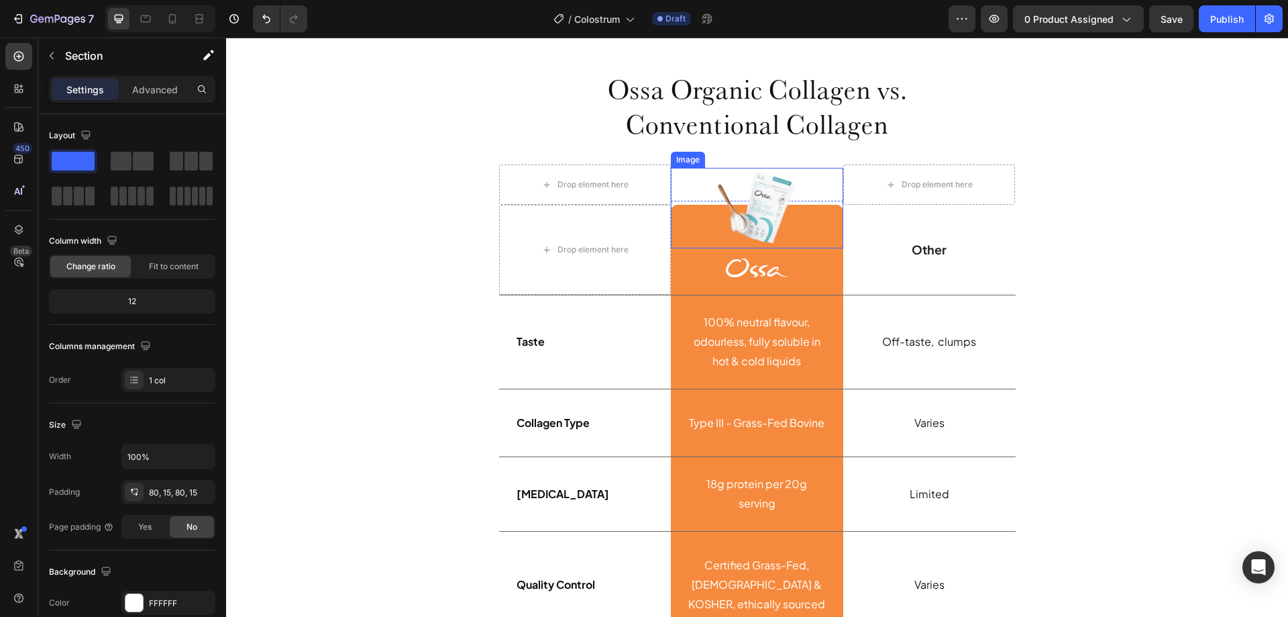
click at [753, 222] on img at bounding box center [757, 208] width 81 height 81
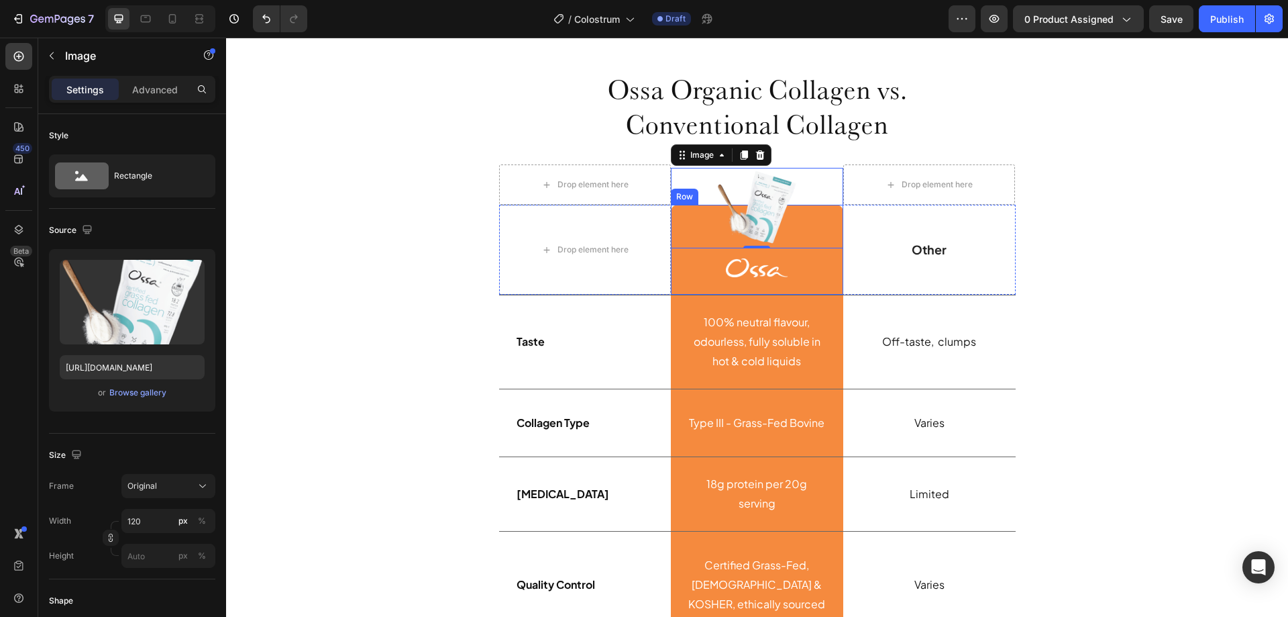
click at [814, 278] on div "Image Row" at bounding box center [757, 250] width 172 height 90
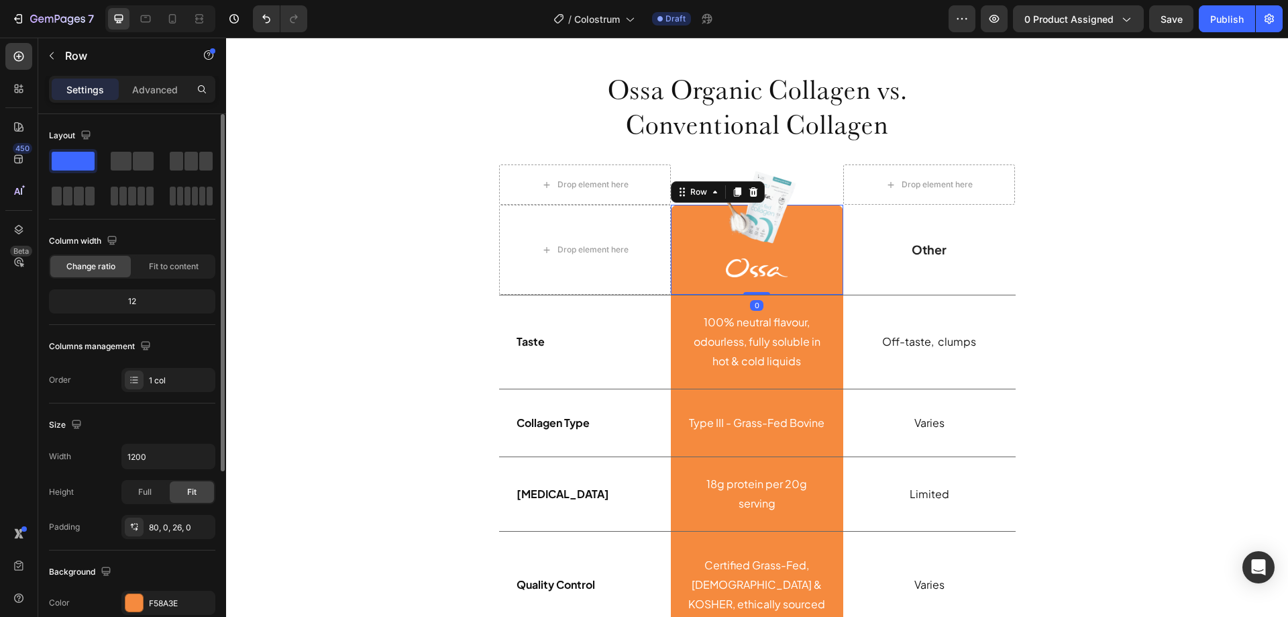
scroll to position [134, 0]
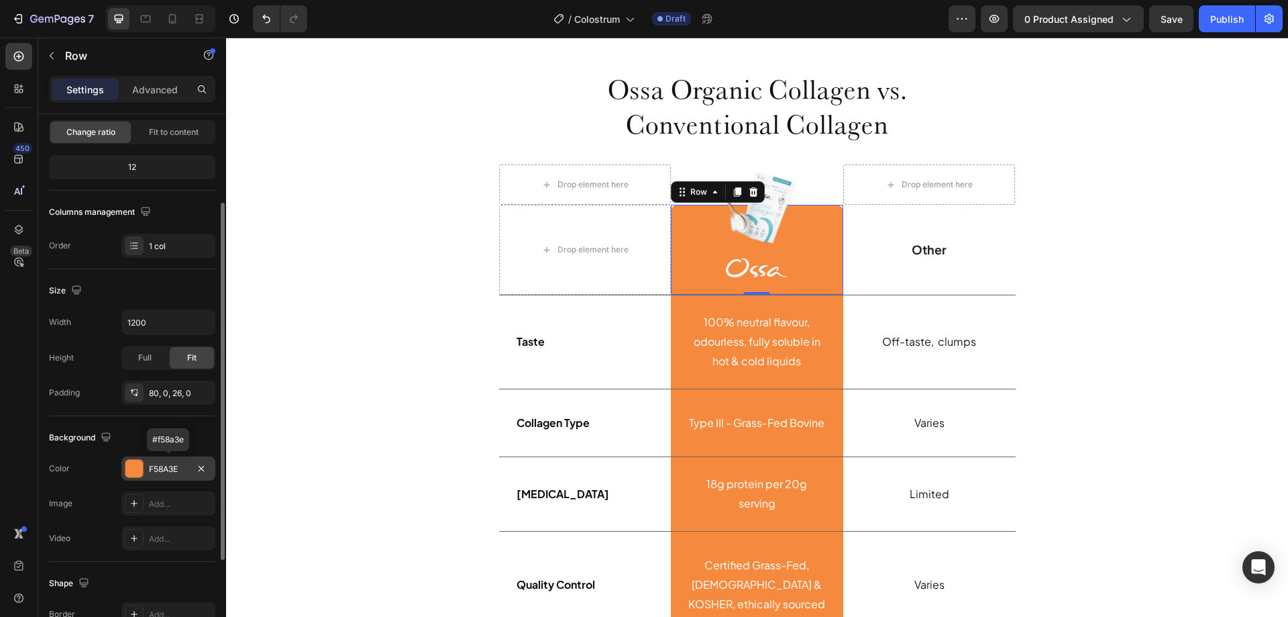
click at [134, 467] on div at bounding box center [133, 468] width 17 height 17
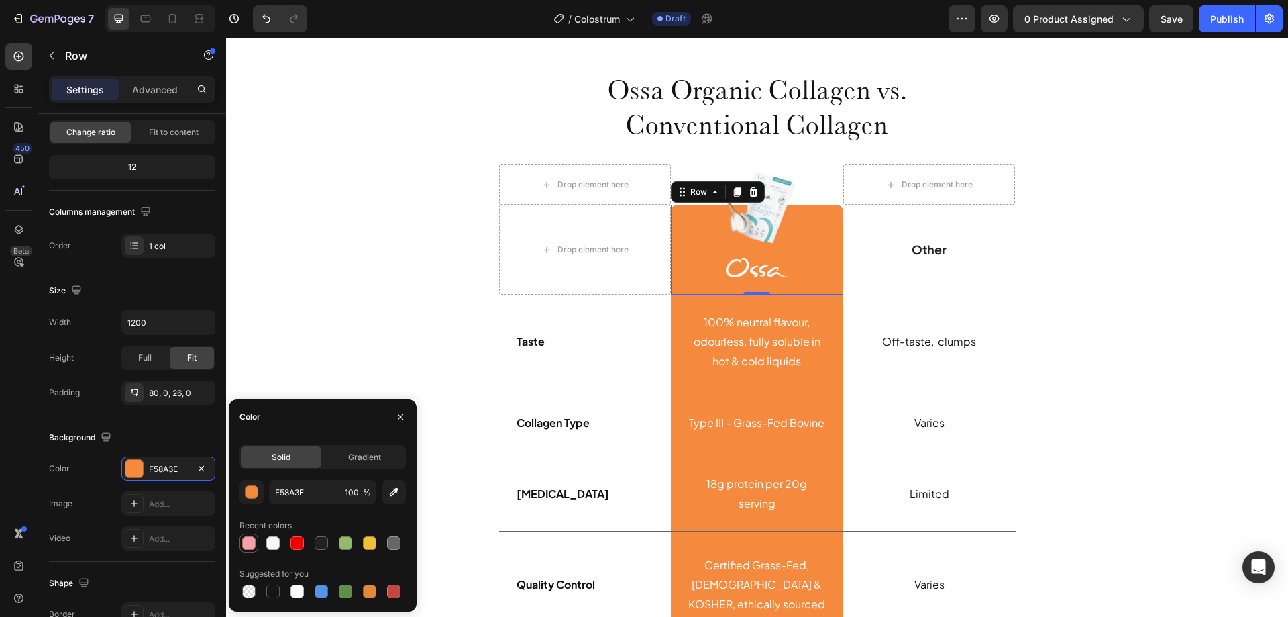
click at [246, 543] on div at bounding box center [248, 542] width 13 height 13
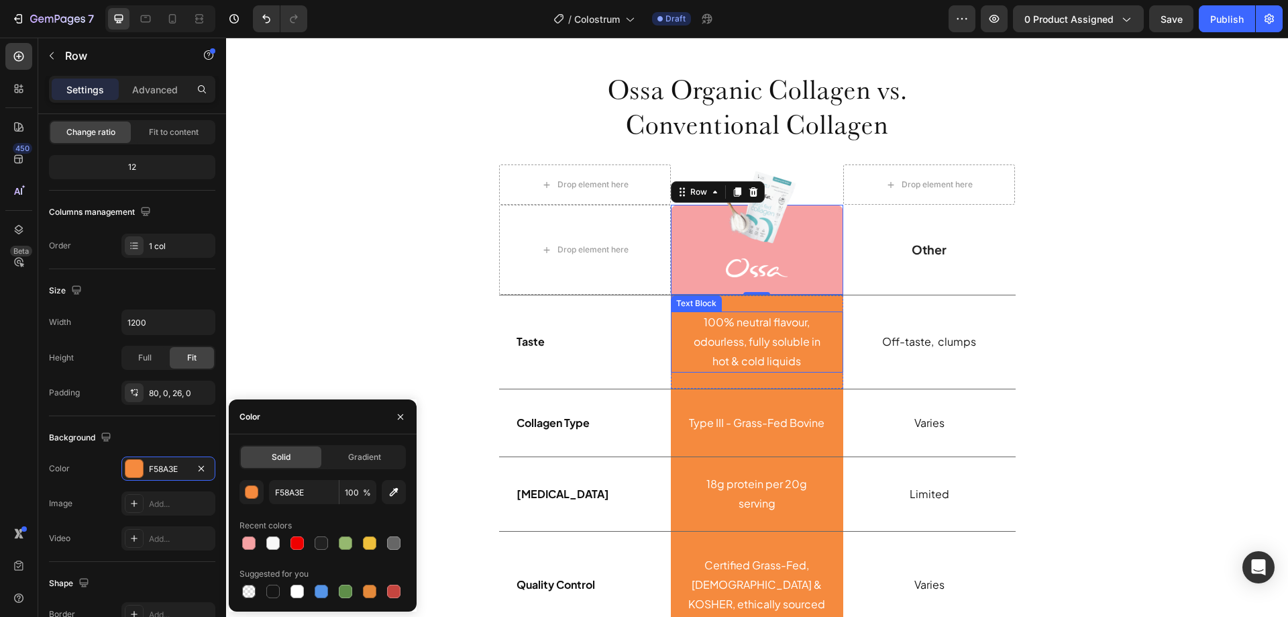
type input "F6A1A3"
click at [829, 306] on div "100% neutral flavour, odourless, fully soluble in hot & cold liquids Text Block…" at bounding box center [757, 341] width 172 height 93
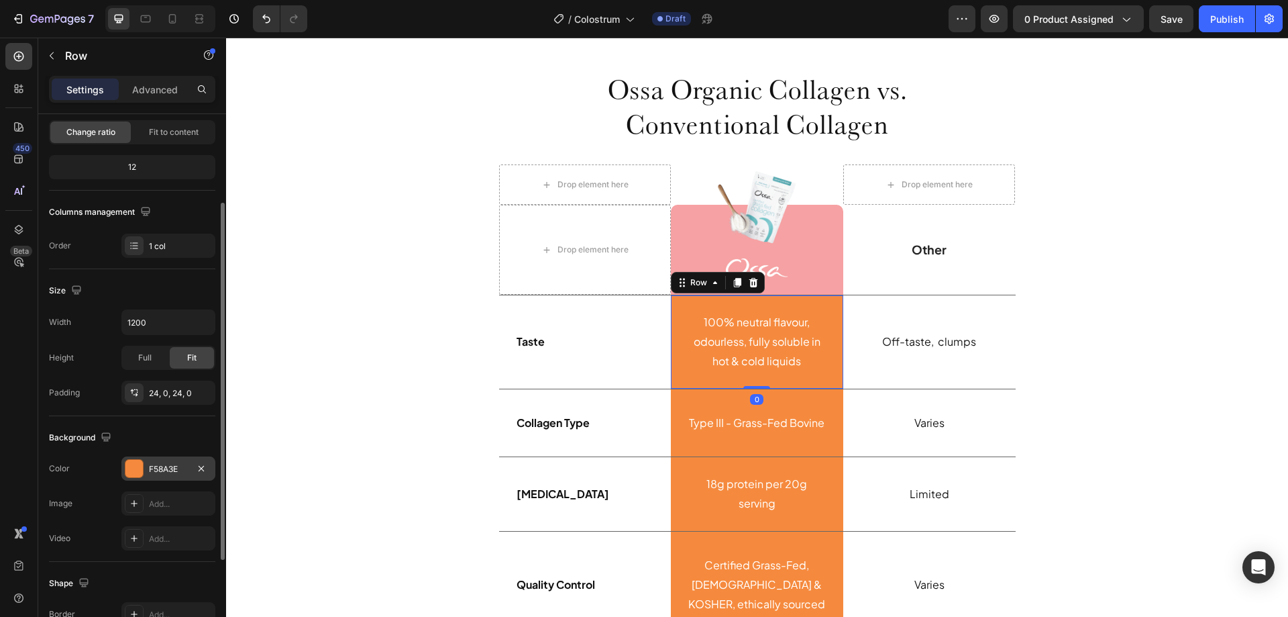
click at [134, 465] on div at bounding box center [133, 468] width 17 height 17
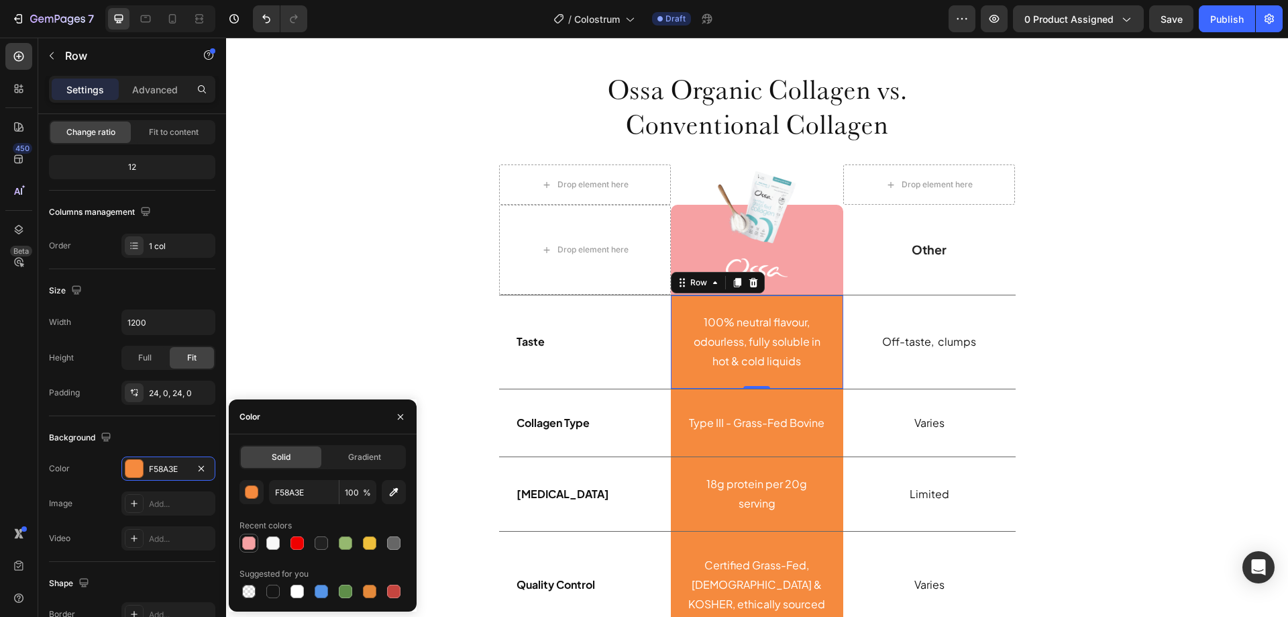
click at [254, 539] on div at bounding box center [248, 542] width 13 height 13
type input "F6A1A3"
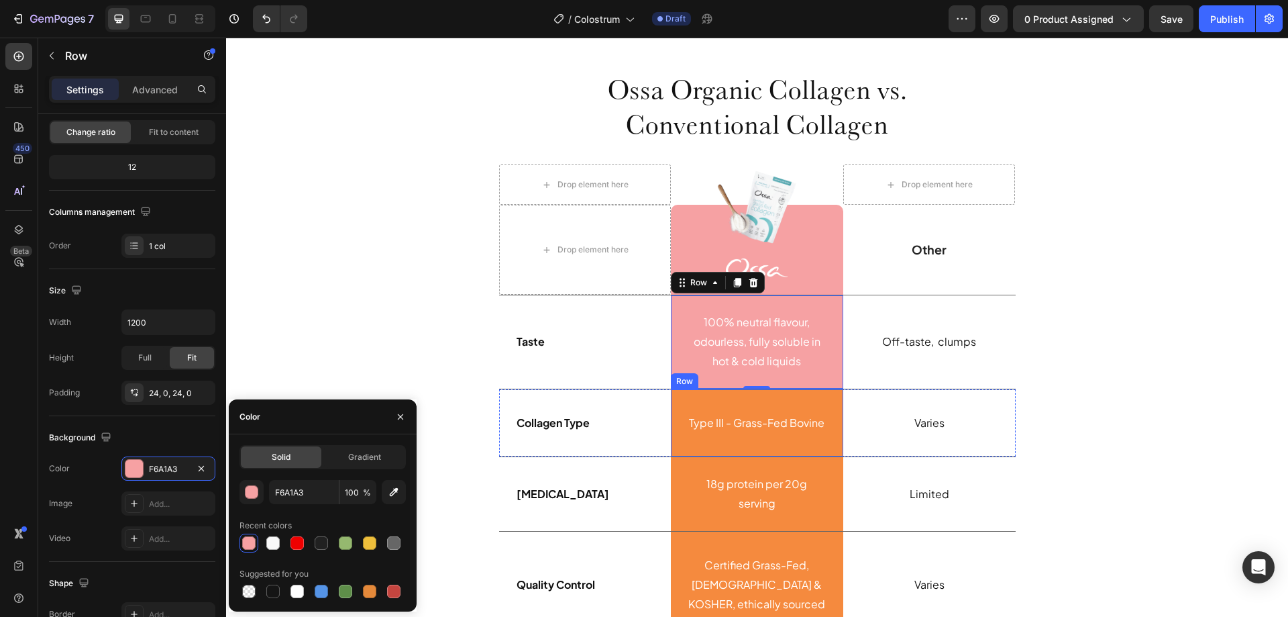
click at [823, 399] on div "Type III - Grass-Fed Bovine Text Block Row" at bounding box center [757, 423] width 172 height 68
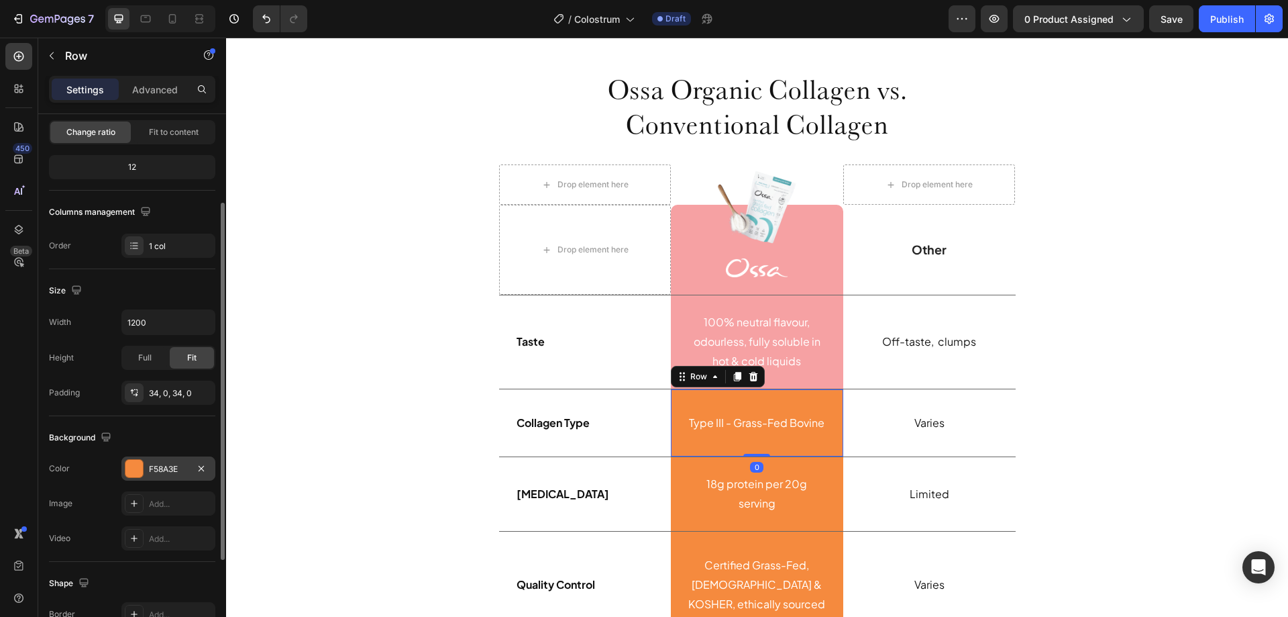
click at [137, 468] on div at bounding box center [133, 468] width 17 height 17
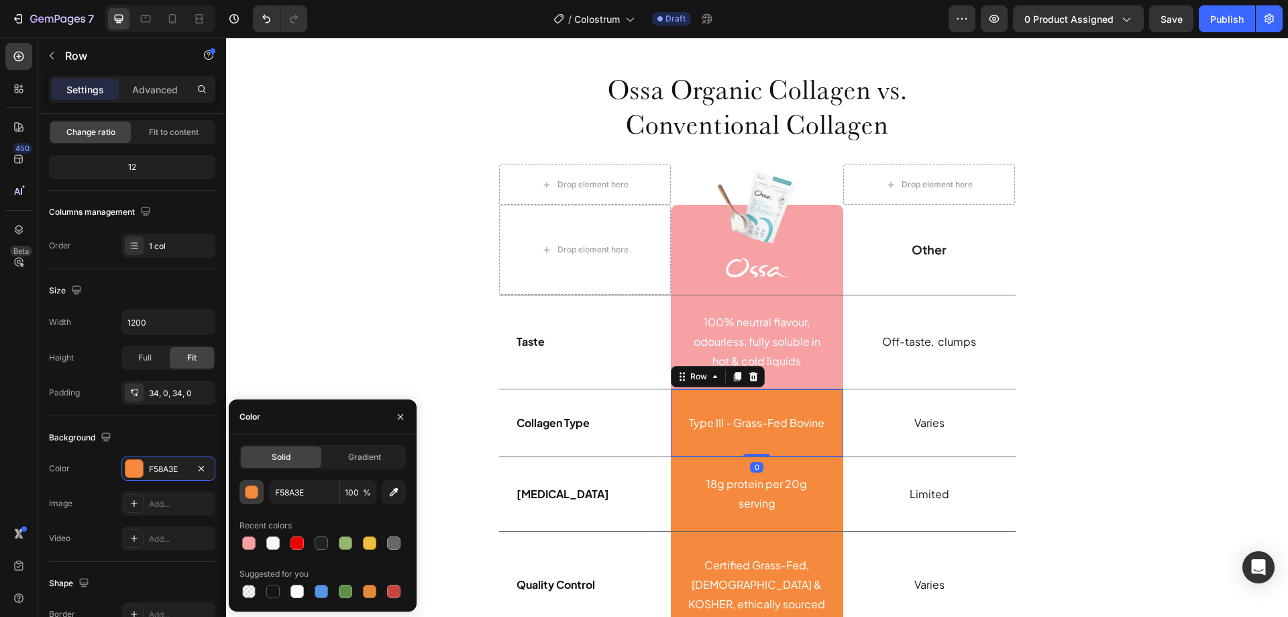
click at [250, 492] on div "button" at bounding box center [252, 492] width 13 height 13
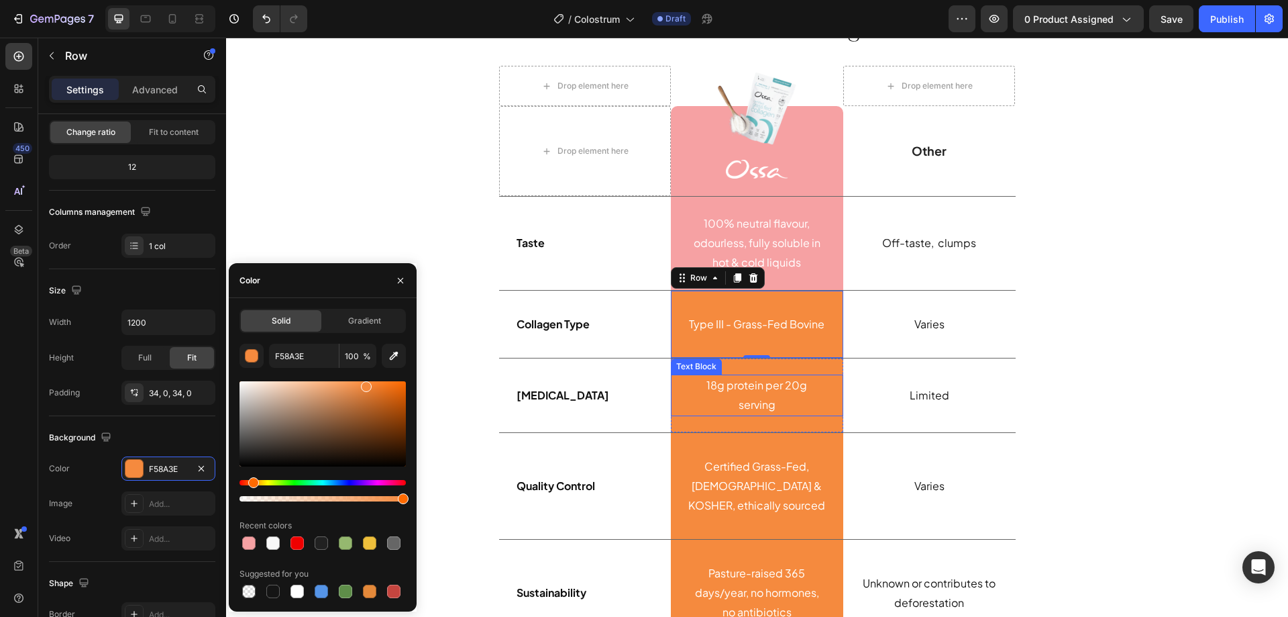
scroll to position [3191, 0]
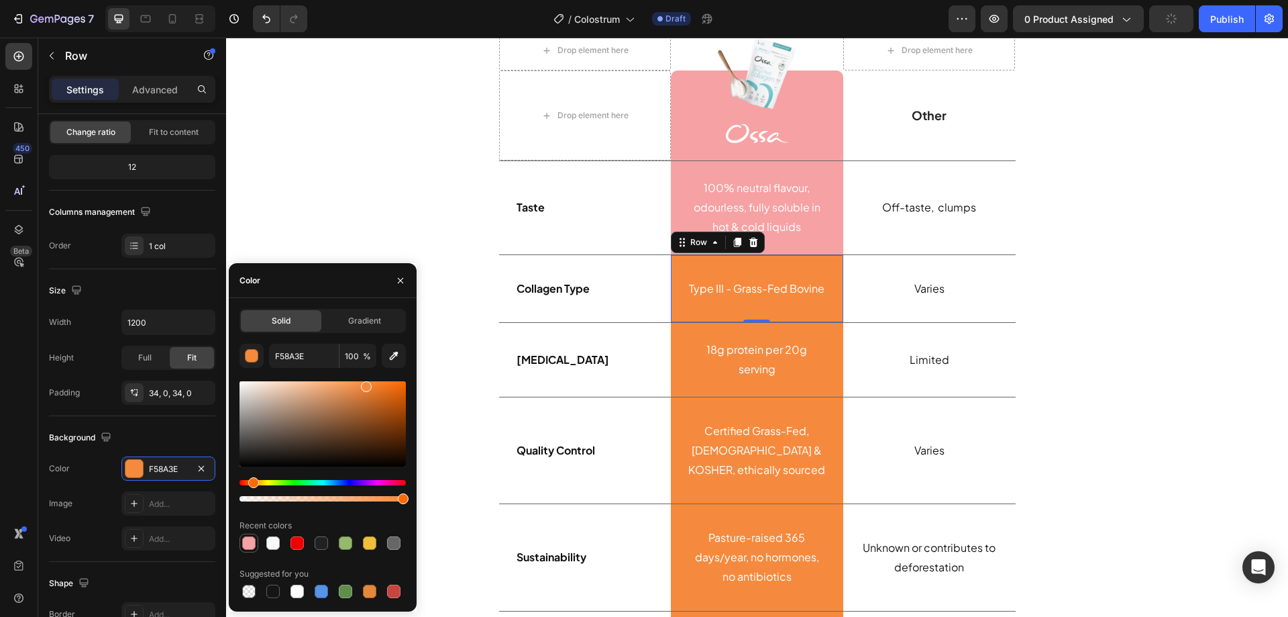
drag, startPoint x: 251, startPoint y: 543, endPoint x: 594, endPoint y: 289, distance: 426.4
click at [251, 543] on div at bounding box center [248, 542] width 13 height 13
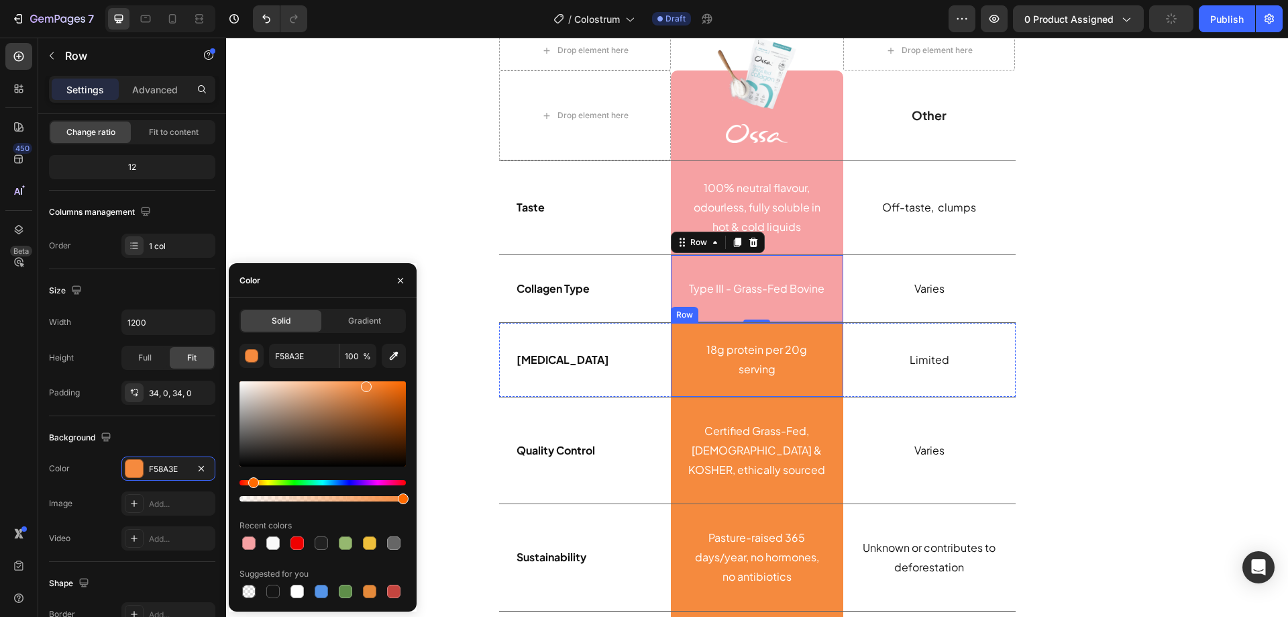
type input "F6A1A3"
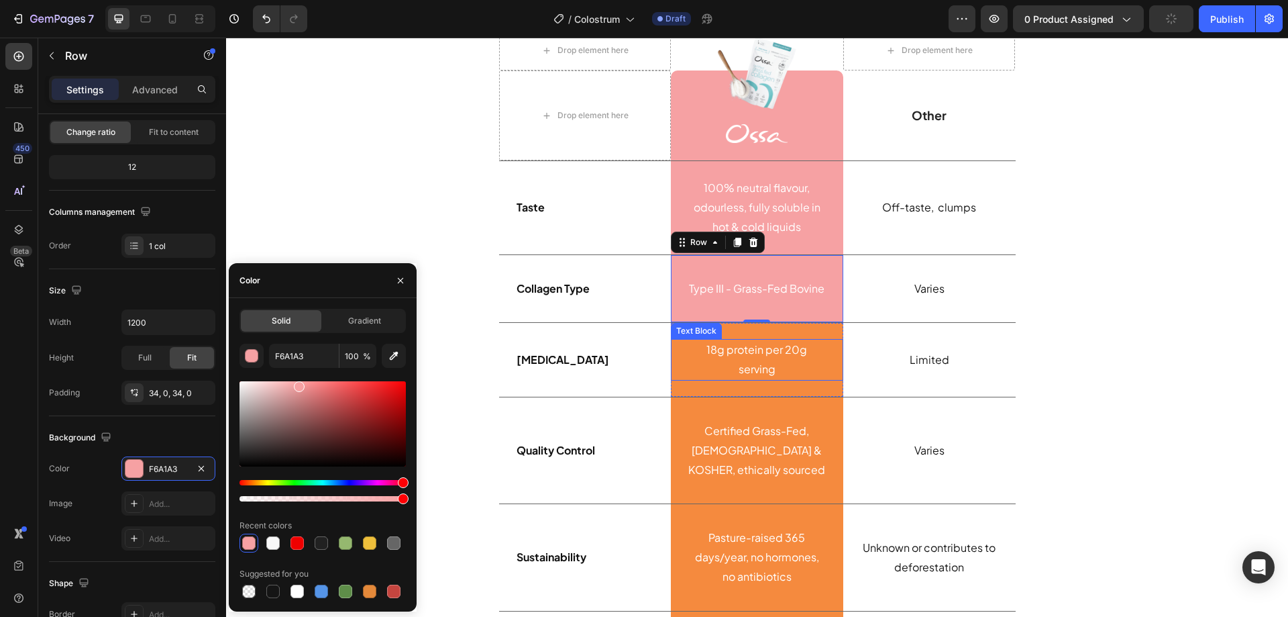
click at [816, 350] on p "18g protein per 20g serving" at bounding box center [757, 359] width 138 height 39
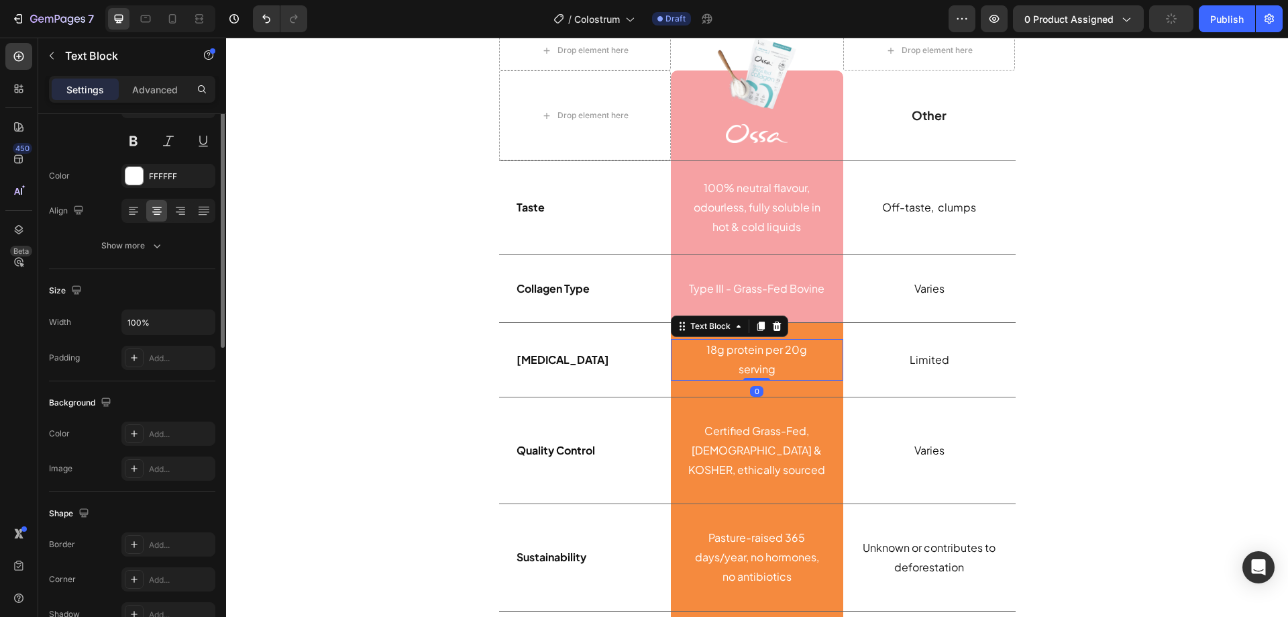
scroll to position [0, 0]
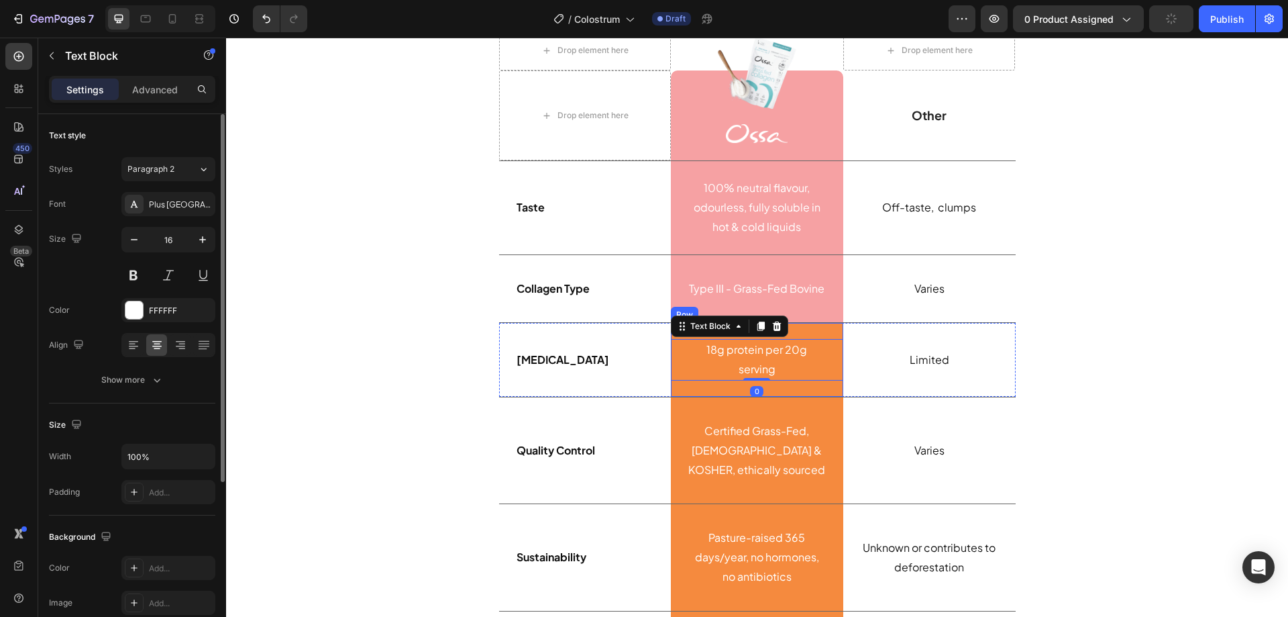
click at [821, 335] on div "18g protein per 20g serving Text Block 0 Row" at bounding box center [757, 360] width 172 height 74
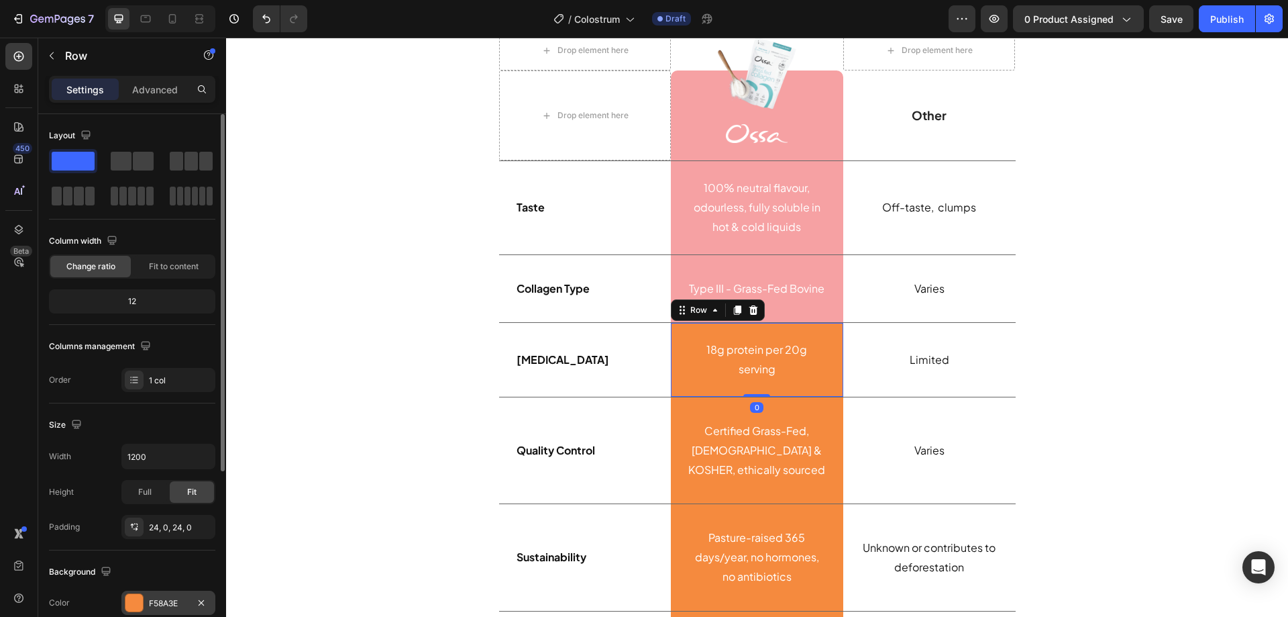
click at [134, 597] on div at bounding box center [133, 602] width 17 height 17
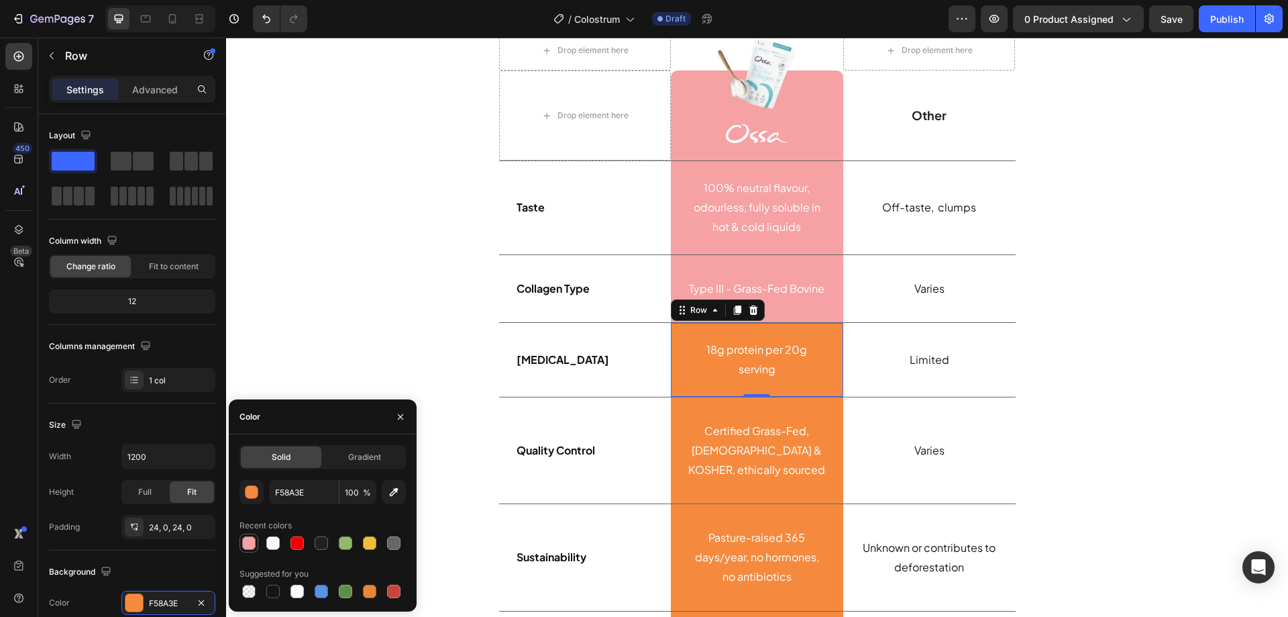
click at [250, 547] on div at bounding box center [248, 542] width 13 height 13
type input "F6A1A3"
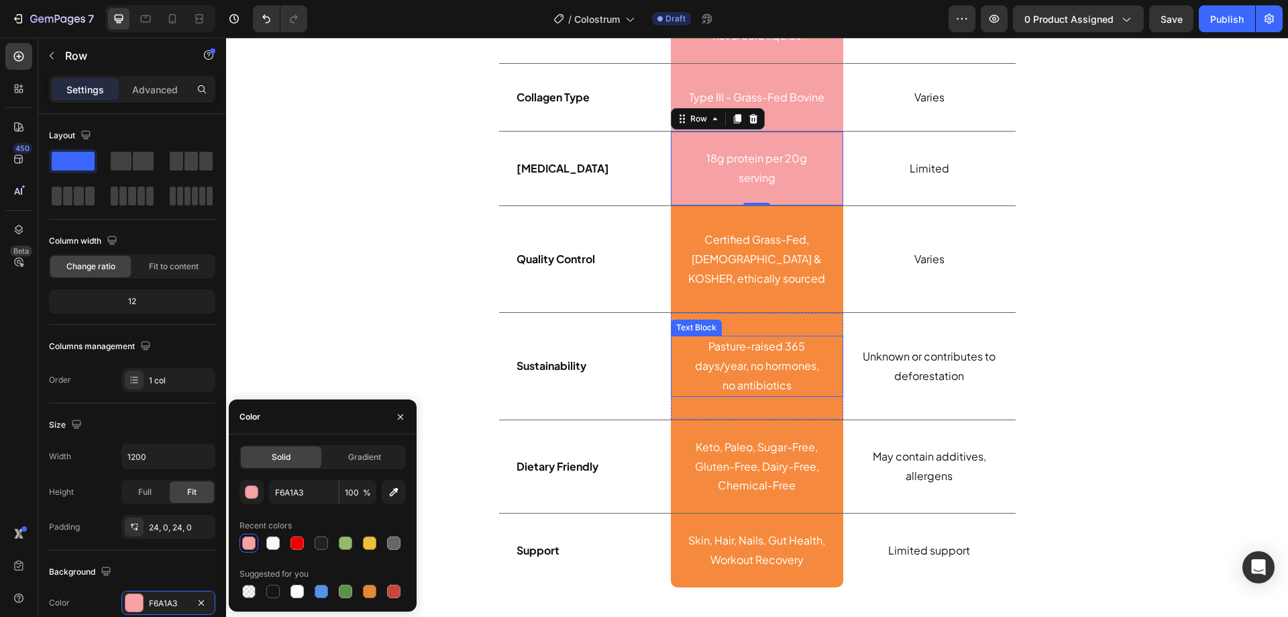
scroll to position [3392, 0]
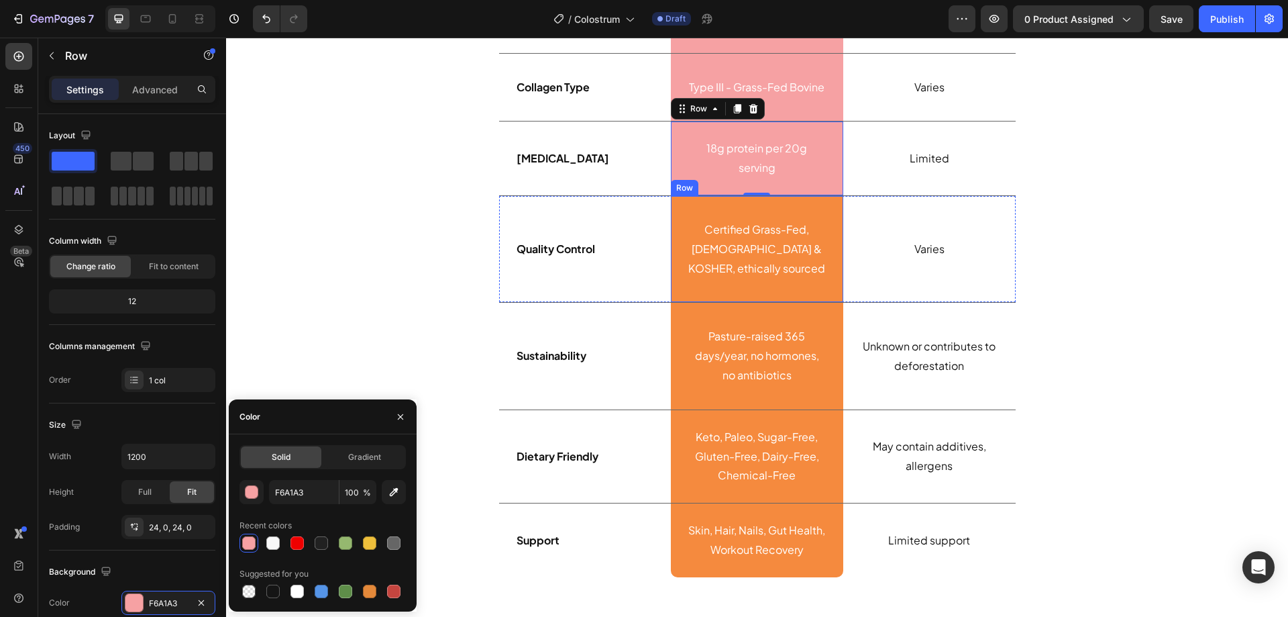
click at [825, 203] on div "Certified Grass-Fed, HALAL & KOSHER, ethically sourced Text Block Row" at bounding box center [757, 249] width 172 height 106
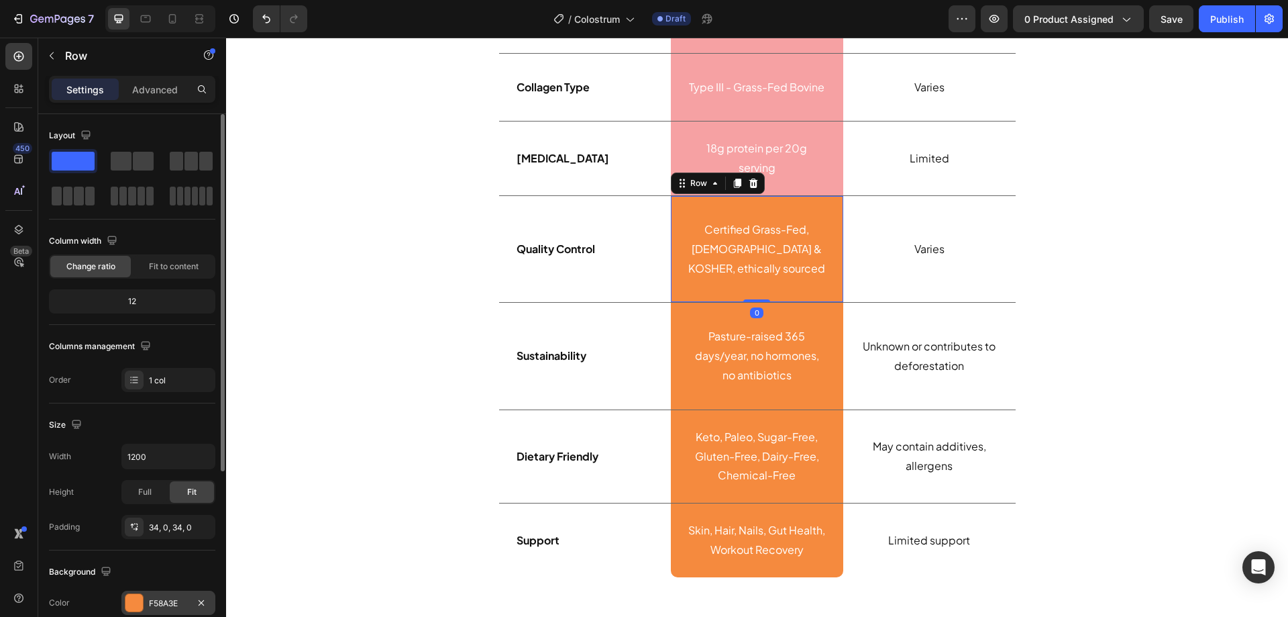
click at [131, 593] on div at bounding box center [134, 602] width 19 height 19
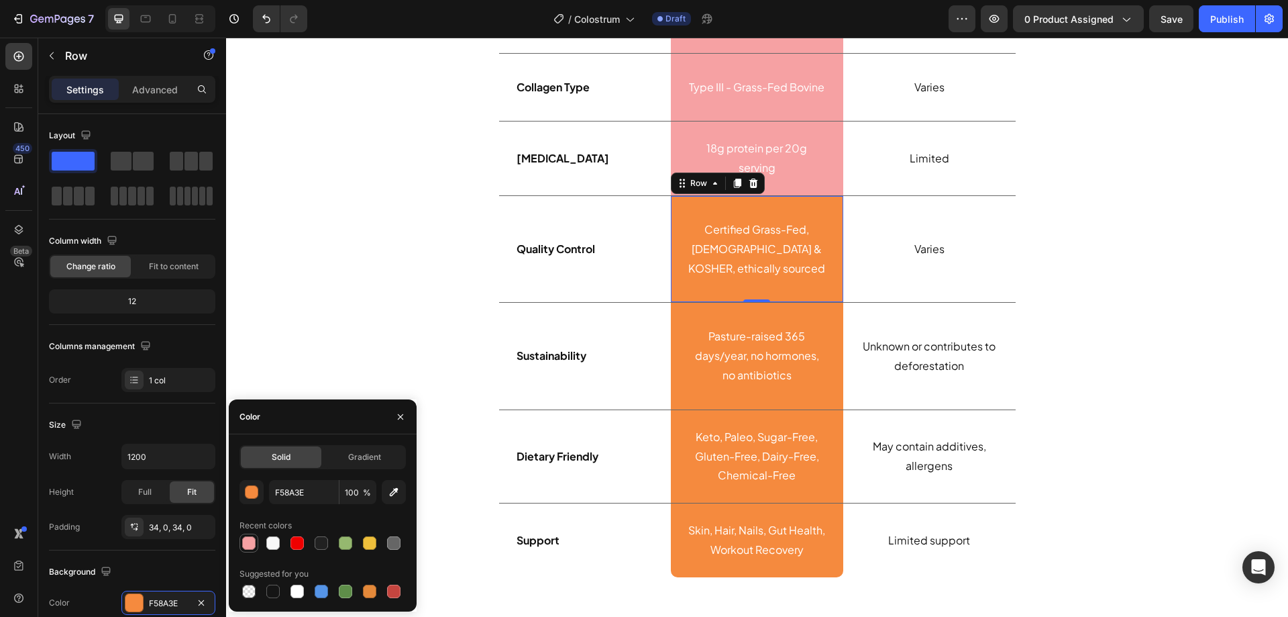
click at [245, 545] on div at bounding box center [248, 542] width 13 height 13
type input "F6A1A3"
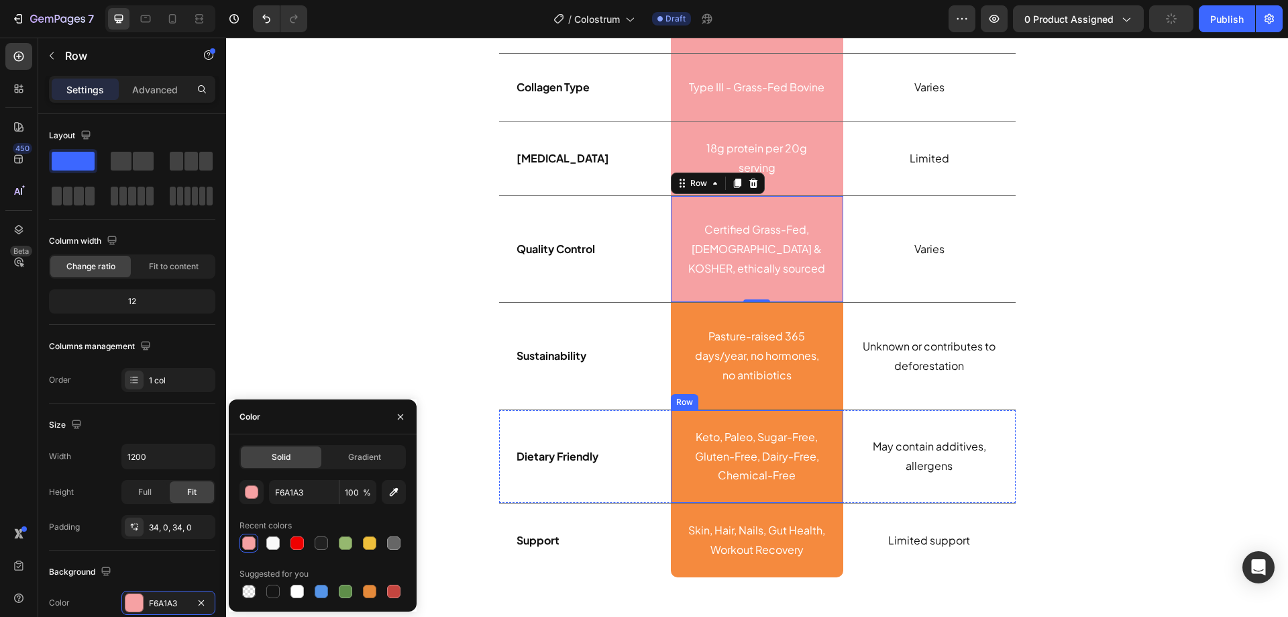
scroll to position [3526, 0]
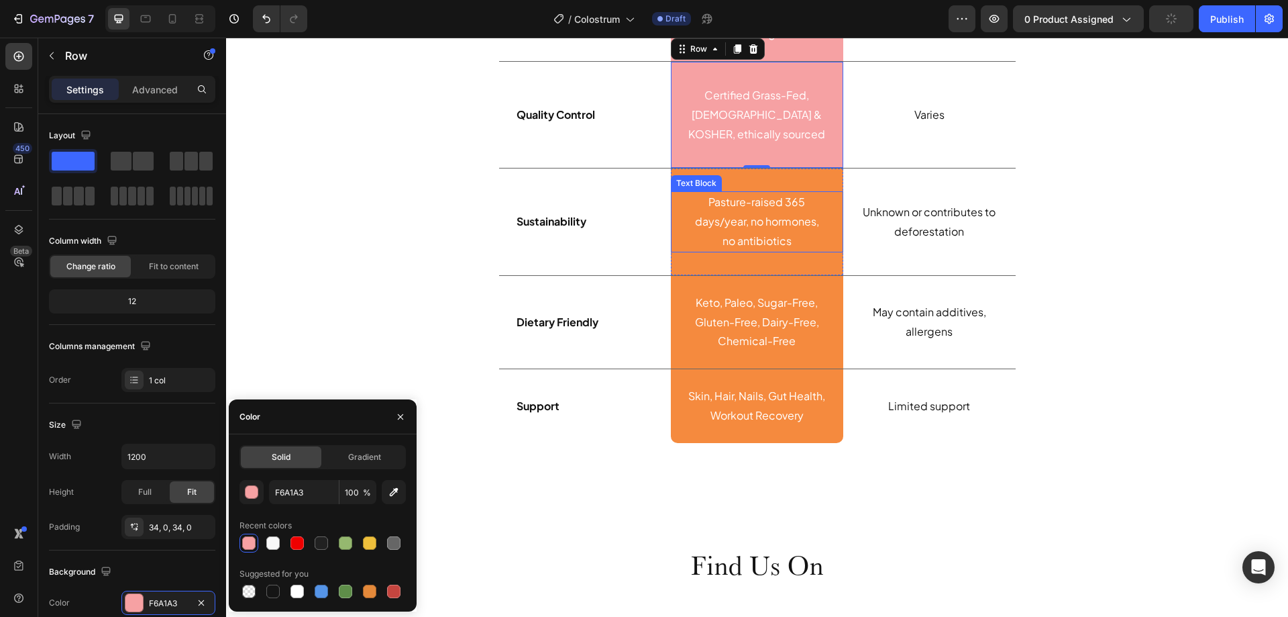
click at [827, 251] on div "Pasture-raised 365 days/year, no hormones, no antibiotics Text Block" at bounding box center [757, 221] width 172 height 60
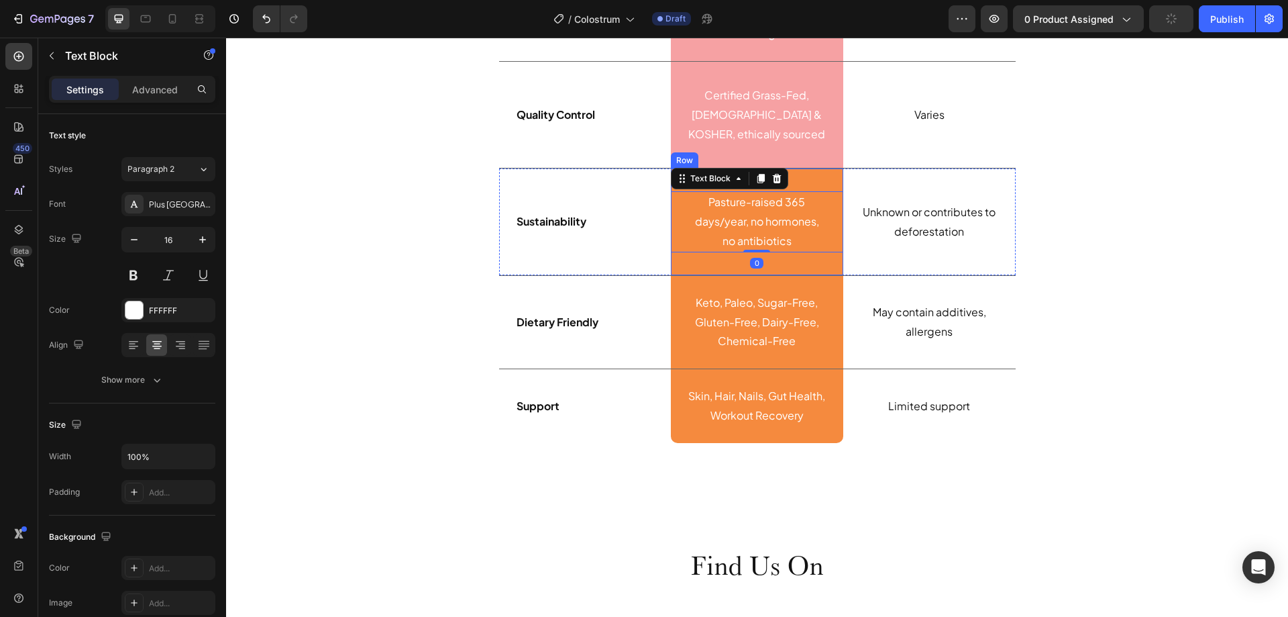
click at [819, 264] on div "Pasture-raised 365 days/year, no hormones, no antibiotics Text Block 0 Row" at bounding box center [757, 221] width 172 height 106
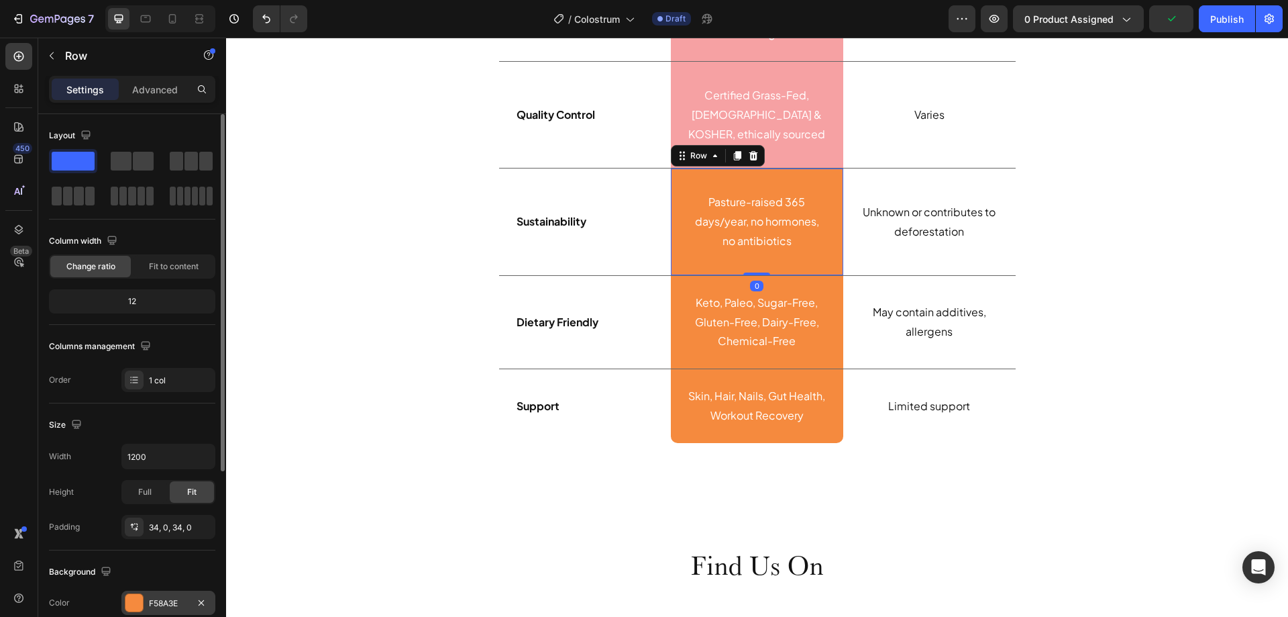
click at [140, 599] on div at bounding box center [133, 602] width 17 height 17
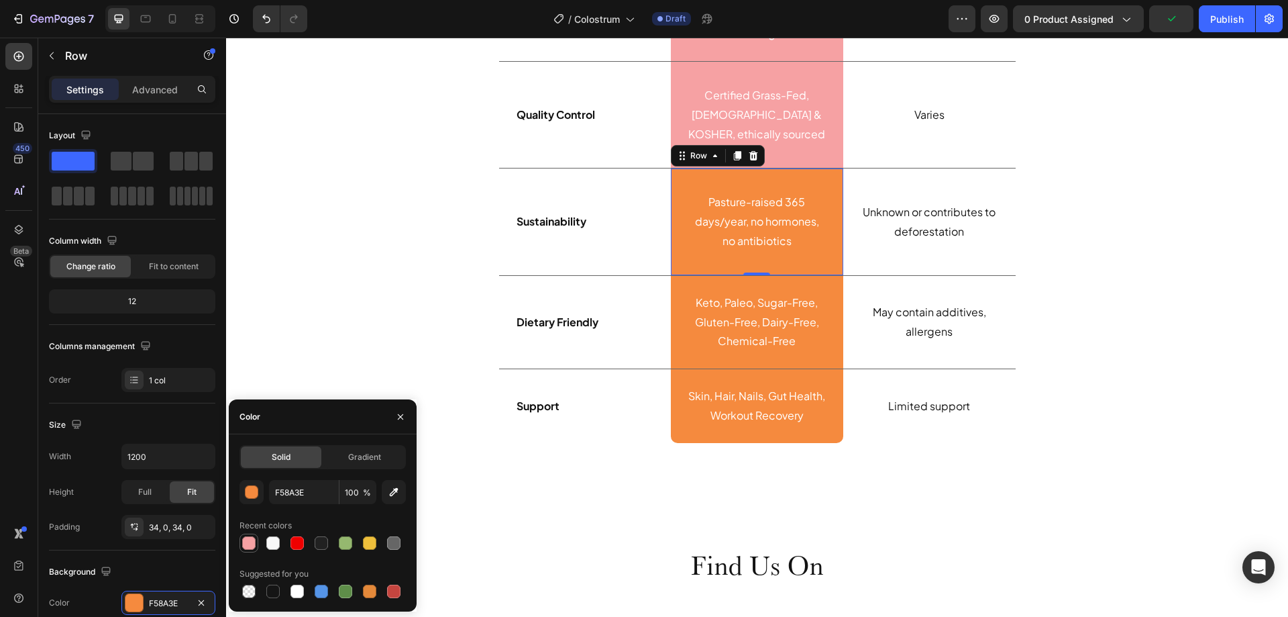
drag, startPoint x: 251, startPoint y: 547, endPoint x: 581, endPoint y: 353, distance: 382.8
click at [251, 547] on div at bounding box center [248, 542] width 13 height 13
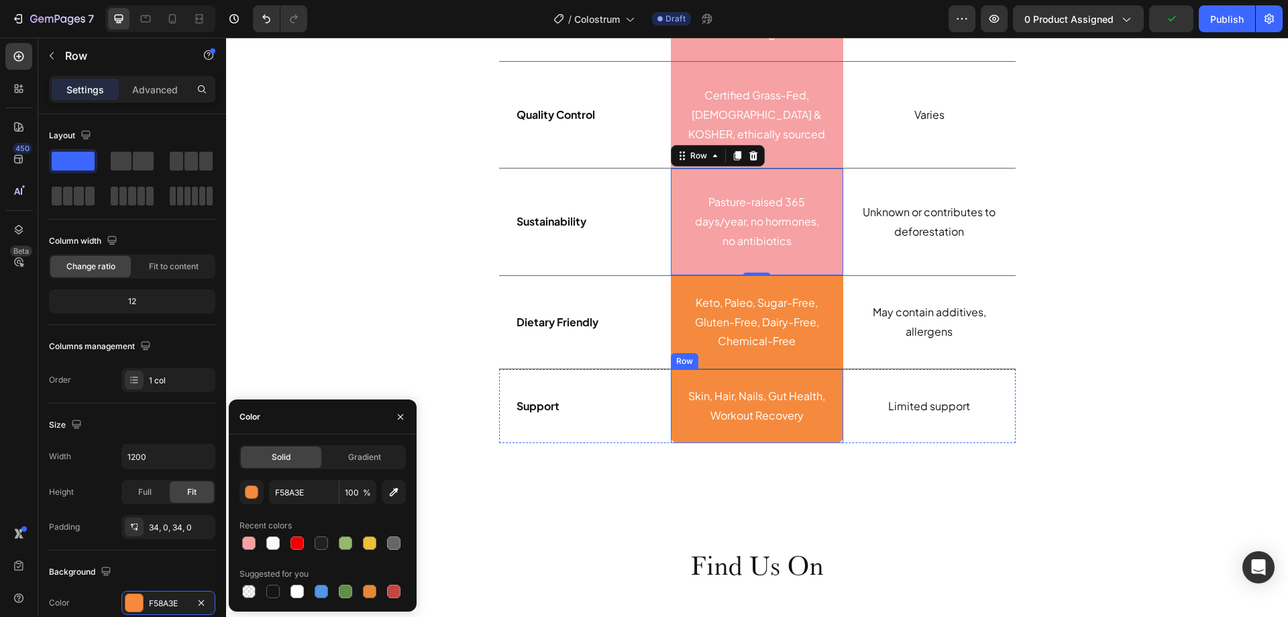
type input "F6A1A3"
click at [827, 351] on div "Keto, Paleo, Sugar-Free, Gluten-Free, Dairy-Free, Chemical-Free Text Block" at bounding box center [757, 322] width 172 height 60
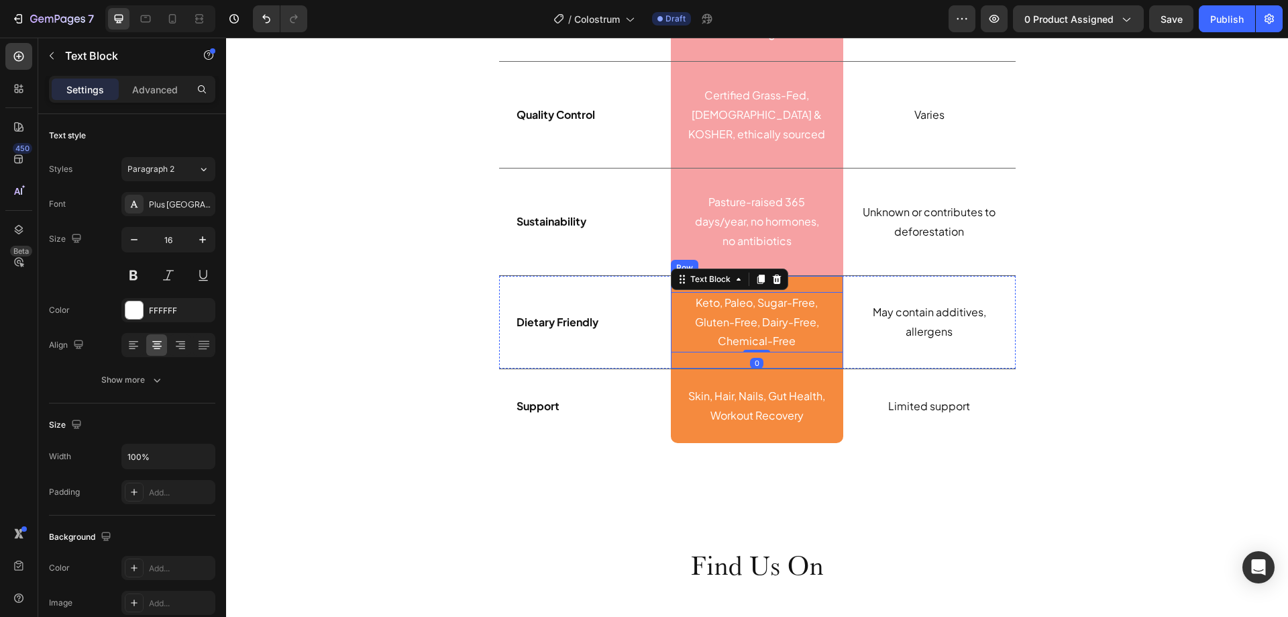
click at [825, 360] on div "Keto, Paleo, Sugar-Free, Gluten-Free, Dairy-Free, Chemical-Free Text Block 0 Row" at bounding box center [757, 322] width 172 height 93
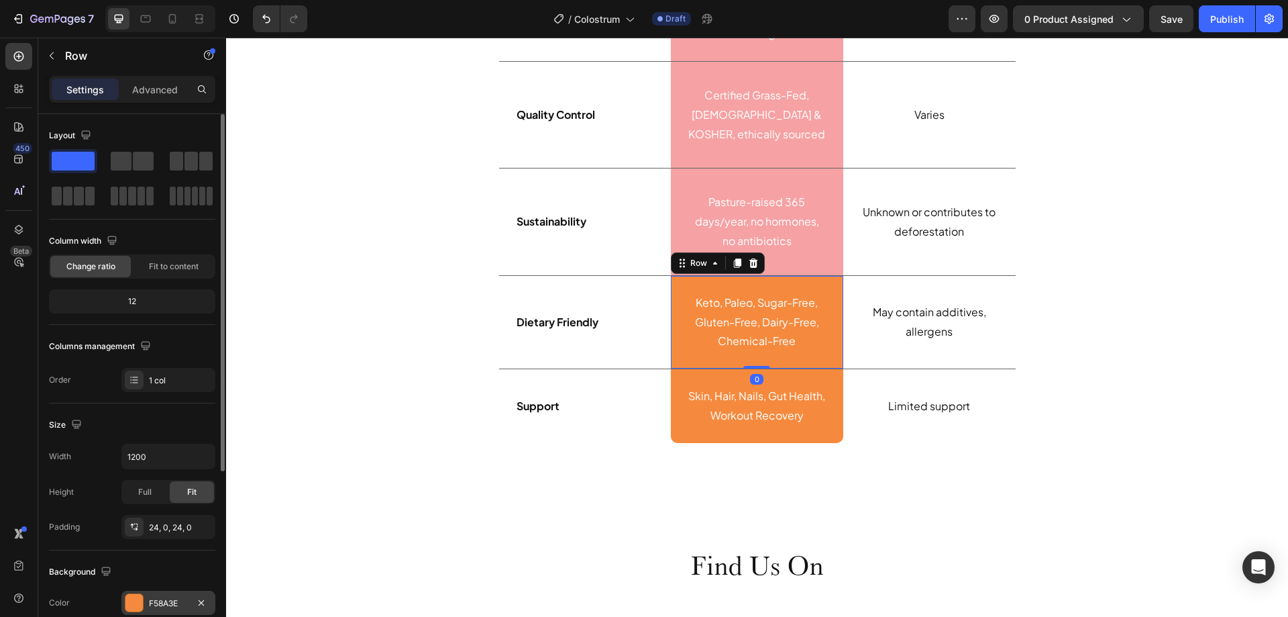
click at [131, 602] on div at bounding box center [133, 602] width 17 height 17
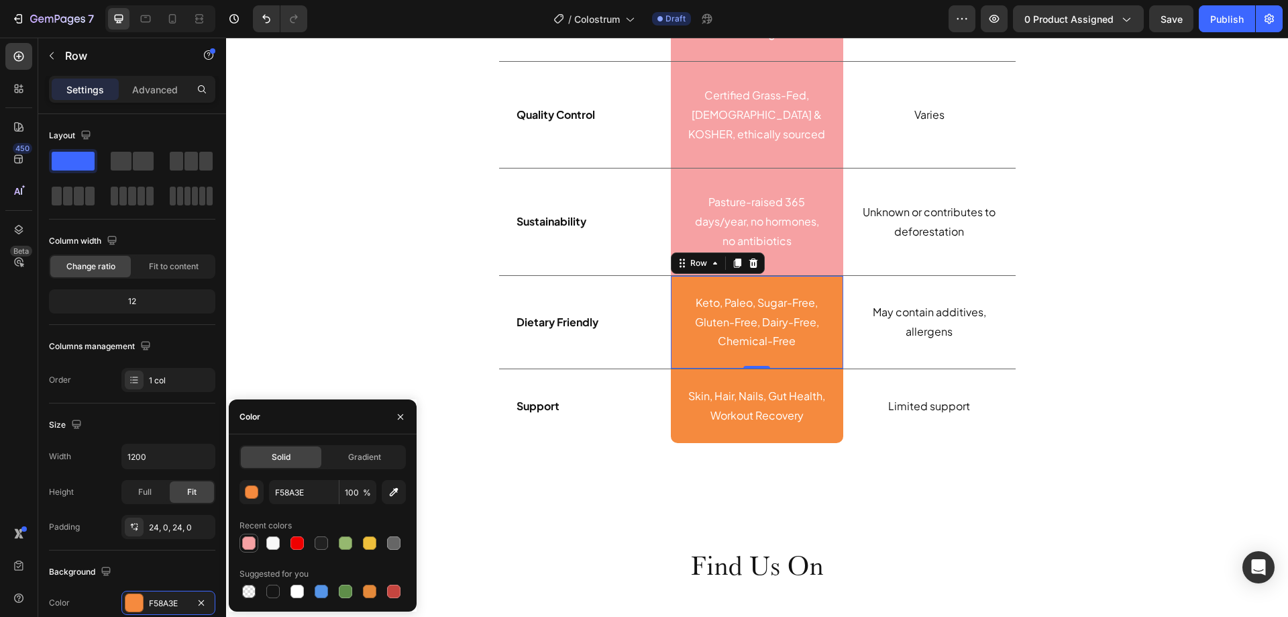
click at [246, 547] on div at bounding box center [248, 542] width 13 height 13
type input "F6A1A3"
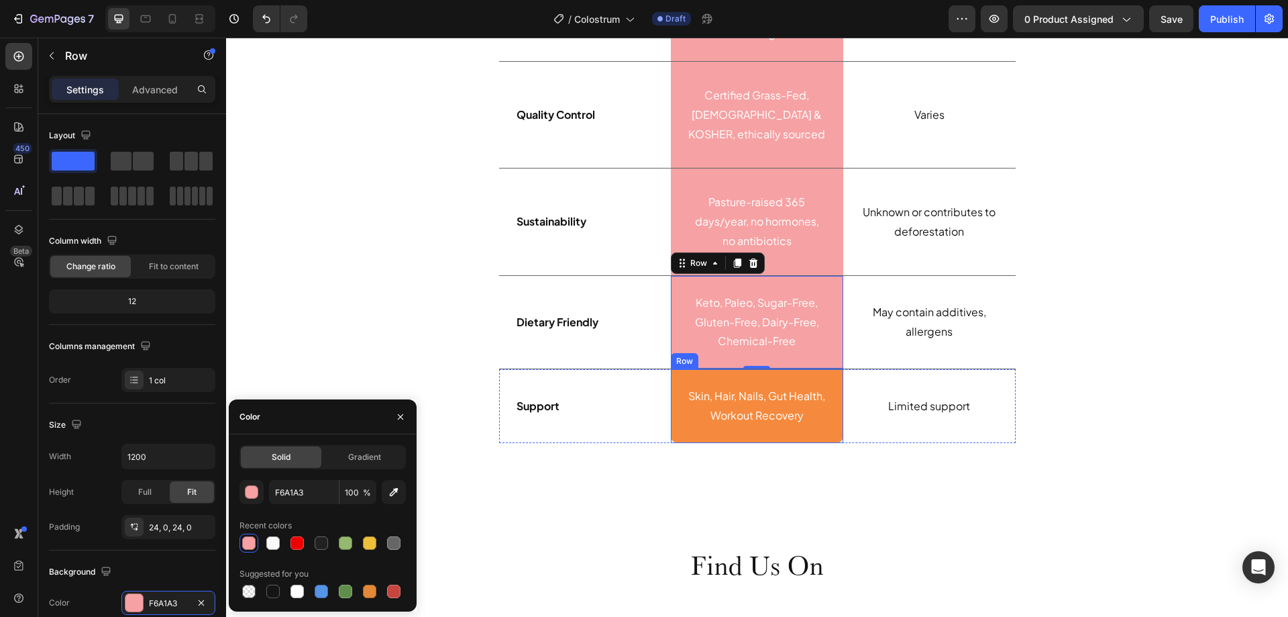
drag, startPoint x: 791, startPoint y: 434, endPoint x: 786, endPoint y: 426, distance: 9.3
click at [794, 434] on div "Skin, Hair, Nails, Gut Health, Workout Recovery Text Block Row" at bounding box center [757, 406] width 172 height 74
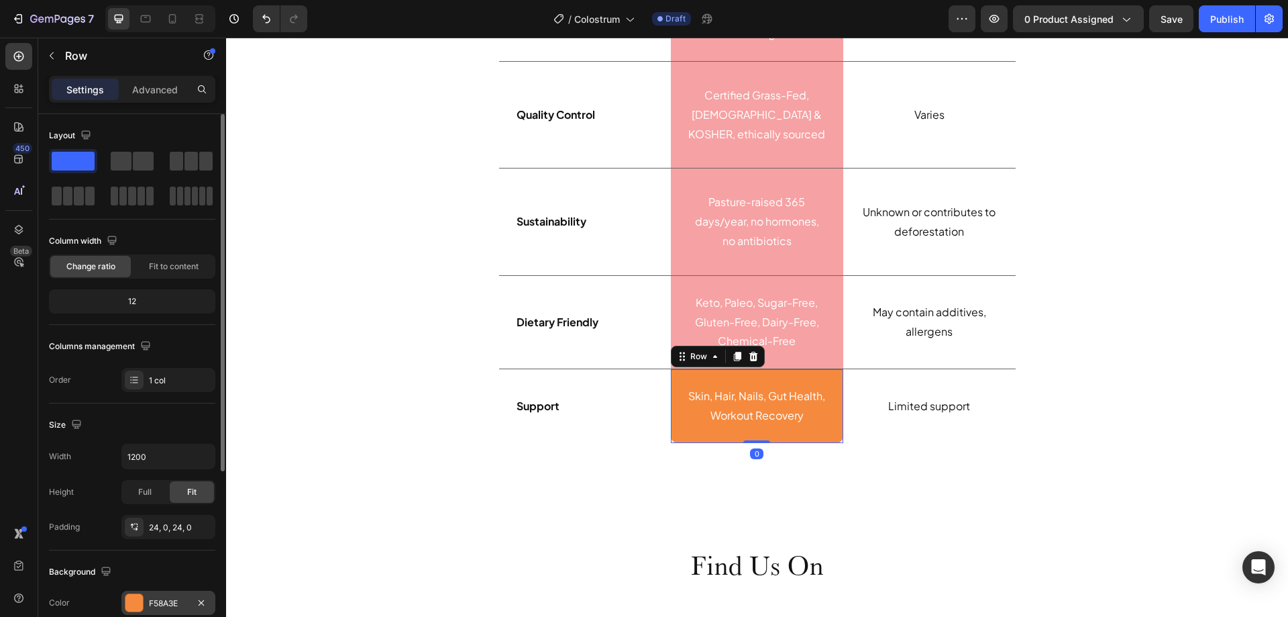
click at [136, 603] on div at bounding box center [133, 602] width 17 height 17
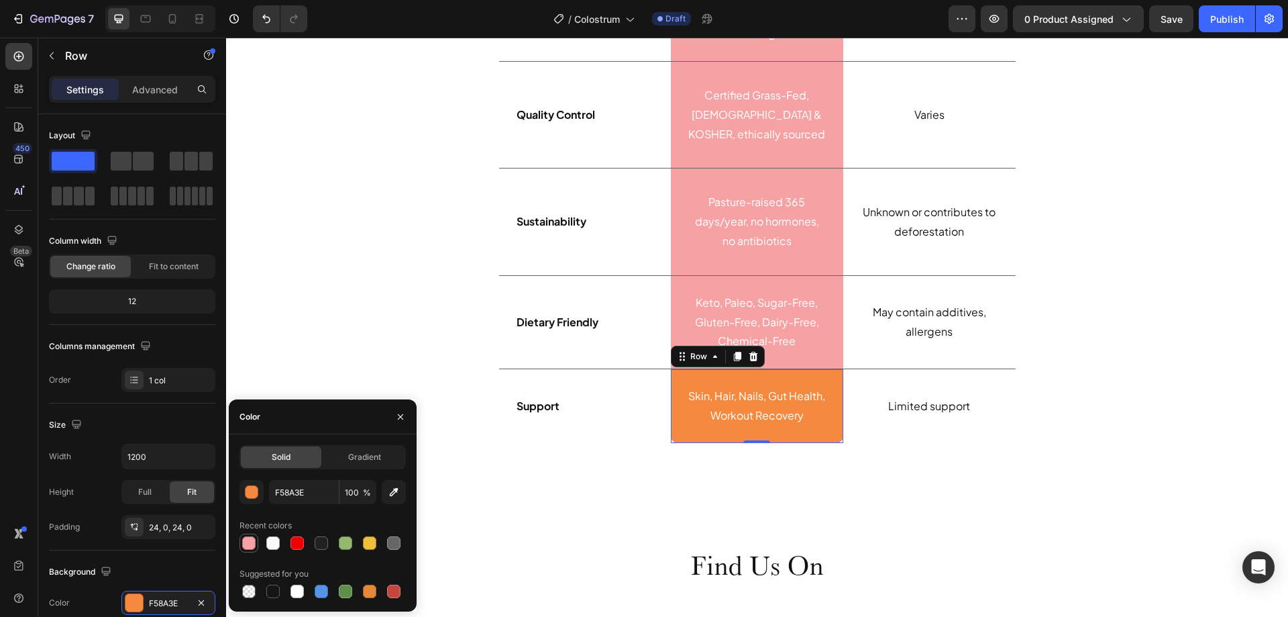
drag, startPoint x: 254, startPoint y: 538, endPoint x: 217, endPoint y: 464, distance: 82.8
click at [254, 538] on div at bounding box center [248, 542] width 13 height 13
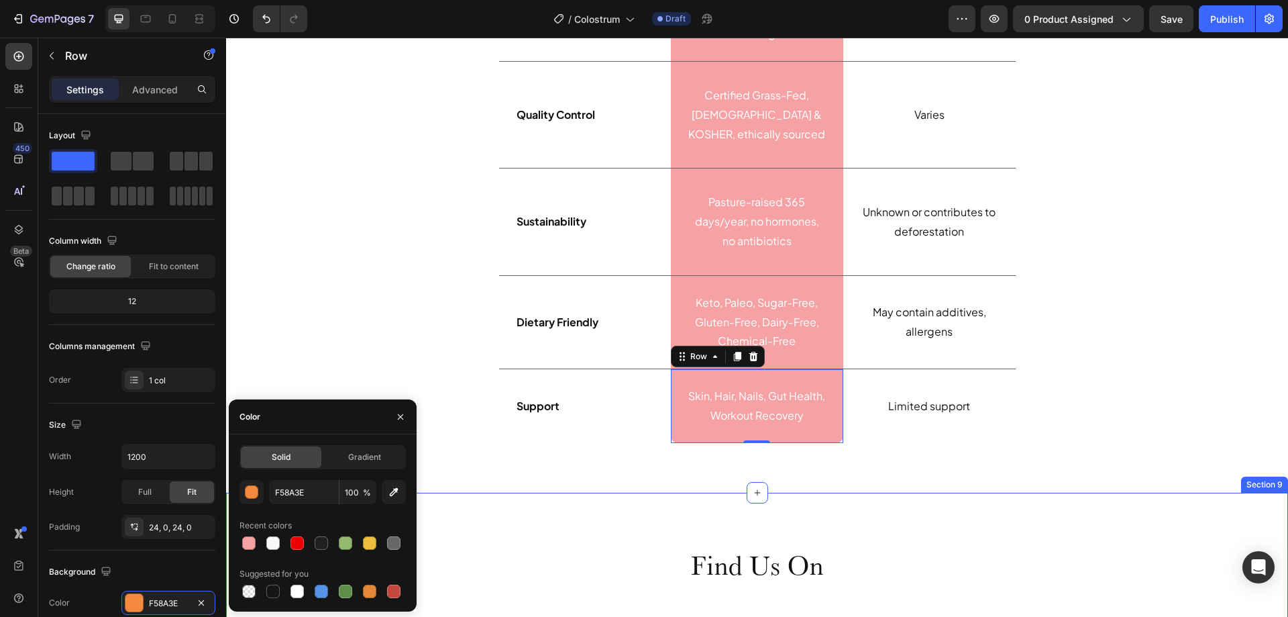
type input "F6A1A3"
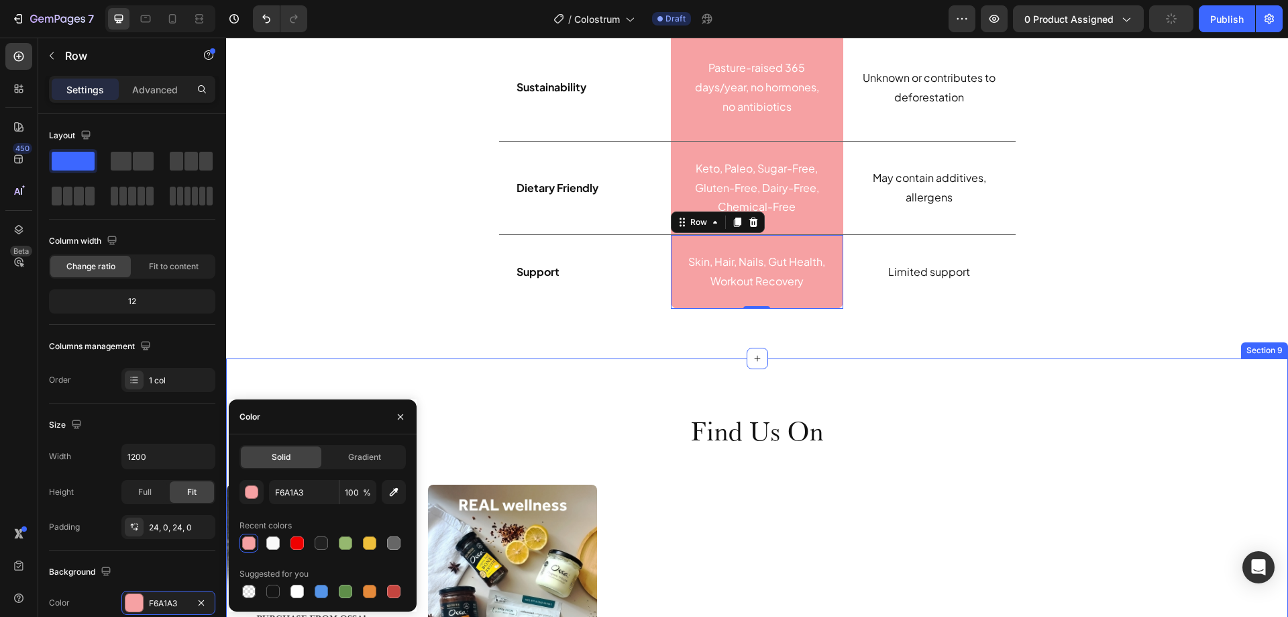
scroll to position [3795, 0]
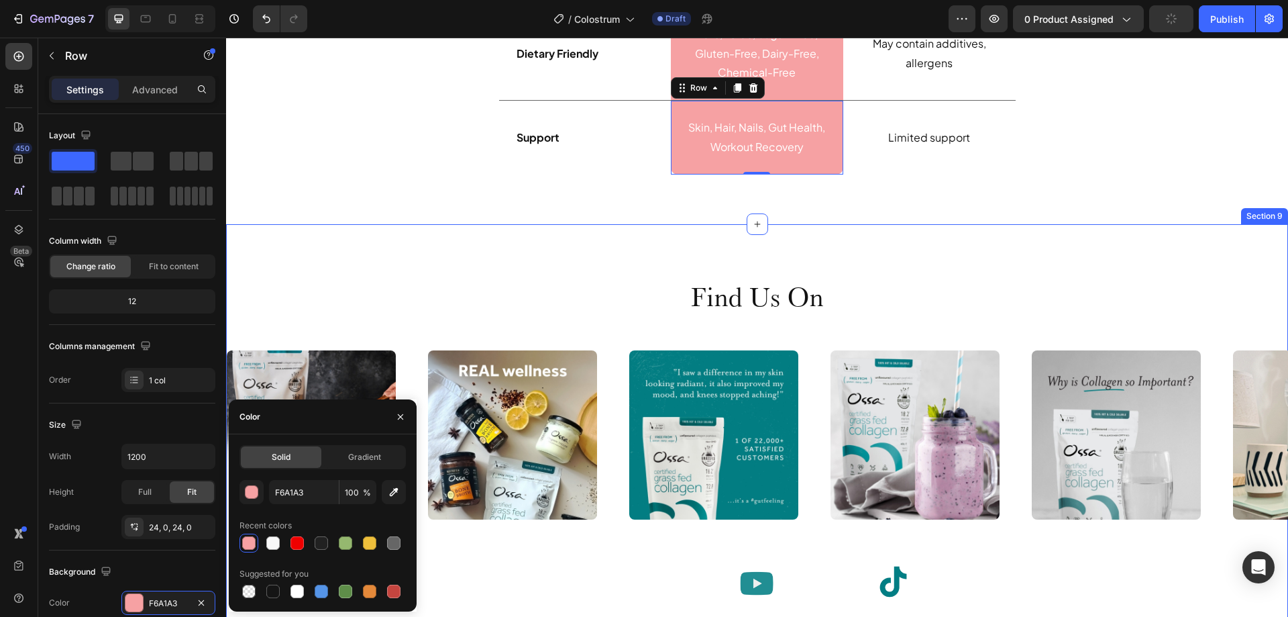
click at [572, 246] on div "Find Us On Heading Our Customers Love Us Heading Image Image Image Image Image …" at bounding box center [757, 439] width 1062 height 431
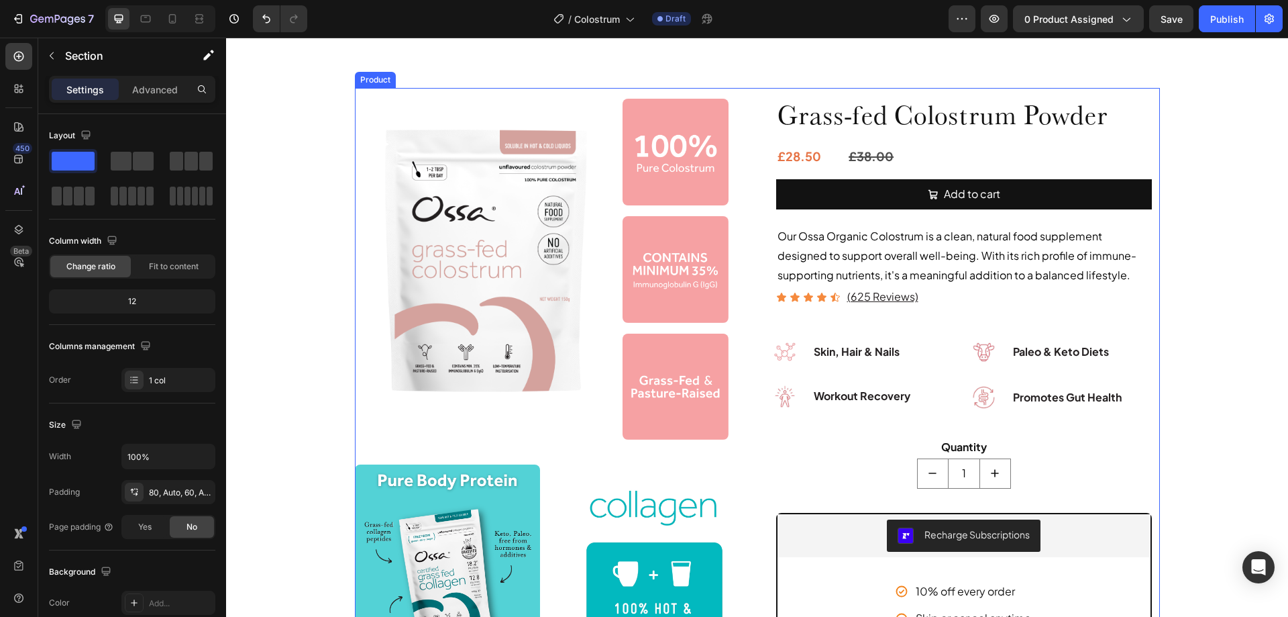
scroll to position [134, 0]
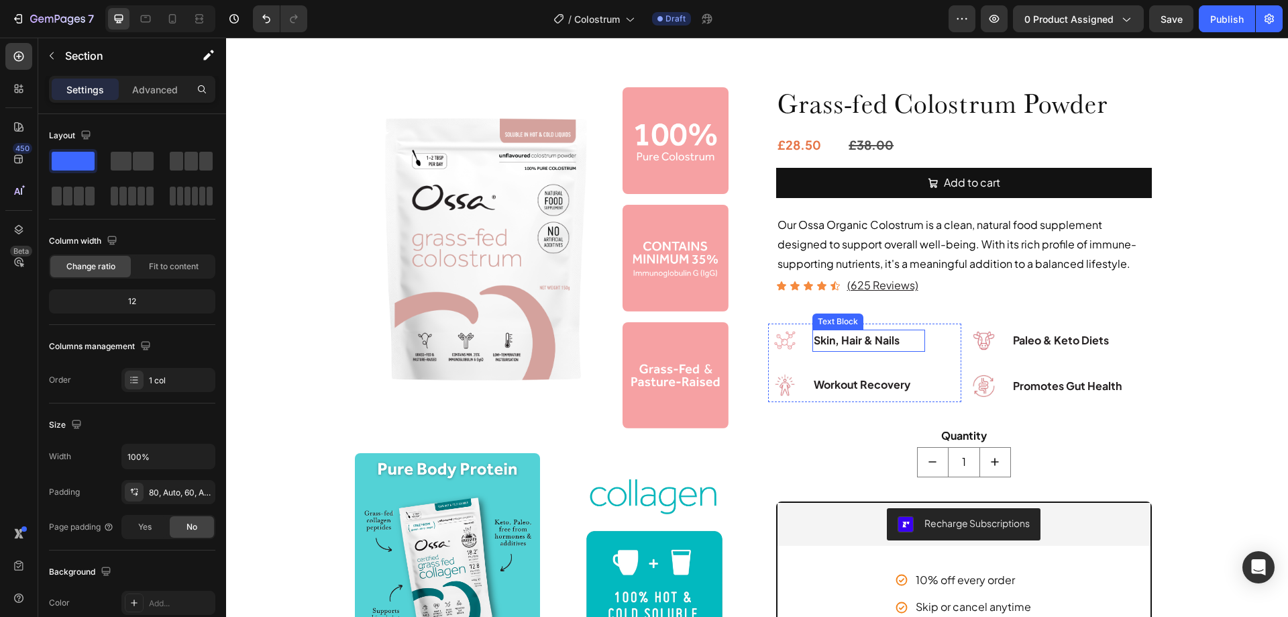
click at [835, 344] on p "Skin, Hair & Nails" at bounding box center [869, 340] width 110 height 19
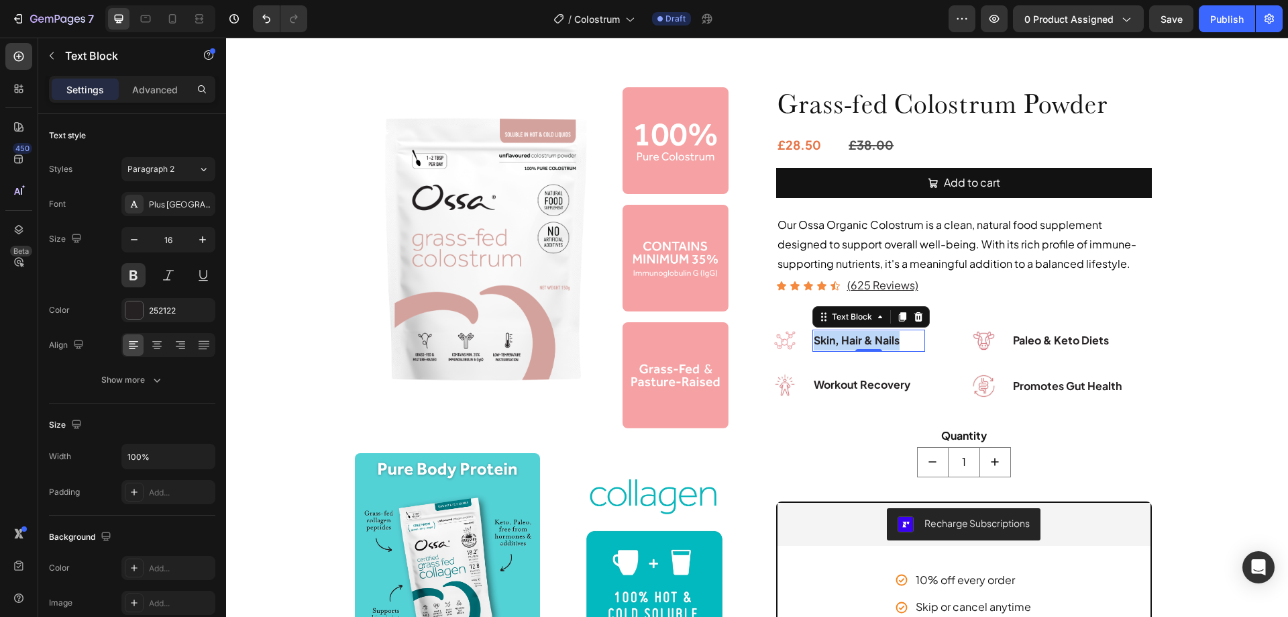
click at [835, 344] on p "Skin, Hair & Nails" at bounding box center [869, 340] width 110 height 19
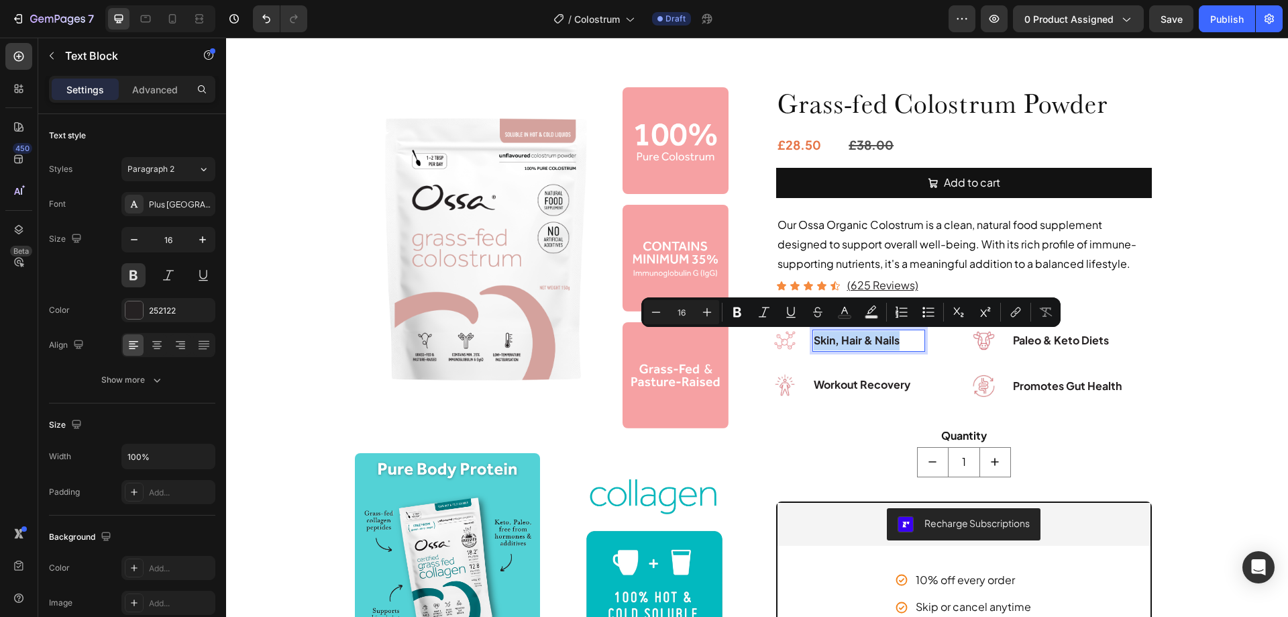
scroll to position [135, 0]
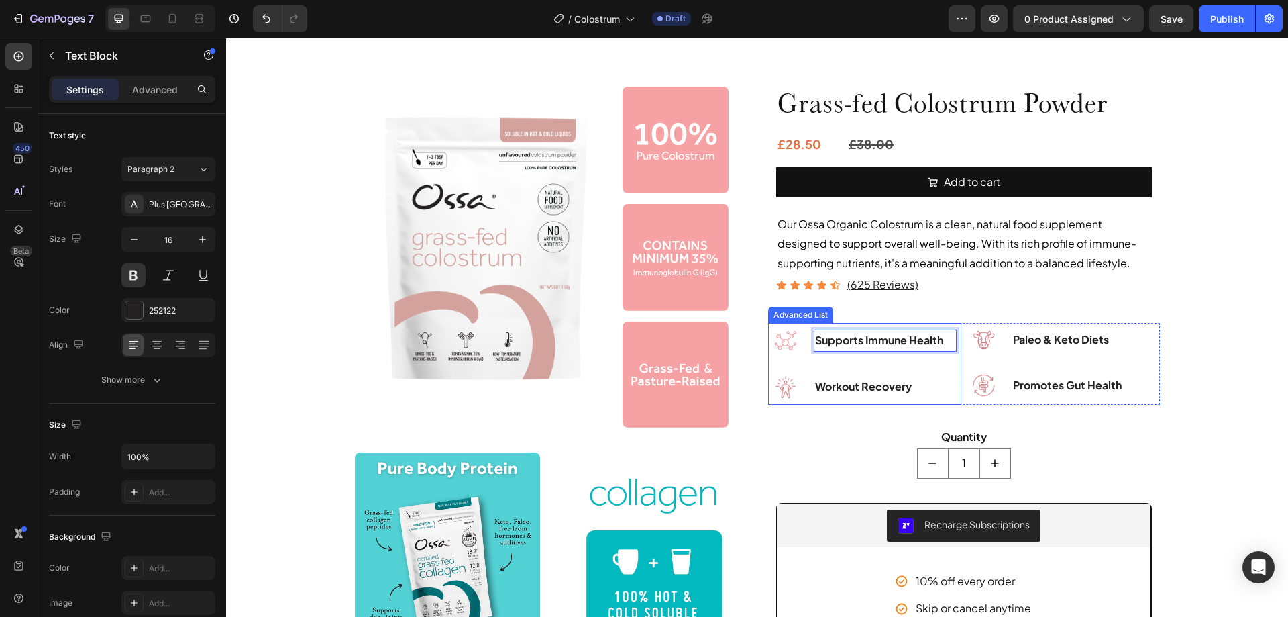
click at [890, 362] on ul "Image Supports Immune Health Text Block 0 Image Workout Recovery Text Block" at bounding box center [862, 364] width 189 height 82
